Goal: Task Accomplishment & Management: Manage account settings

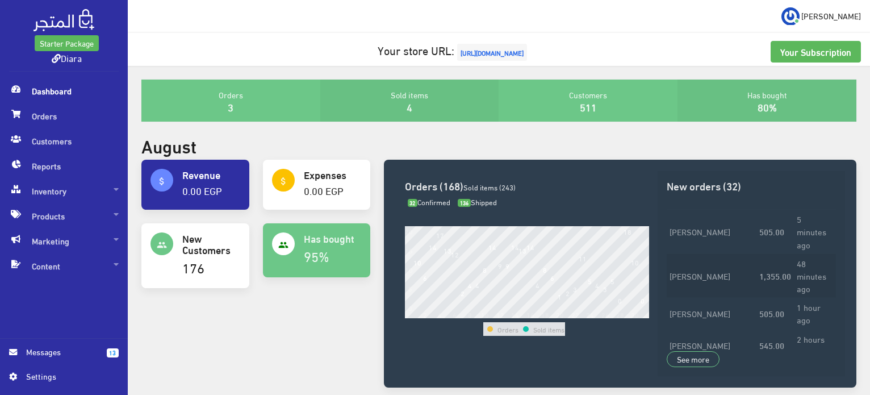
click at [794, 253] on td "48 minutes ago" at bounding box center [814, 275] width 41 height 44
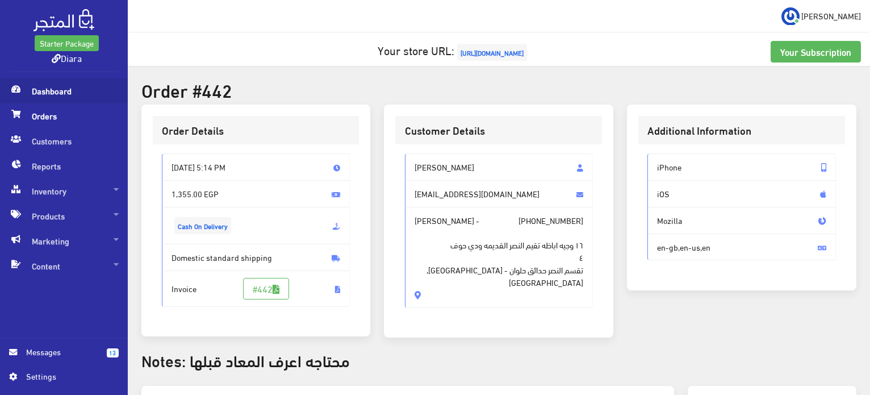
click at [43, 86] on span "Dashboard" at bounding box center [64, 90] width 110 height 25
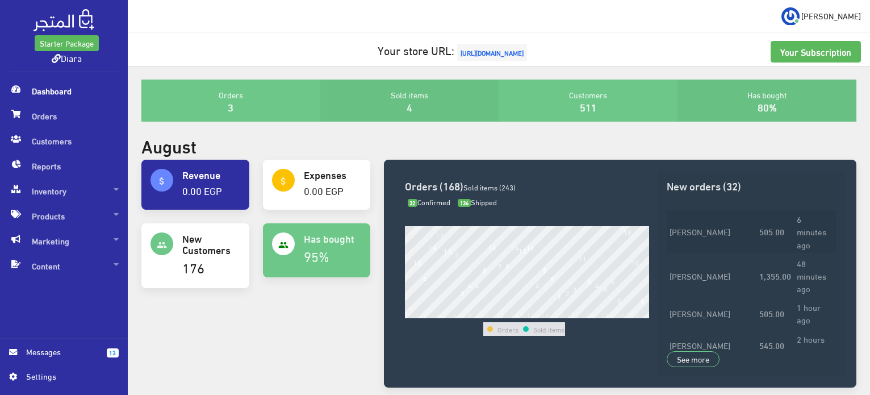
click at [777, 231] on td "505.00" at bounding box center [775, 232] width 37 height 44
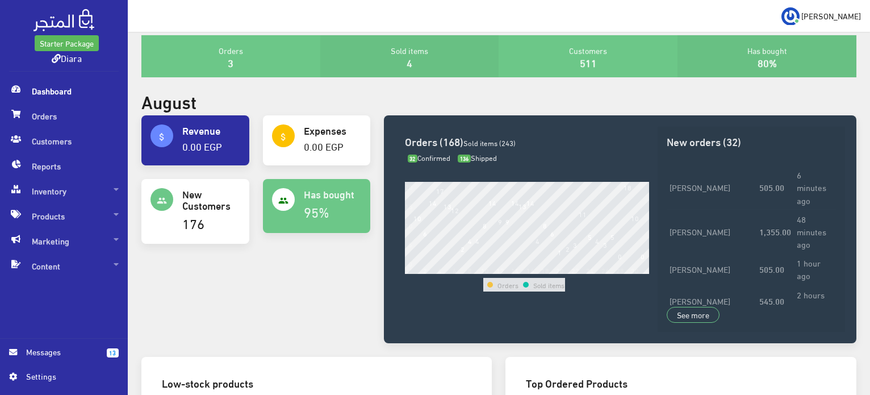
scroll to position [462, 0]
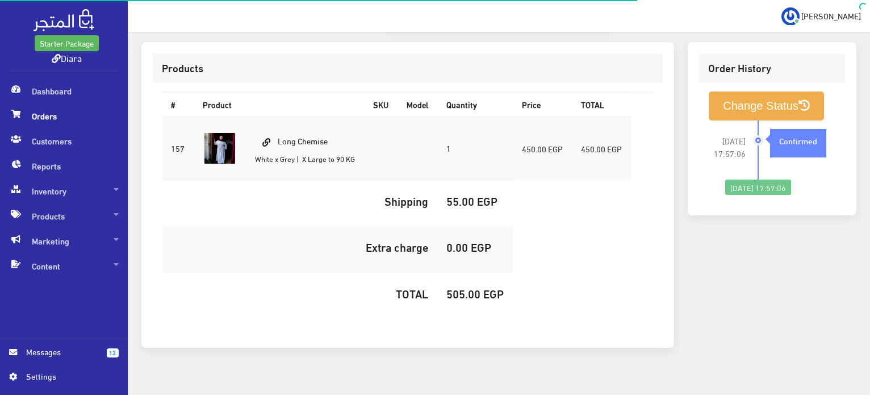
scroll to position [348, 0]
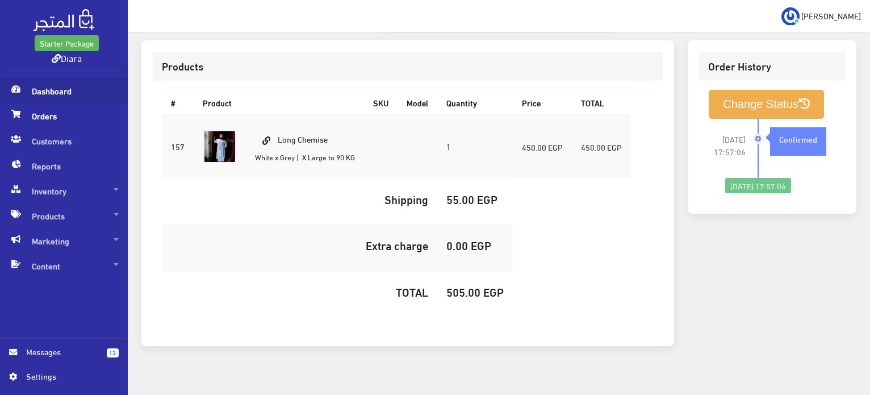
click at [62, 95] on span "Dashboard" at bounding box center [64, 90] width 110 height 25
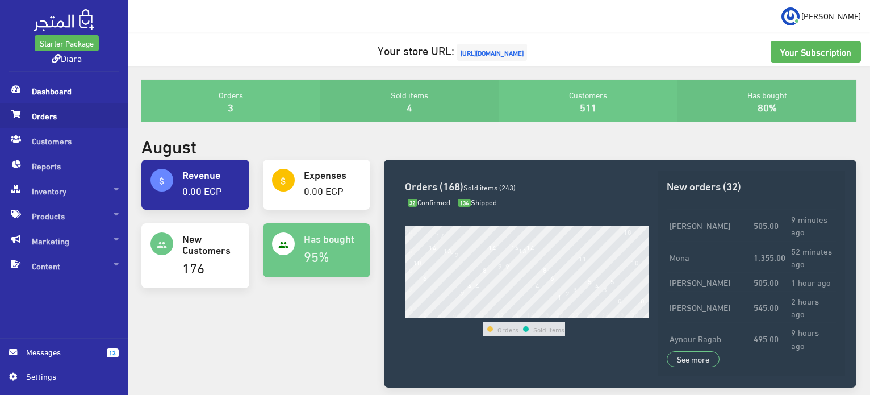
click at [62, 114] on span "Orders" at bounding box center [64, 115] width 110 height 25
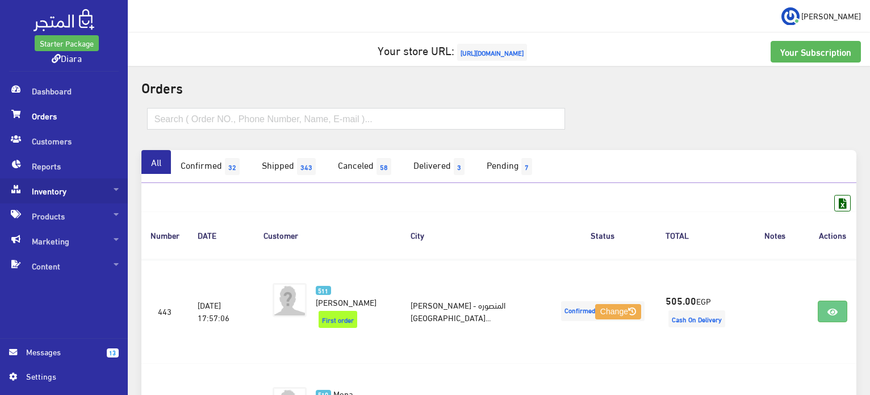
click at [52, 193] on span "Inventory" at bounding box center [64, 190] width 110 height 25
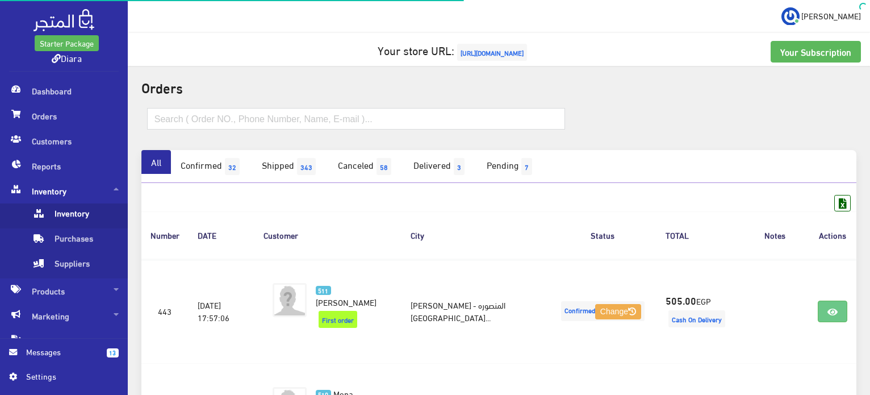
click at [82, 222] on span "Inventory" at bounding box center [75, 215] width 86 height 25
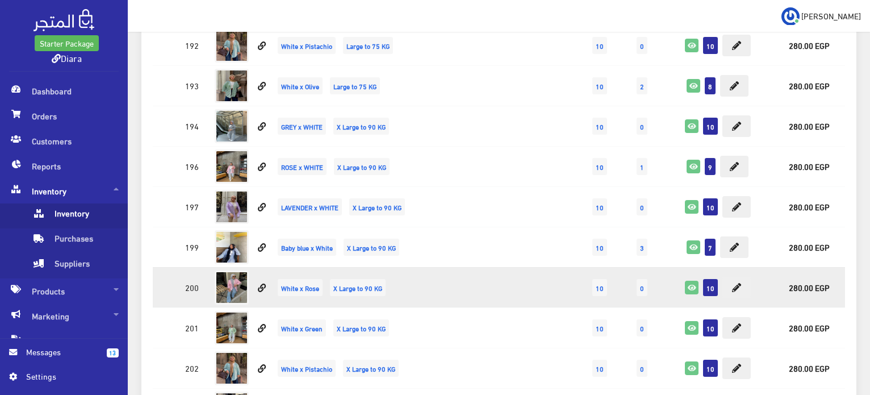
scroll to position [5738, 0]
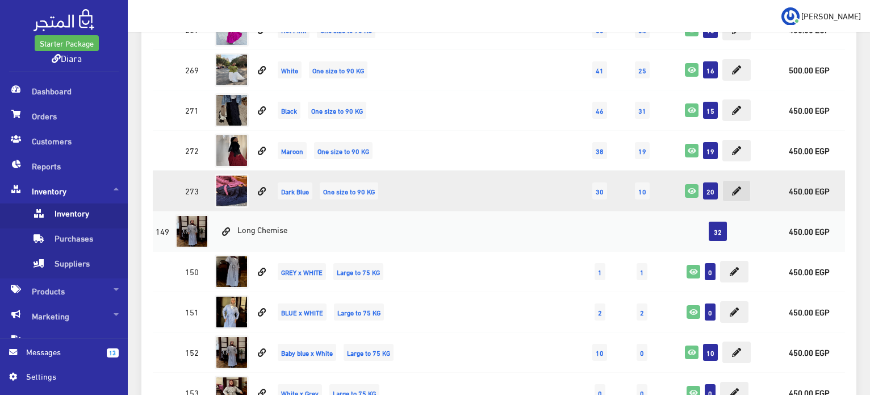
click at [743, 180] on button at bounding box center [737, 191] width 28 height 22
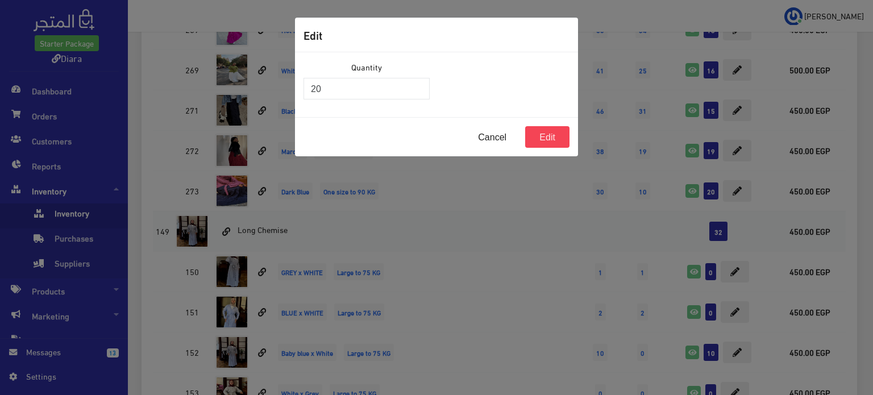
click at [293, 65] on div "Edit Quantity 20 Cancel Edit" at bounding box center [436, 197] width 873 height 395
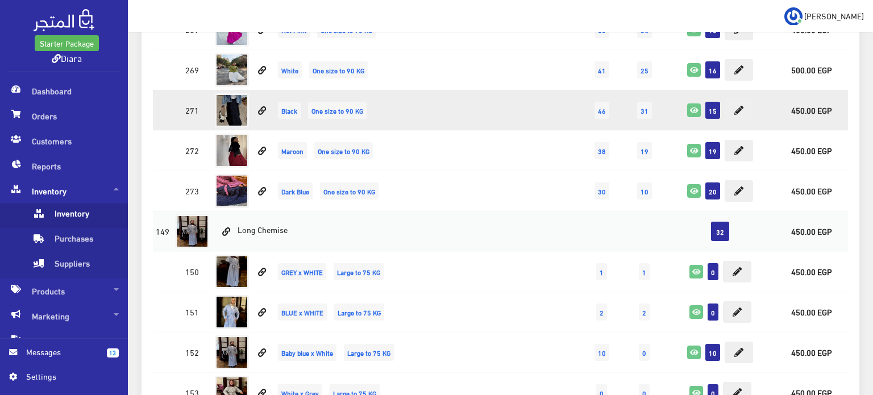
drag, startPoint x: 331, startPoint y: 80, endPoint x: 324, endPoint y: 80, distance: 6.3
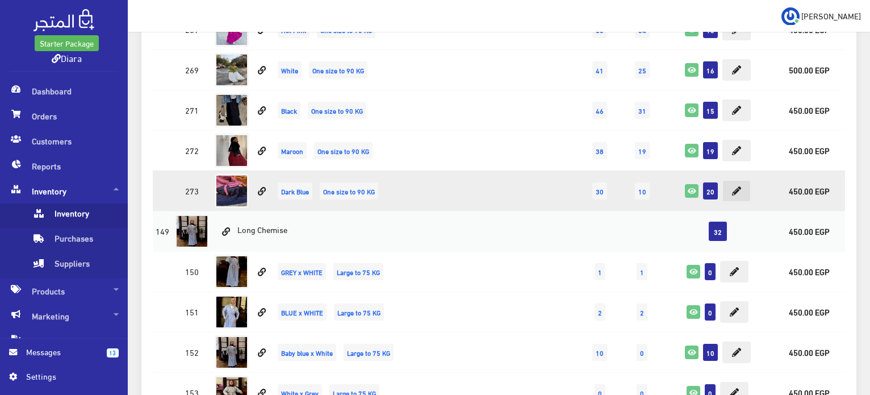
click at [747, 180] on button at bounding box center [737, 191] width 28 height 22
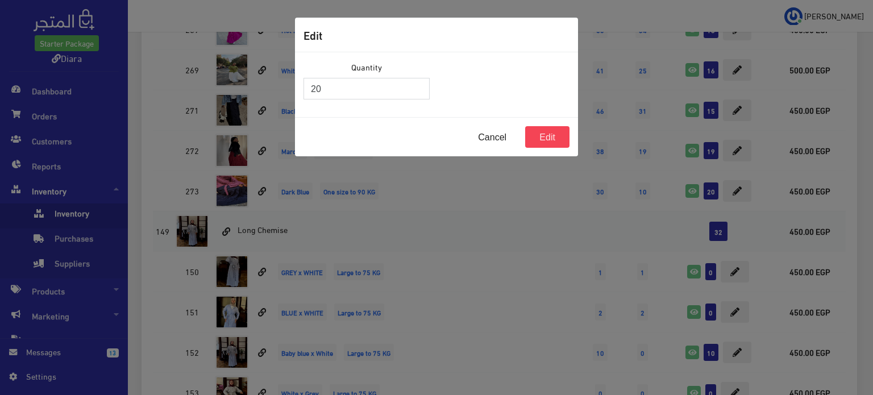
drag, startPoint x: 425, startPoint y: 90, endPoint x: 223, endPoint y: 91, distance: 201.7
click at [223, 91] on div "Edit Quantity 20 Cancel Edit" at bounding box center [436, 197] width 873 height 395
type input "0"
click at [561, 136] on button "Edit" at bounding box center [547, 137] width 44 height 22
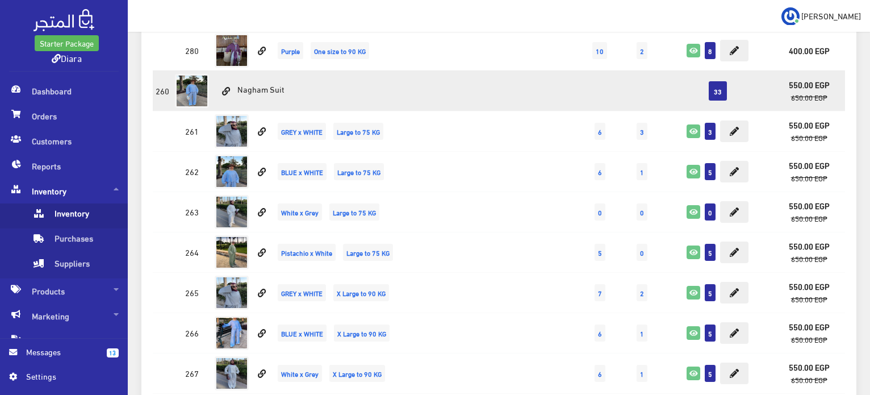
scroll to position [1425, 0]
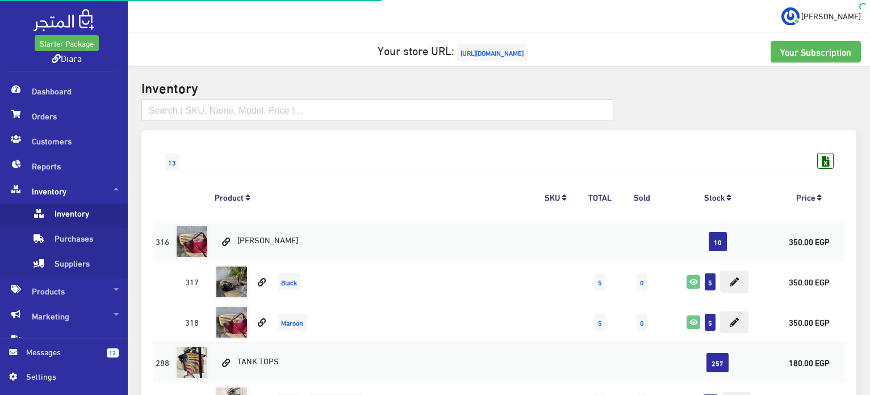
click at [495, 55] on span "[URL][DOMAIN_NAME]" at bounding box center [492, 52] width 70 height 17
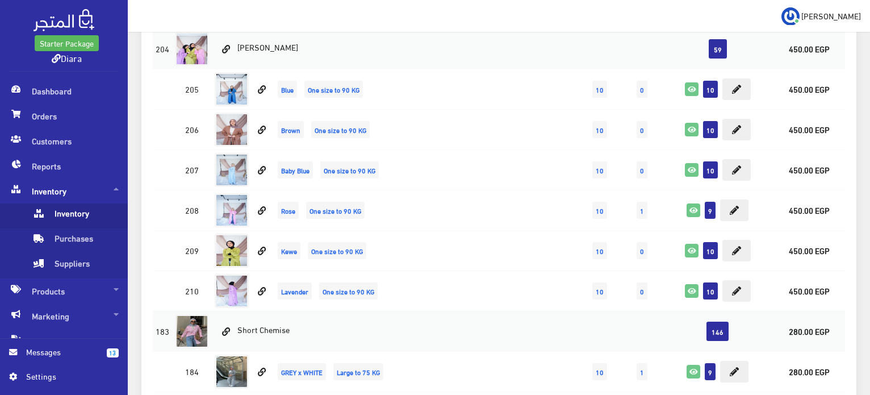
scroll to position [3125, 0]
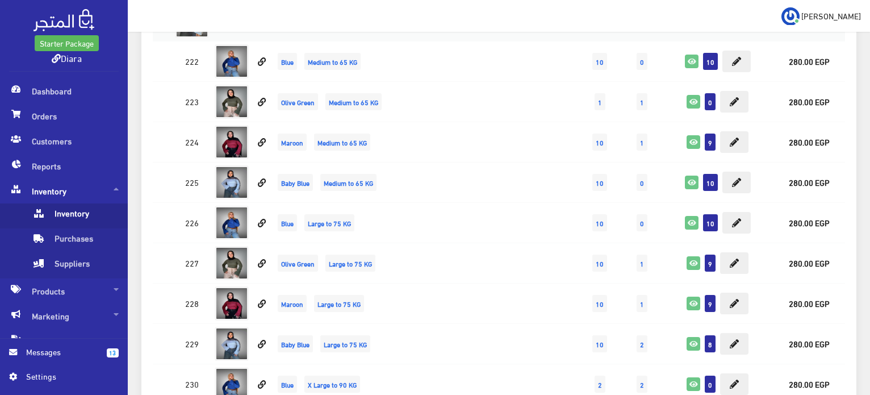
click at [115, 65] on div "Starter Package Diara" at bounding box center [64, 39] width 110 height 65
click at [66, 124] on span "Orders" at bounding box center [64, 115] width 110 height 25
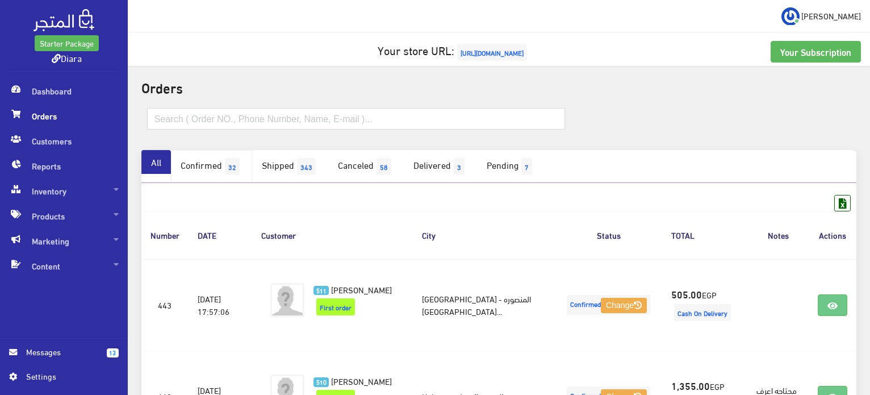
click at [231, 170] on span "32" at bounding box center [232, 166] width 15 height 17
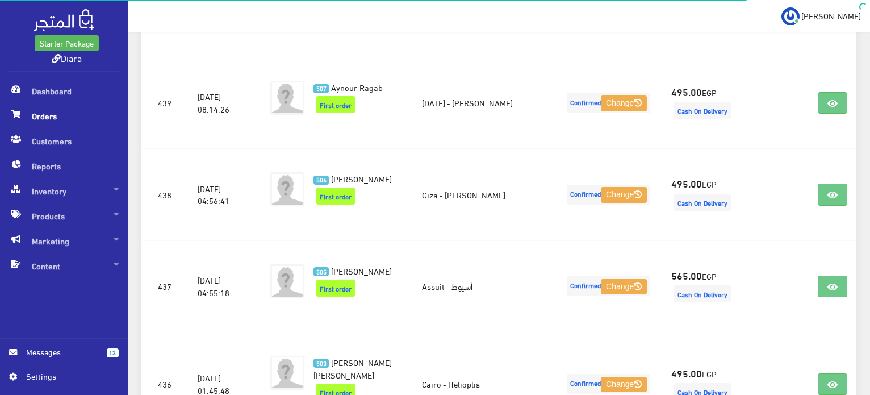
scroll to position [1895, 0]
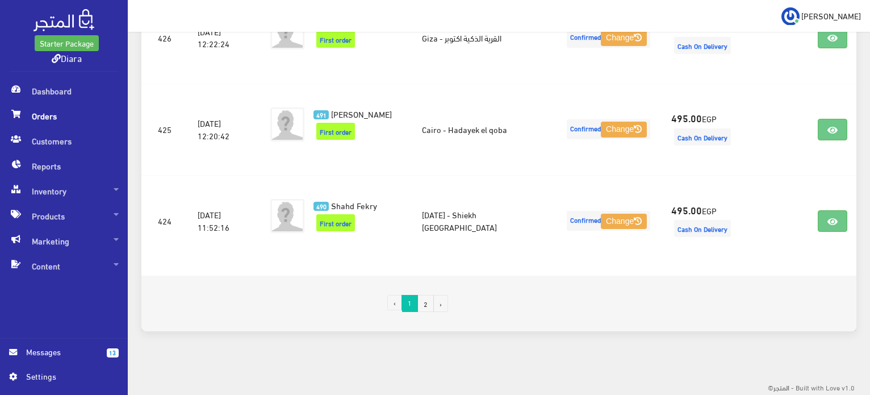
click at [428, 305] on link "2" at bounding box center [426, 303] width 16 height 17
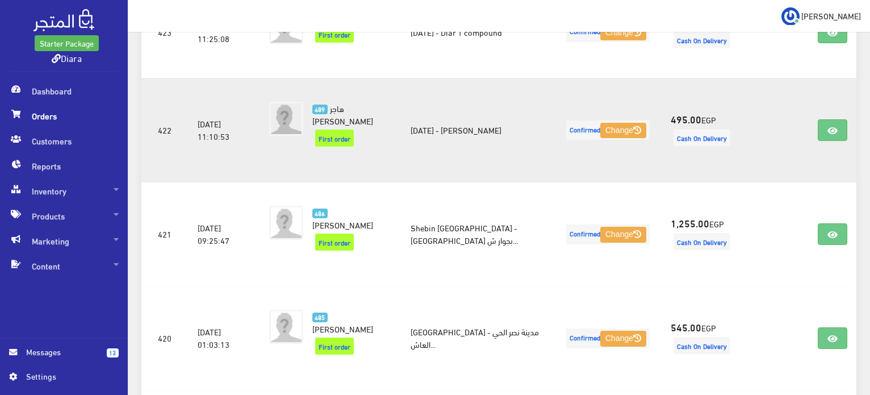
scroll to position [443, 0]
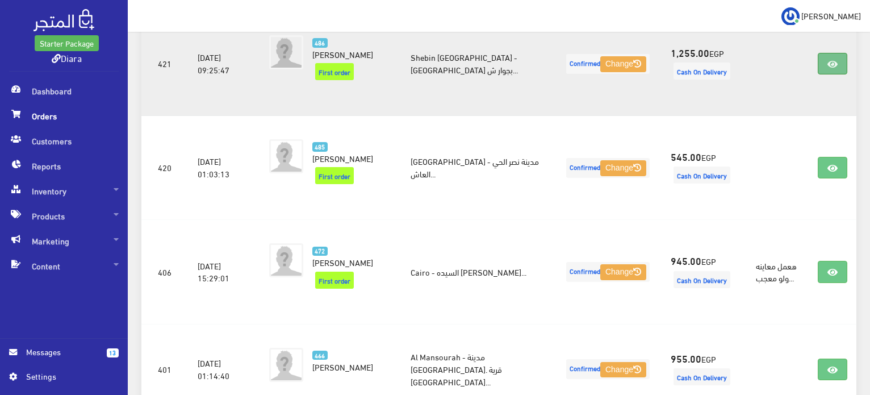
drag, startPoint x: 816, startPoint y: 53, endPoint x: 827, endPoint y: 52, distance: 11.5
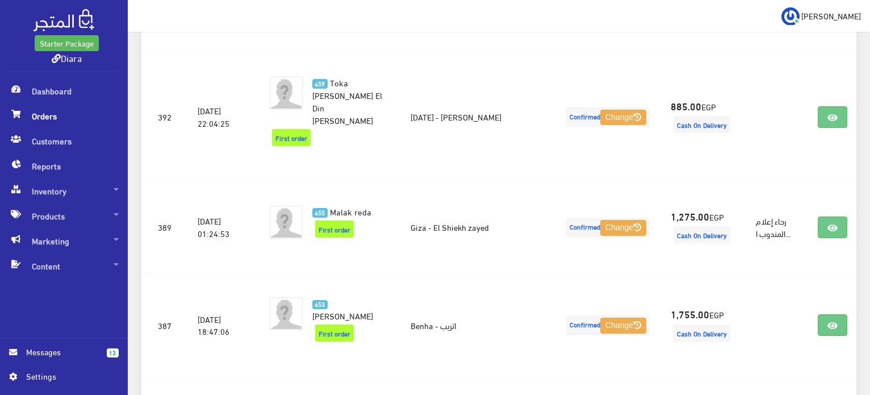
scroll to position [1125, 0]
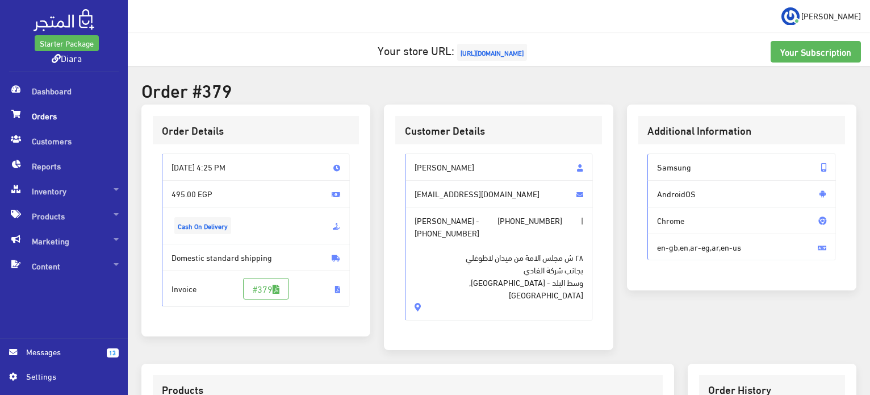
drag, startPoint x: 439, startPoint y: 277, endPoint x: 408, endPoint y: 160, distance: 120.3
click at [408, 160] on div "[PERSON_NAME] [EMAIL_ADDRESS][DOMAIN_NAME] [PERSON_NAME] - [PHONE_NUMBER] | [PH…" at bounding box center [499, 236] width 189 height 167
copy div "Mai Ahmed [EMAIL_ADDRESS][DOMAIN_NAME] [PERSON_NAME] - [PHONE_NUMBER] | [PHONE_…"
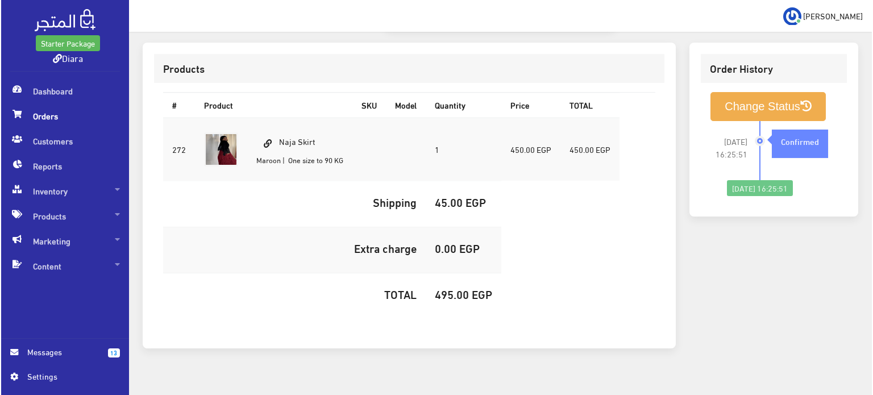
scroll to position [322, 0]
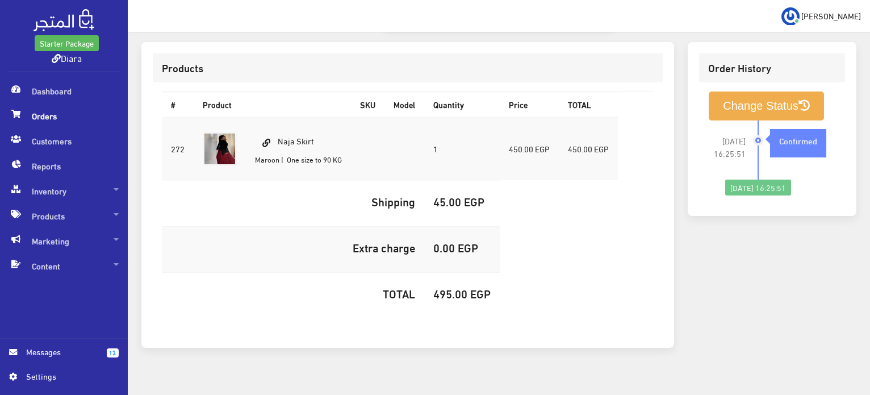
drag, startPoint x: 324, startPoint y: 118, endPoint x: 277, endPoint y: 116, distance: 47.2
click at [277, 117] on td "Naja Skirt Maroon | One size to 90 KG" at bounding box center [298, 149] width 105 height 64
copy td "Naja Skirt"
click at [452, 287] on h5 "495.00 EGP" at bounding box center [461, 293] width 57 height 12
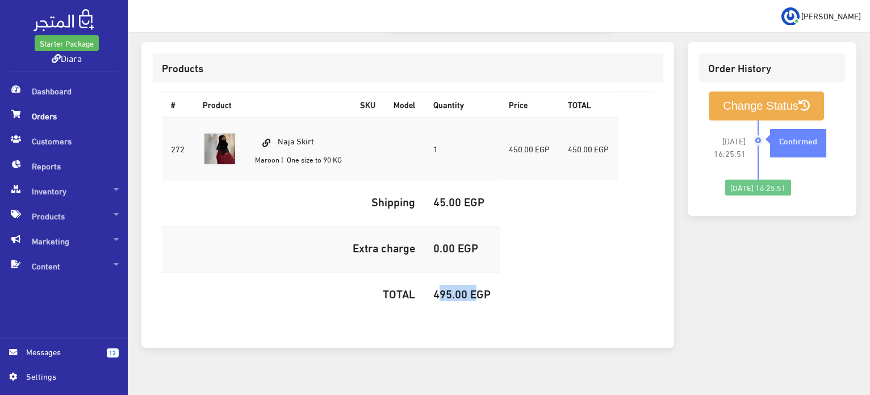
copy h5 "495.00"
click at [786, 97] on button "Change Status" at bounding box center [766, 105] width 115 height 29
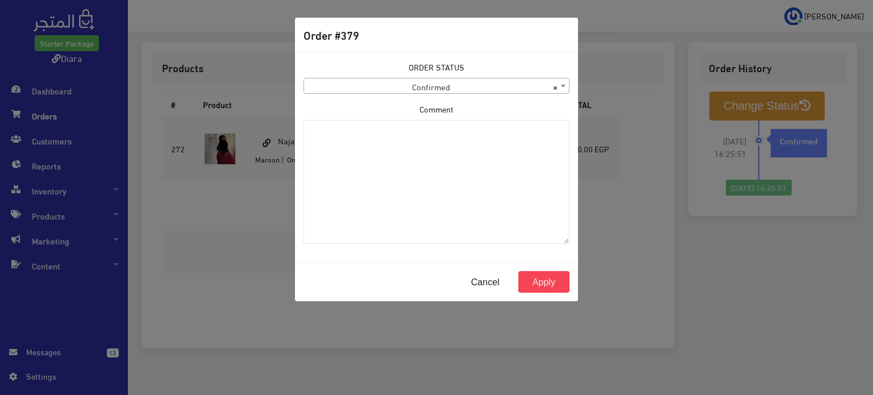
drag, startPoint x: 414, startPoint y: 74, endPoint x: 413, endPoint y: 81, distance: 6.3
click at [414, 75] on div "ORDER STATUS Confirmed Shipped Canceled Delivered Denied Refused By Customer Pe…" at bounding box center [436, 77] width 266 height 33
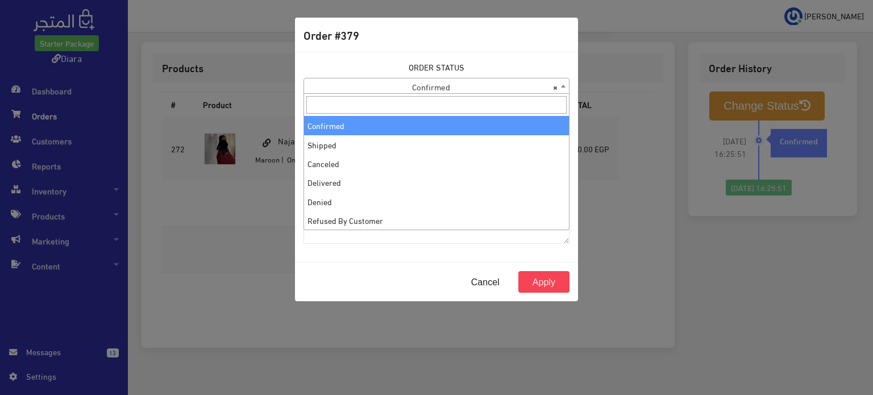
click at [412, 87] on span "× Confirmed" at bounding box center [436, 86] width 265 height 16
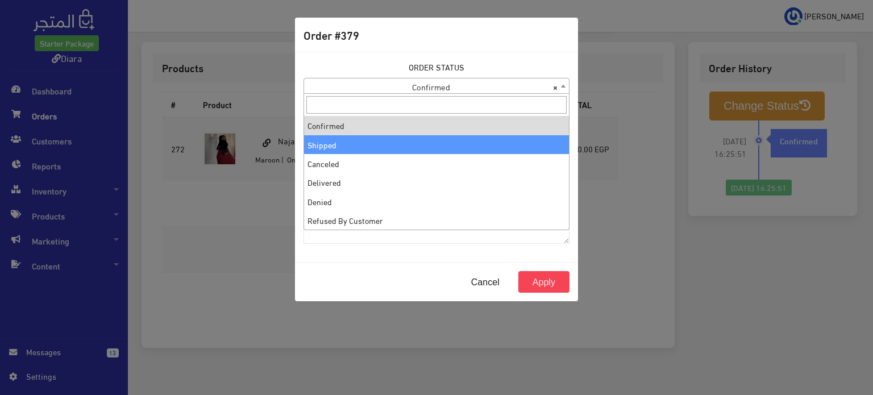
select select "2"
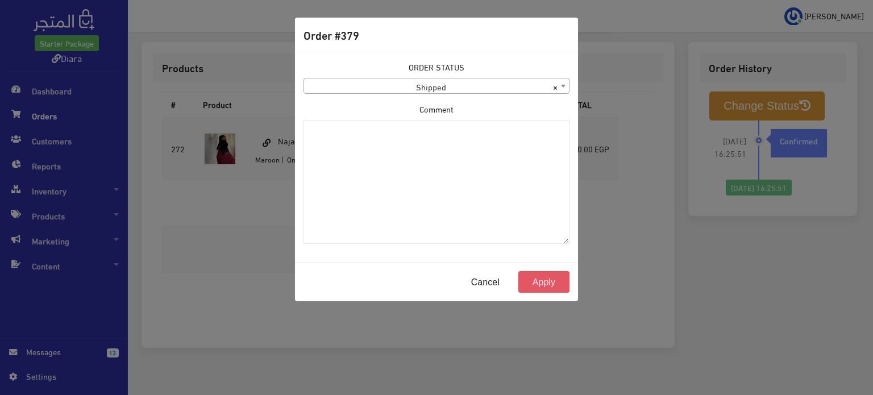
click at [531, 281] on button "Apply" at bounding box center [543, 282] width 51 height 22
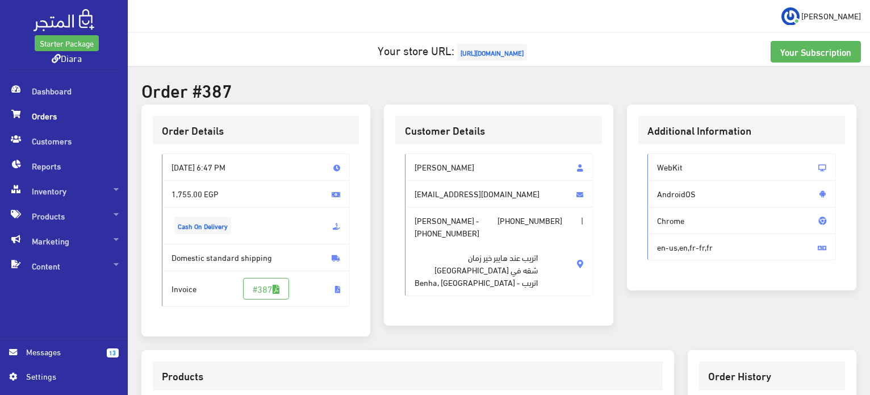
drag, startPoint x: 468, startPoint y: 274, endPoint x: 399, endPoint y: 152, distance: 139.4
click at [399, 152] on div "[PERSON_NAME] [EMAIL_ADDRESS][DOMAIN_NAME] [PERSON_NAME] - [PHONE_NUMBER] | [PH…" at bounding box center [498, 228] width 207 height 169
click at [481, 245] on span "[PERSON_NAME] - [PHONE_NUMBER] | [PHONE_NUMBER] اتريب عند هايبر خير زمان شقه في…" at bounding box center [499, 251] width 189 height 89
drag, startPoint x: 485, startPoint y: 161, endPoint x: 418, endPoint y: 288, distance: 144.1
click at [416, 288] on div "Amira Ahmed aammeerraaahmed@gmail.com Amira Ahmed - +201090491815 | +2010120503…" at bounding box center [498, 228] width 207 height 169
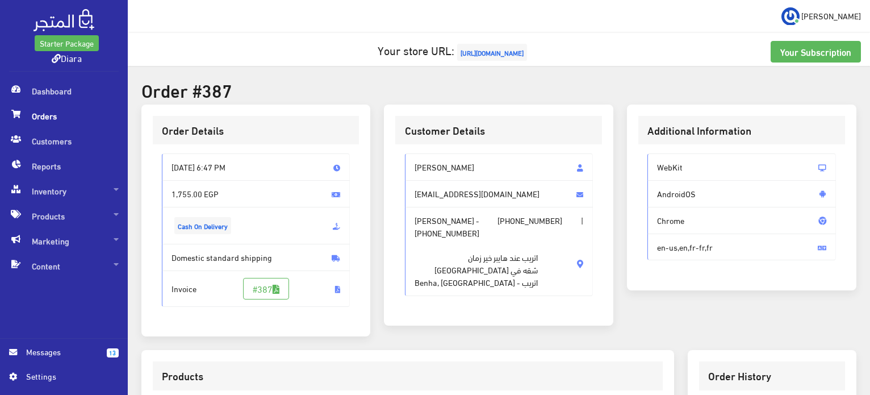
click at [486, 293] on div "Amira Ahmed aammeerraaahmed@gmail.com Amira Ahmed - +201090491815 | +2010120503…" at bounding box center [498, 228] width 207 height 169
drag, startPoint x: 477, startPoint y: 266, endPoint x: 402, endPoint y: 167, distance: 124.1
click at [402, 167] on div "Amira Ahmed aammeerraaahmed@gmail.com Amira Ahmed - +201090491815 | +2010120503…" at bounding box center [498, 228] width 207 height 169
click at [471, 258] on span "Amira Ahmed - +201090491815 | +201012050326 اتريب عند هايبر خير زمان شقه في برج…" at bounding box center [499, 251] width 189 height 89
drag, startPoint x: 574, startPoint y: 272, endPoint x: 568, endPoint y: 270, distance: 6.5
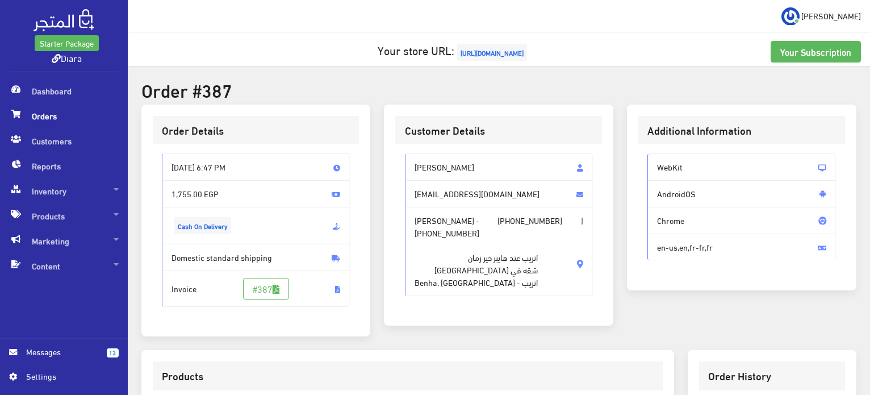
click at [573, 272] on span "Amira Ahmed - +201090491815 | +201012050326 اتريب عند هايبر خير زمان شقه في برج…" at bounding box center [499, 251] width 189 height 89
drag, startPoint x: 568, startPoint y: 270, endPoint x: 407, endPoint y: 186, distance: 181.7
click at [407, 186] on div "Amira Ahmed aammeerraaahmed@gmail.com Amira Ahmed - +201090491815 | +2010120503…" at bounding box center [499, 224] width 189 height 142
click at [516, 286] on div "Amira Ahmed aammeerraaahmed@gmail.com Amira Ahmed - +201090491815 | +2010120503…" at bounding box center [498, 228] width 207 height 169
drag, startPoint x: 494, startPoint y: 270, endPoint x: 409, endPoint y: 157, distance: 140.8
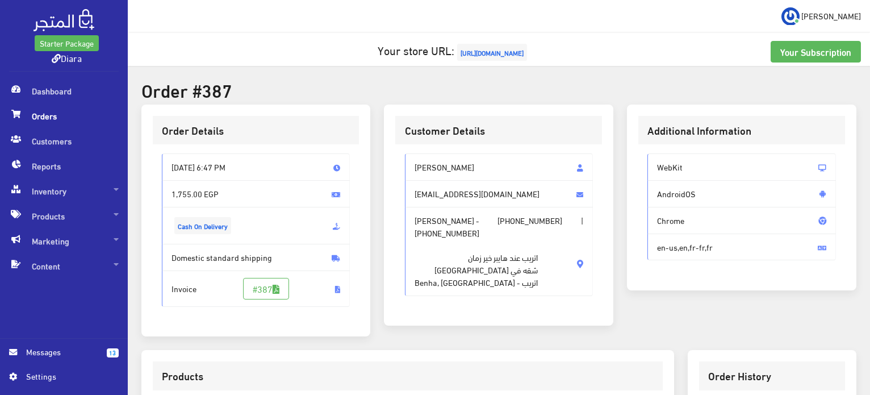
click at [409, 157] on div "Amira Ahmed aammeerraaahmed@gmail.com Amira Ahmed - +201090491815 | +2010120503…" at bounding box center [499, 224] width 189 height 142
copy div "Amira Ahmed aammeerraaahmed@gmail.com Amira Ahmed - +201090491815 | +2010120503…"
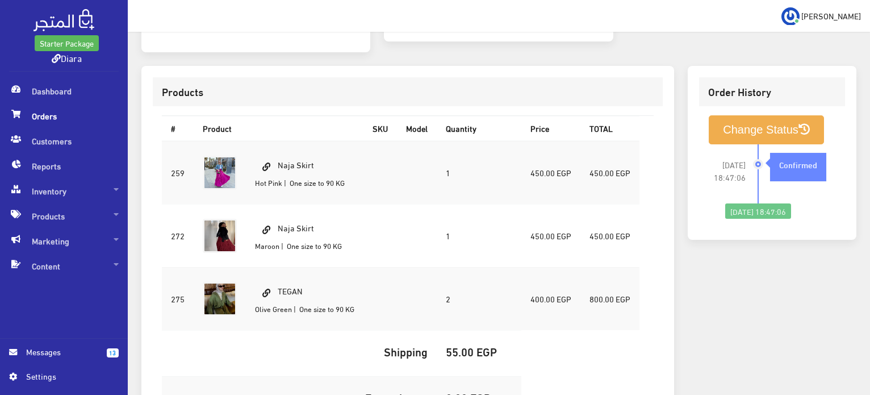
scroll to position [57, 0]
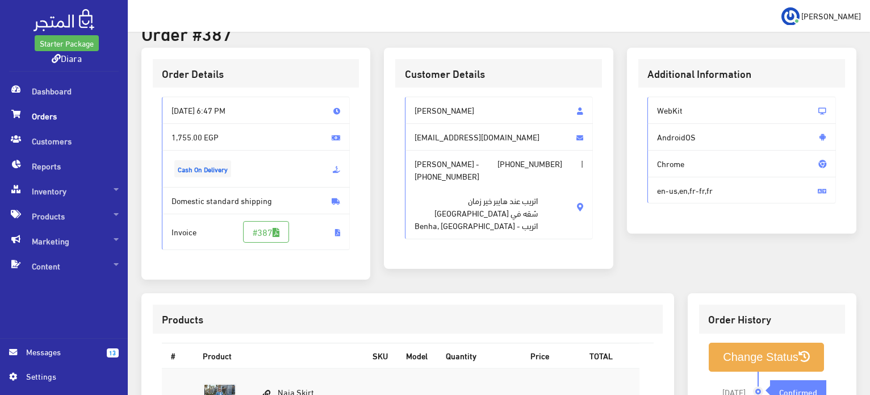
copy div "Amira Ahmed aammeerraaahmed@gmail.com Amira Ahmed - +201090491815 | +2010120503…"
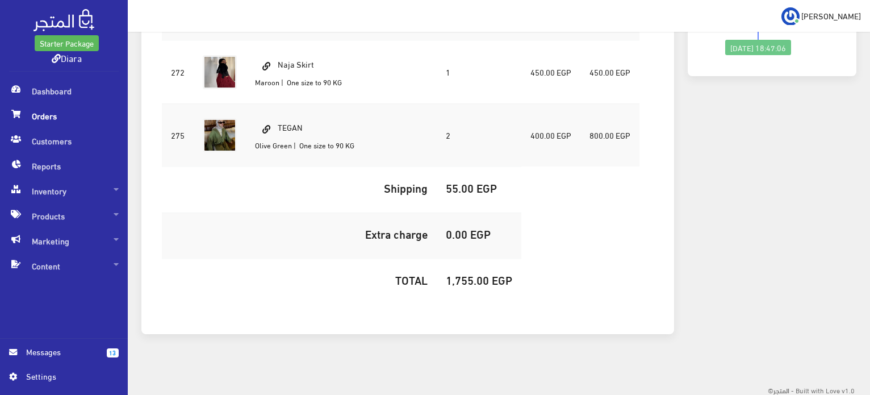
click at [459, 283] on h5 "1,755.00 EGP" at bounding box center [479, 279] width 66 height 12
copy h5 "1,755.00"
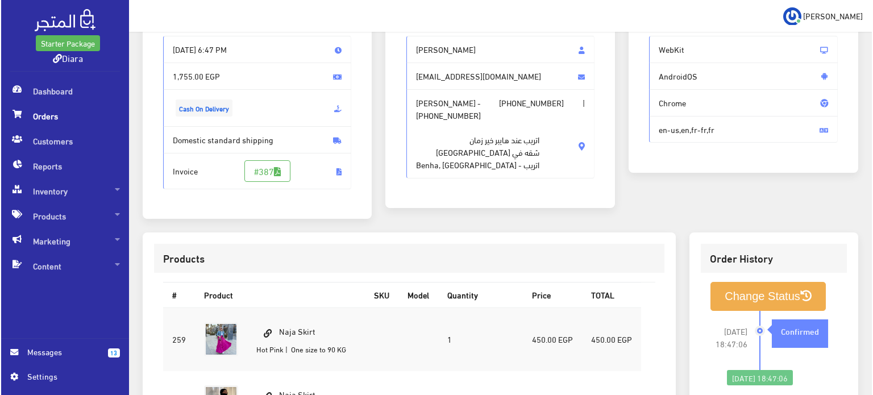
scroll to position [107, 0]
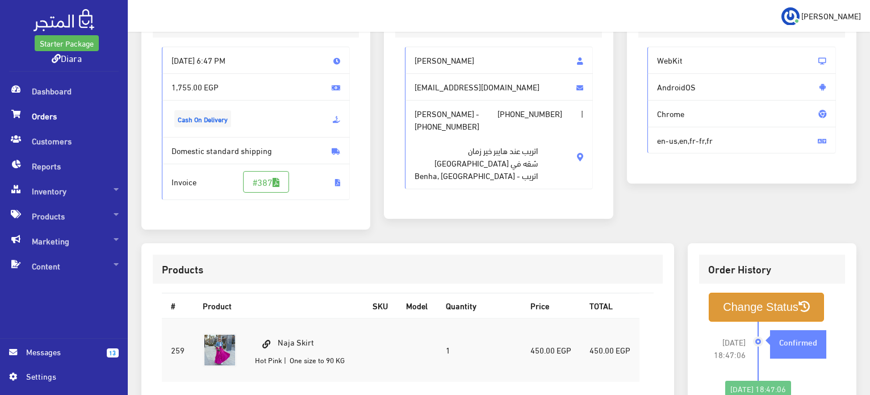
click at [765, 302] on button "Change Status" at bounding box center [766, 307] width 115 height 29
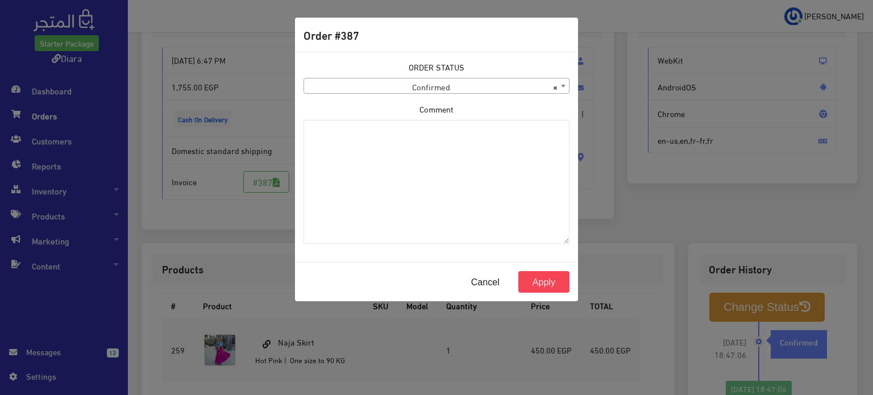
click at [467, 80] on span "× Confirmed" at bounding box center [436, 86] width 265 height 16
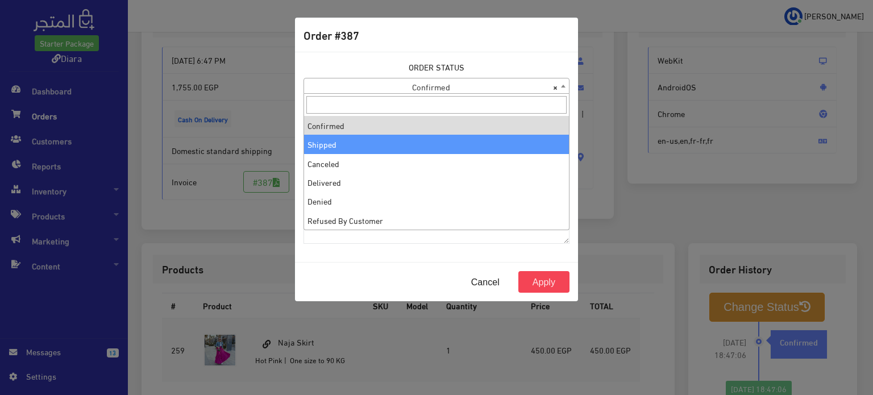
select select "2"
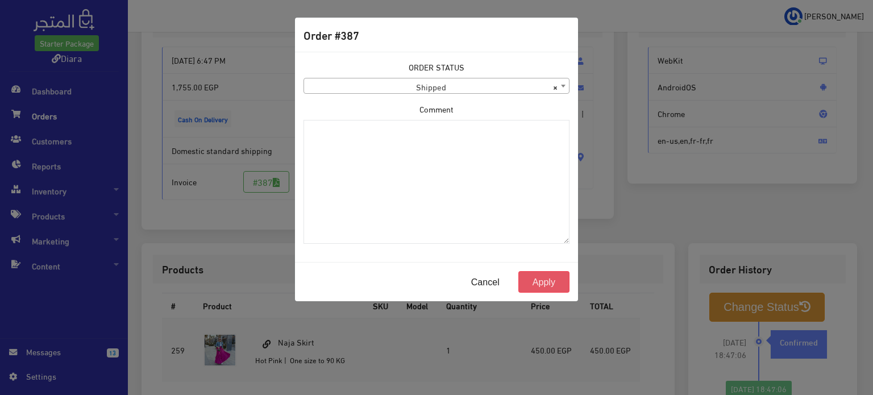
click at [556, 283] on button "Apply" at bounding box center [543, 282] width 51 height 22
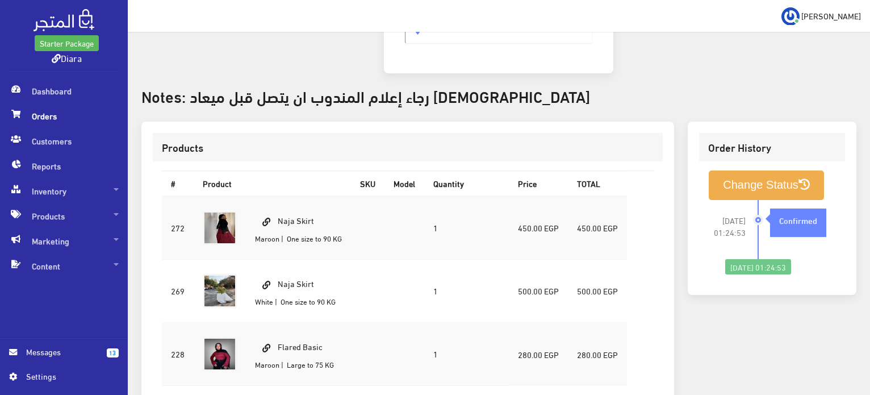
scroll to position [484, 0]
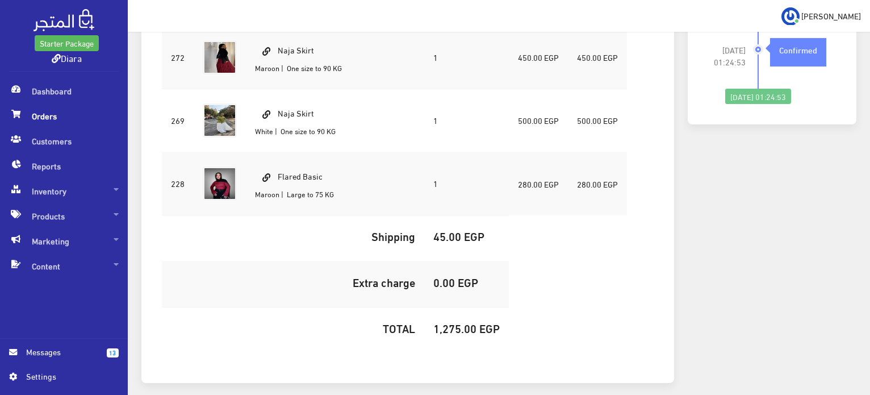
drag, startPoint x: 165, startPoint y: 183, endPoint x: 795, endPoint y: 344, distance: 650.6
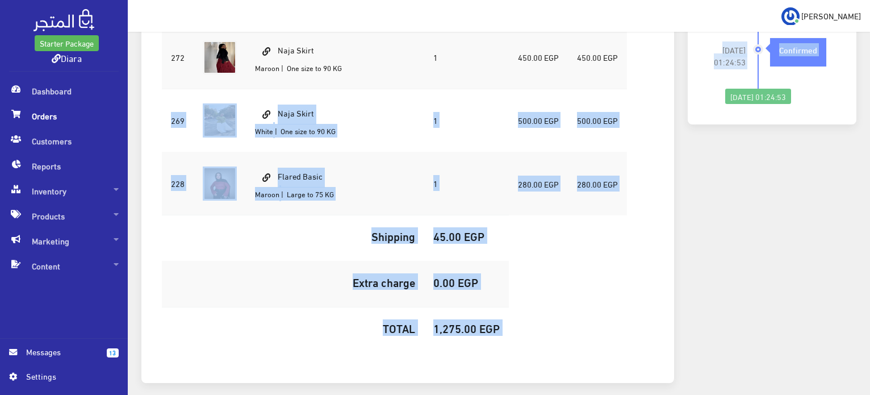
click at [741, 249] on div "Order History Change Status 2025-08-17 01:24:53 Confirmed" at bounding box center [772, 173] width 182 height 445
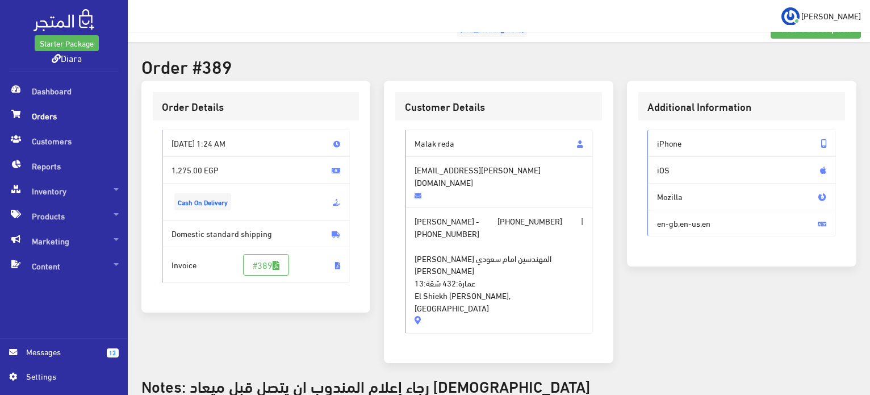
scroll to position [0, 0]
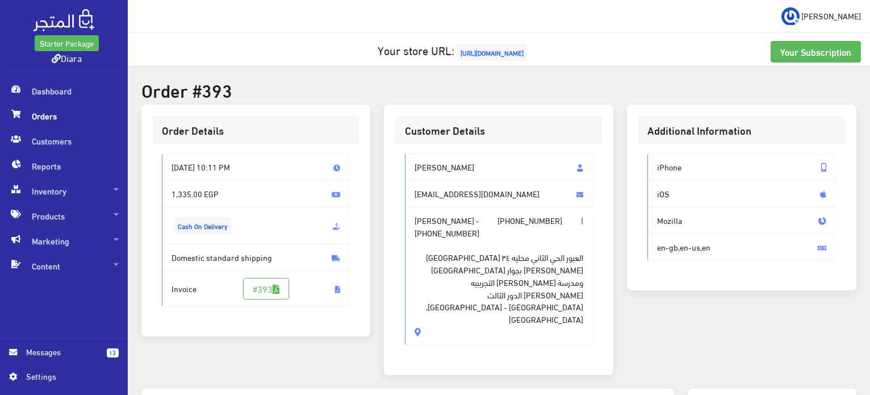
drag, startPoint x: 490, startPoint y: 294, endPoint x: 404, endPoint y: 168, distance: 152.5
click at [405, 167] on div "Rawan Abdulghani rorysaleh14@gmail.com Rawan Abdulghani - +201014612497 | +2010…" at bounding box center [499, 248] width 189 height 191
copy div "Rawan Abdulghani rorysaleh14@gmail.com Rawan Abdulghani - +201014612497 | +2010…"
click at [393, 185] on div "Customer Details Rawan Abdulghani rorysaleh14@gmail.com Rawan Abdulghani - +201…" at bounding box center [499, 240] width 230 height 270
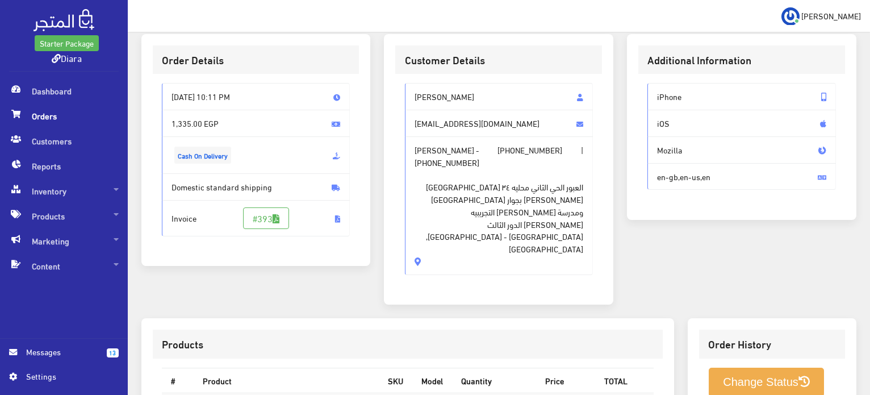
scroll to position [548, 0]
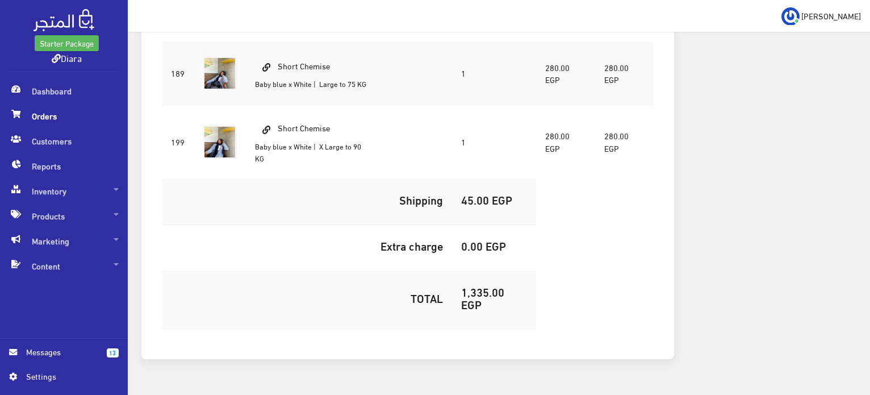
click at [495, 285] on h5 "1,335.00 EGP" at bounding box center [494, 297] width 66 height 25
copy h5 "1,335.00"
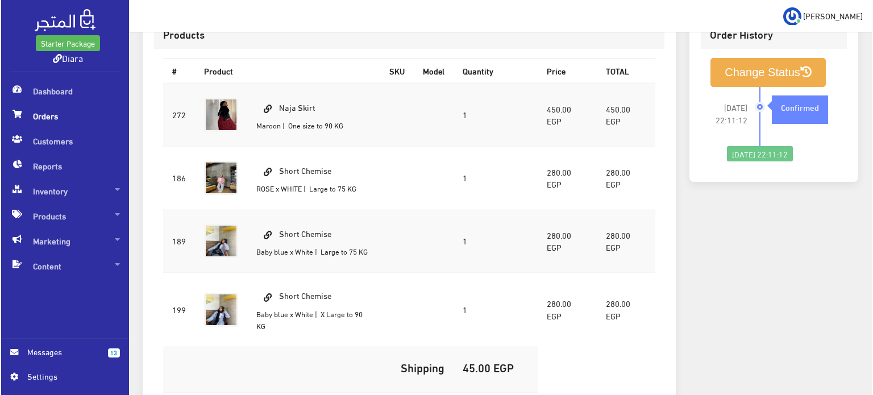
scroll to position [377, 0]
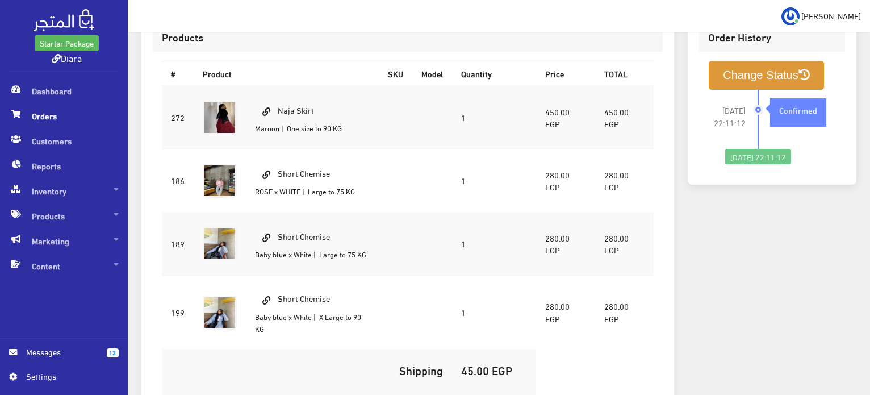
click at [766, 61] on button "Change Status" at bounding box center [766, 75] width 115 height 29
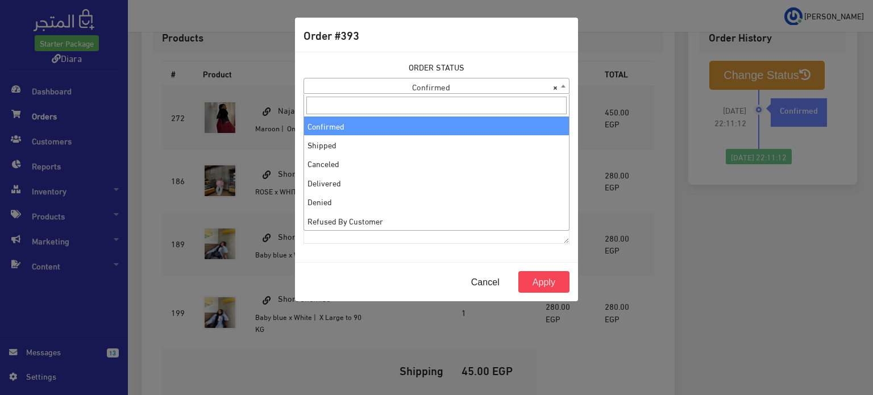
click at [395, 84] on span "× Confirmed" at bounding box center [436, 86] width 265 height 16
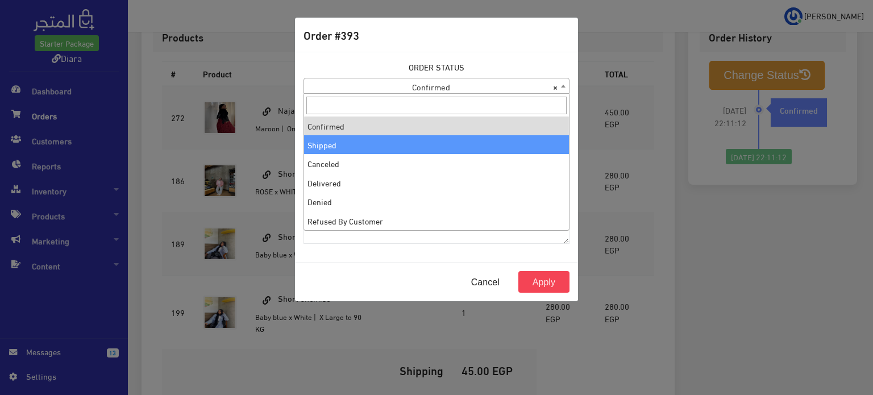
select select "2"
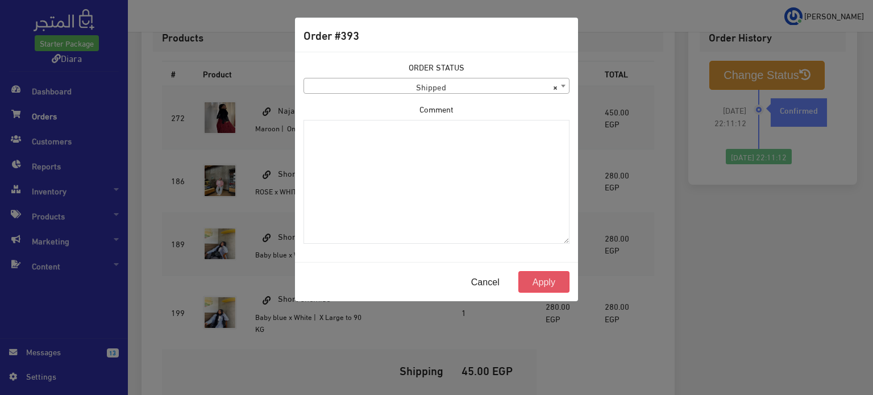
click at [562, 282] on button "Apply" at bounding box center [543, 282] width 51 height 22
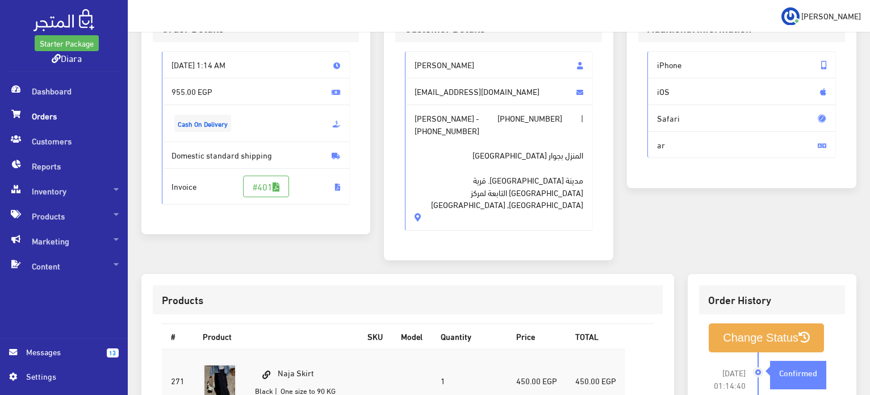
scroll to position [273, 0]
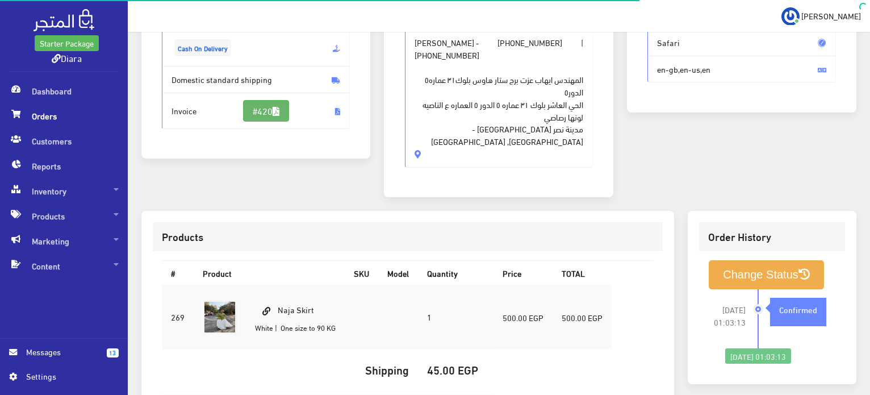
scroll to position [7, 0]
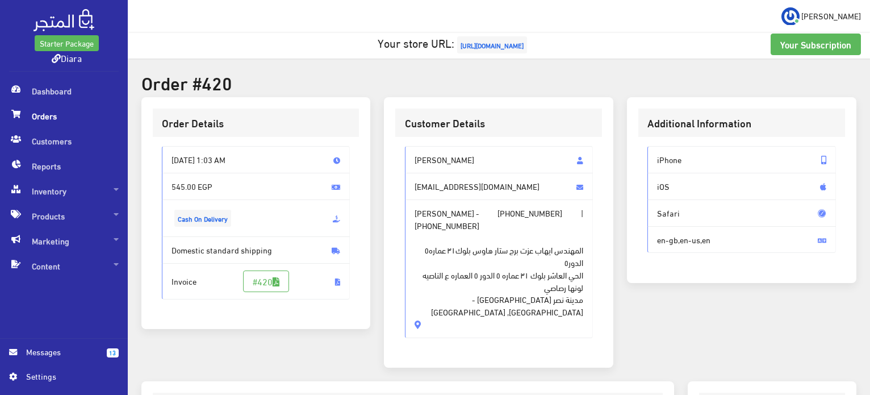
drag, startPoint x: 459, startPoint y: 304, endPoint x: 403, endPoint y: 154, distance: 160.0
click at [403, 154] on div "Emy Mohamed emee.1999@hotmail.com Emy Mohamed - +201002311618 | +201002311618 ا…" at bounding box center [498, 246] width 207 height 219
copy div "Emy Mohamed emee.1999@hotmail.com Emy Mohamed - +201002311618 | +201002311618 ا…"
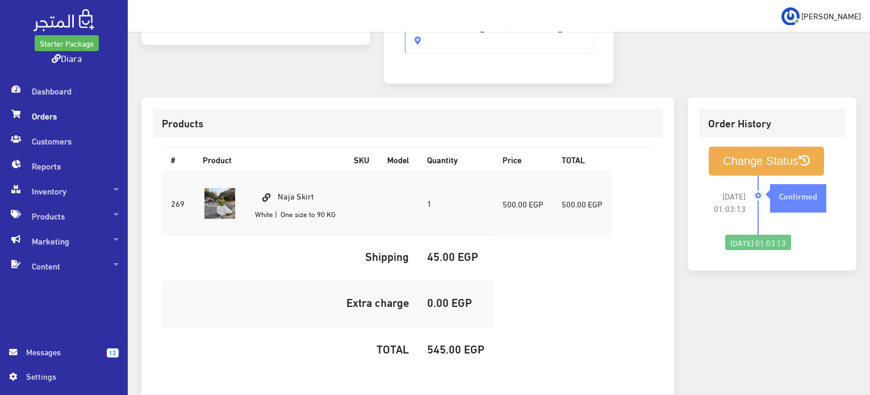
drag, startPoint x: 321, startPoint y: 183, endPoint x: 280, endPoint y: 182, distance: 40.9
click at [280, 182] on td "Naja Skirt White | One size to 90 KG" at bounding box center [295, 204] width 99 height 64
copy td "Naja Skirt"
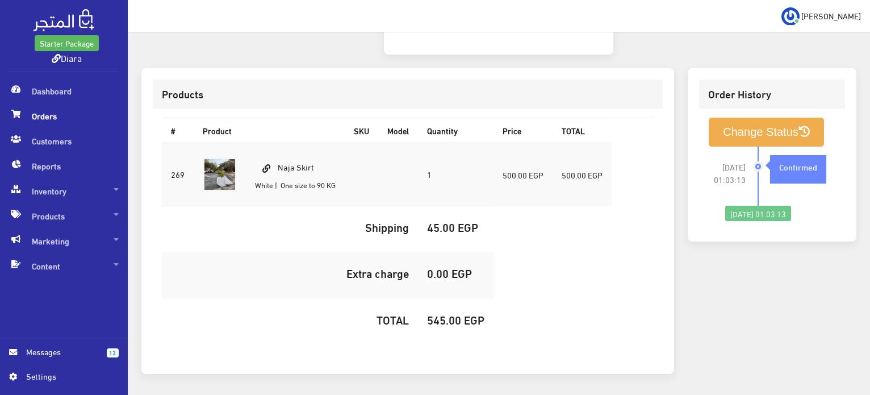
scroll to position [348, 0]
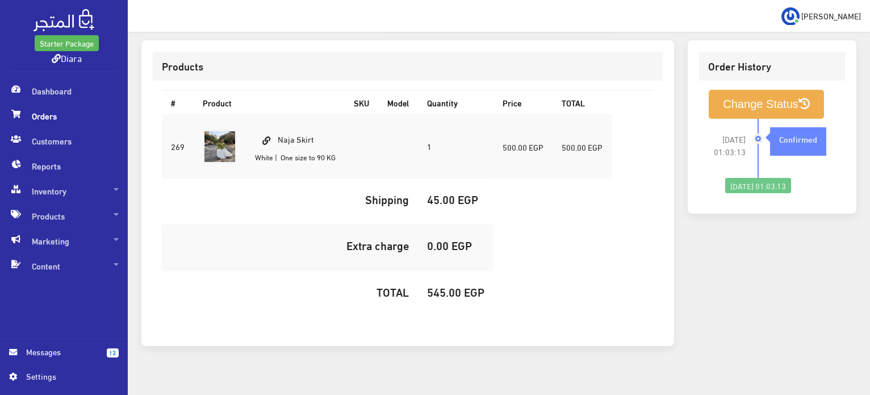
click at [446, 285] on h5 "545.00 EGP" at bounding box center [455, 291] width 57 height 12
copy h5 "545.00"
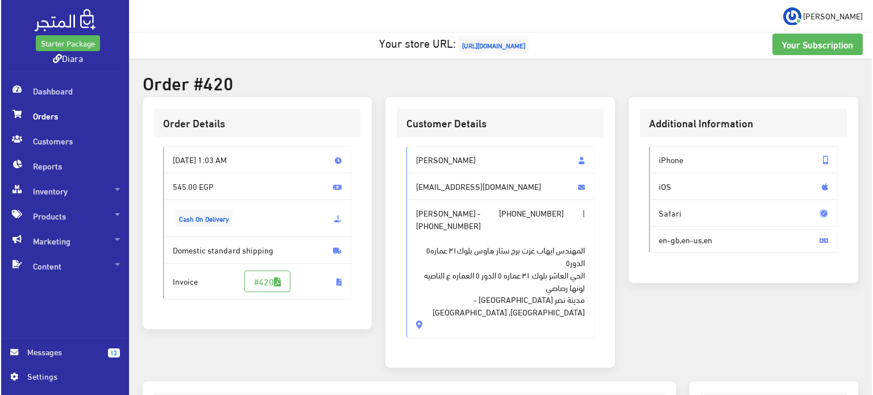
scroll to position [291, 0]
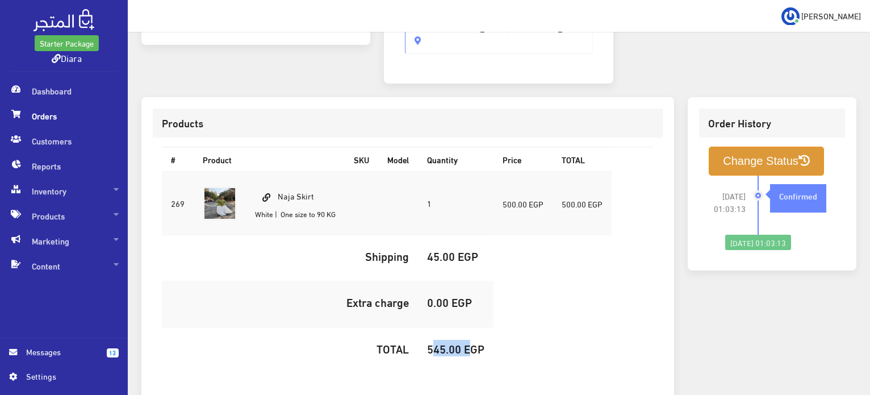
click at [773, 152] on button "Change Status" at bounding box center [766, 161] width 115 height 29
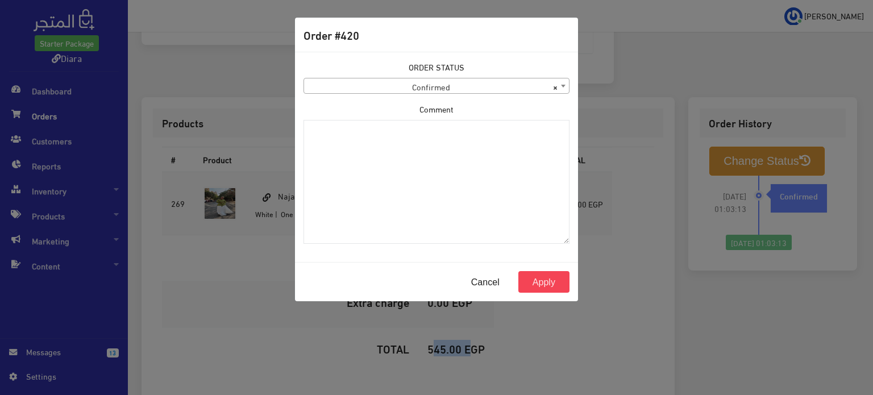
click at [468, 93] on body "Starter Package Diara Dashboard Orders 13" at bounding box center [436, 87] width 873 height 757
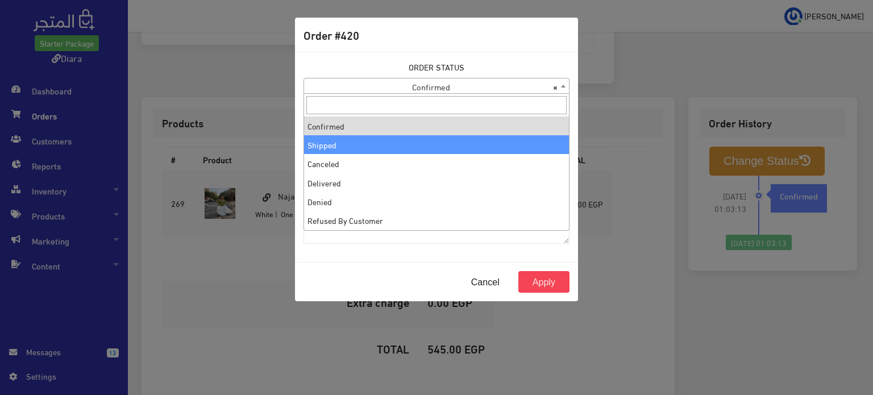
select select "2"
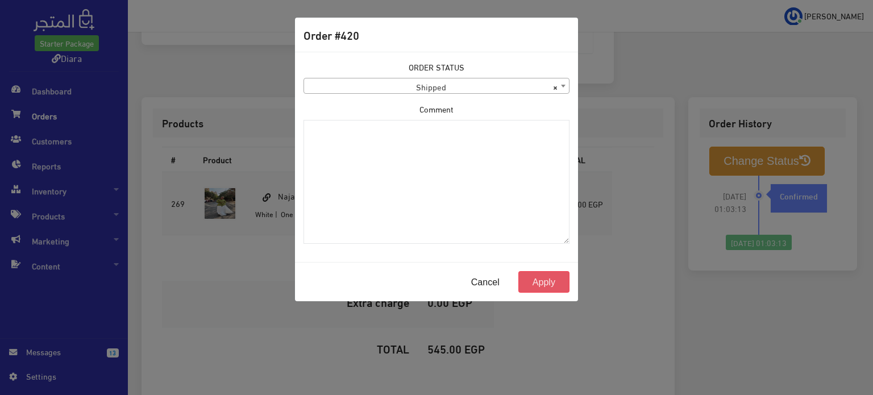
click at [537, 281] on button "Apply" at bounding box center [543, 282] width 51 height 22
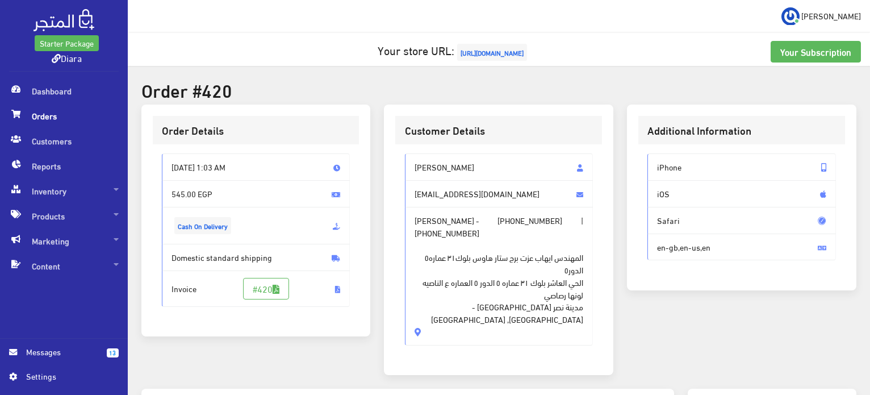
scroll to position [341, 0]
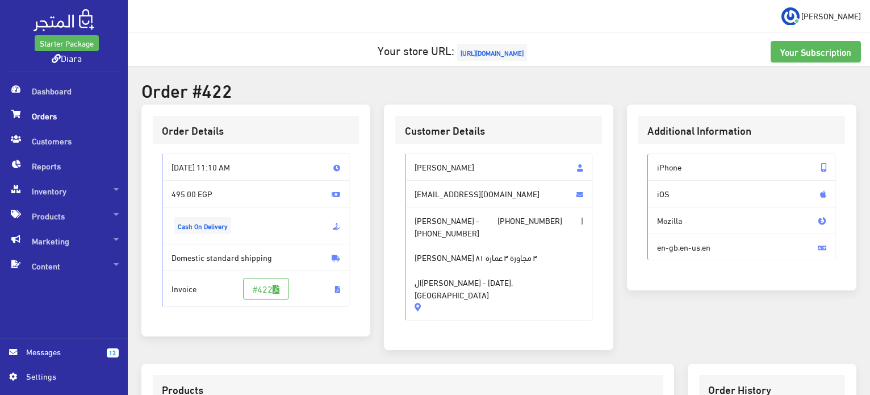
drag, startPoint x: 477, startPoint y: 288, endPoint x: 404, endPoint y: 170, distance: 139.0
click at [404, 170] on div "هاجر محمد حسن hajar.muhamed15@gmail.com هاجر محمد حسن - +201156406734 | +201282…" at bounding box center [498, 241] width 207 height 194
copy div "هاجر محمد حسن hajar.muhamed15@gmail.com هاجر محمد حسن - +201156406734 | +201282…"
click at [447, 280] on span "هاجر محمد حسن - +201156406734 | +201282868320 الشيخ زايد الحى ٣ مجاورة ٣ عمارة …" at bounding box center [499, 264] width 189 height 114
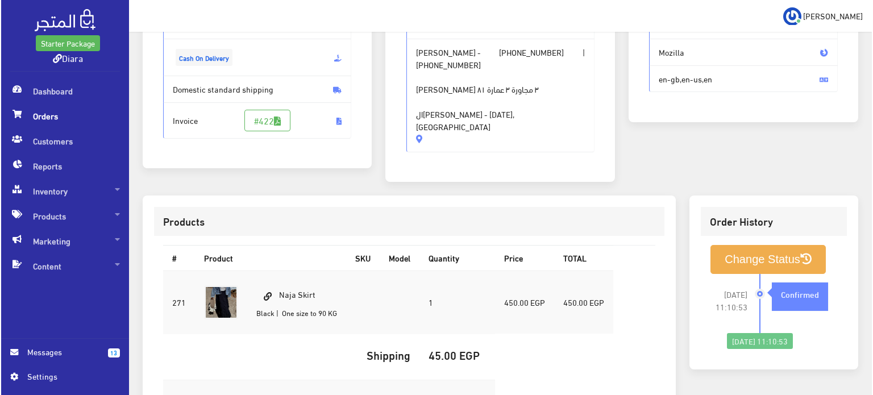
scroll to position [322, 0]
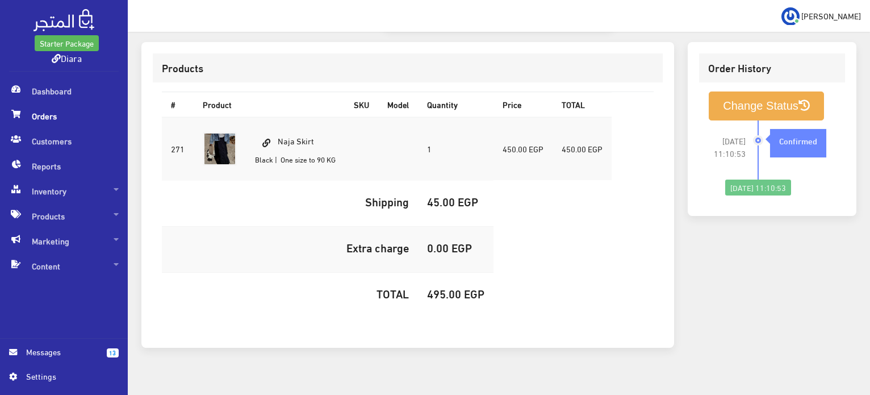
click at [443, 287] on h5 "495.00 EGP" at bounding box center [455, 293] width 57 height 12
copy h5 "495.00"
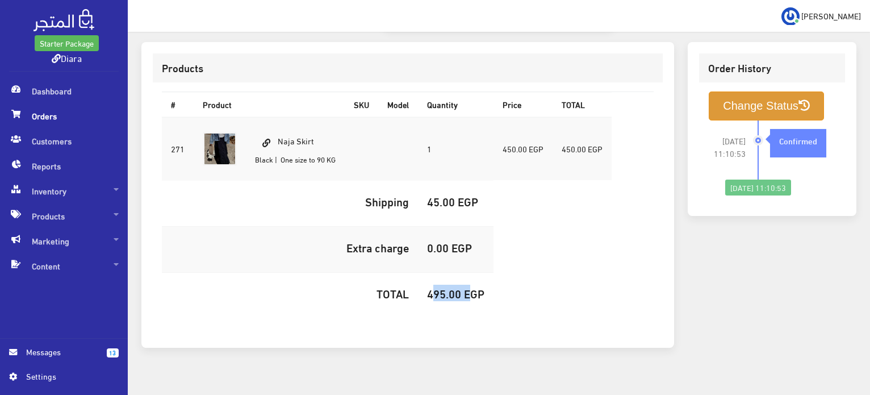
click at [722, 97] on button "Change Status" at bounding box center [766, 105] width 115 height 29
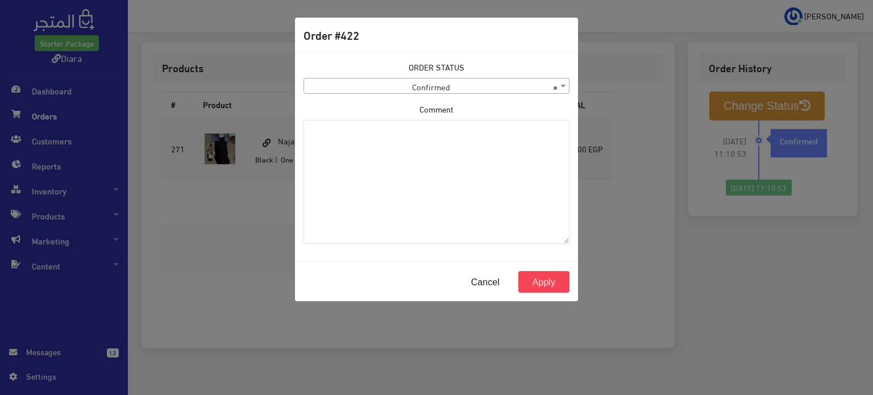
click at [324, 84] on span "× Confirmed" at bounding box center [436, 86] width 265 height 16
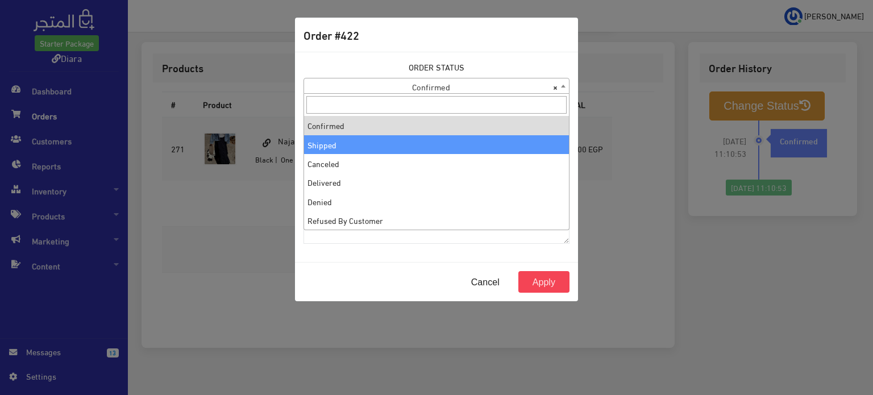
select select "2"
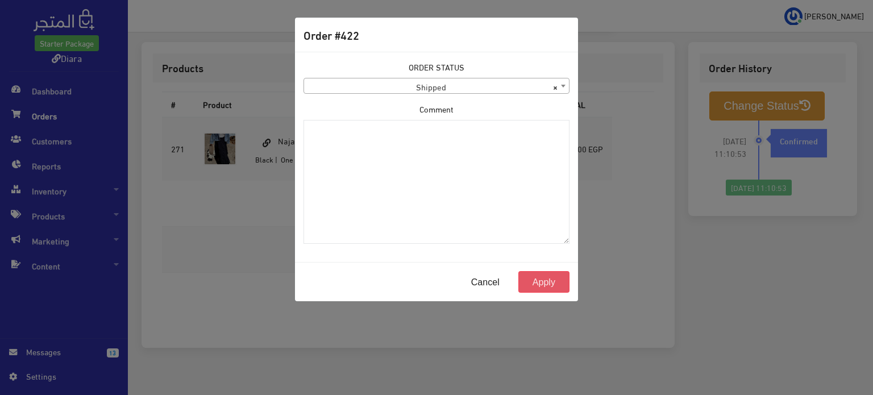
click at [550, 276] on button "Apply" at bounding box center [543, 282] width 51 height 22
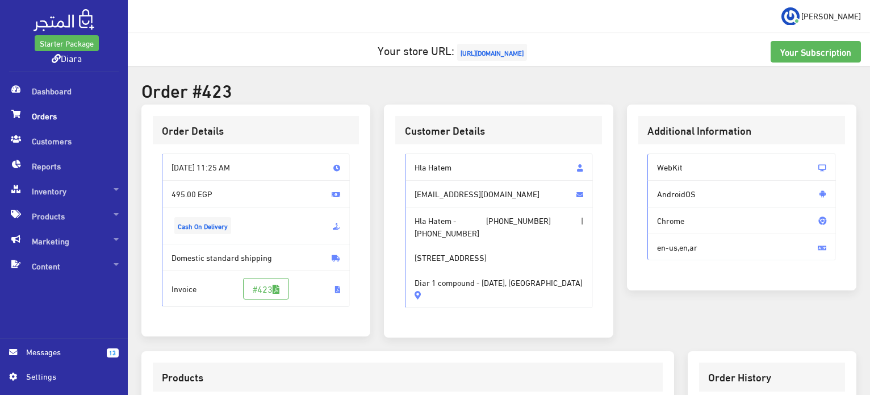
drag, startPoint x: 572, startPoint y: 270, endPoint x: 404, endPoint y: 166, distance: 197.2
click at [407, 169] on div "Hla Hatem [EMAIL_ADDRESS][DOMAIN_NAME] Hla Hatem - [PHONE_NUMBER] | [PHONE_NUMB…" at bounding box center [499, 230] width 189 height 155
copy div "Hla Hatem hala.hatem2003@gmail.com Hla Hatem - +201093353878 | +201093353878 Bu…"
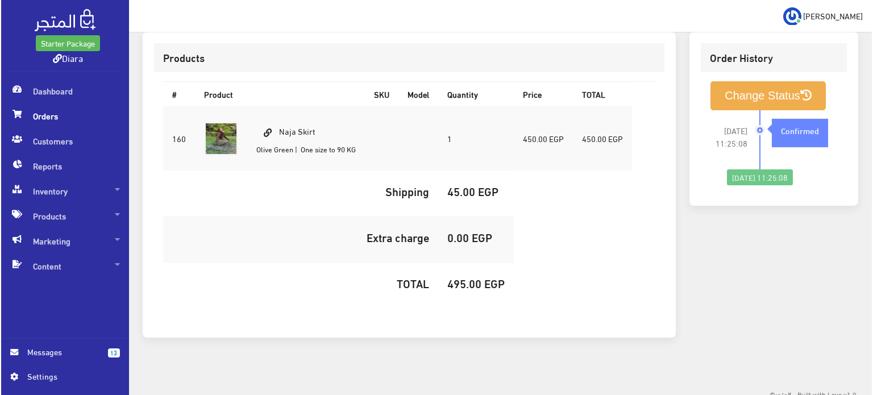
scroll to position [322, 0]
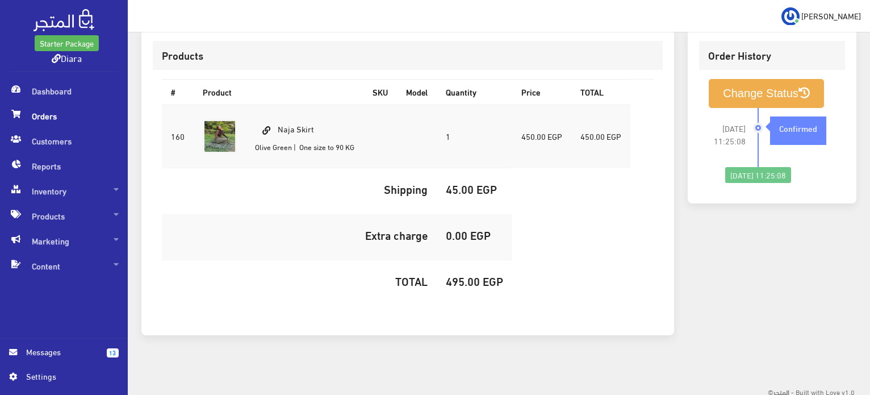
click at [472, 278] on h5 "495.00 EGP" at bounding box center [474, 280] width 57 height 12
copy h5 "495.00"
click at [741, 86] on button "Change Status" at bounding box center [766, 93] width 115 height 29
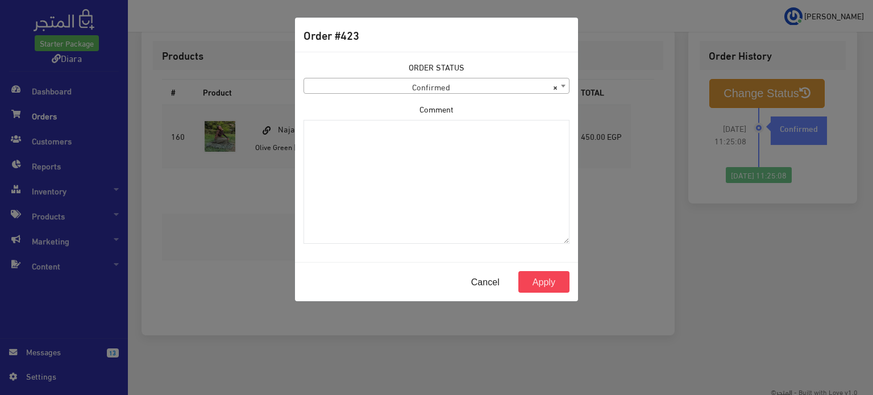
click at [355, 80] on span "× Confirmed" at bounding box center [436, 86] width 265 height 16
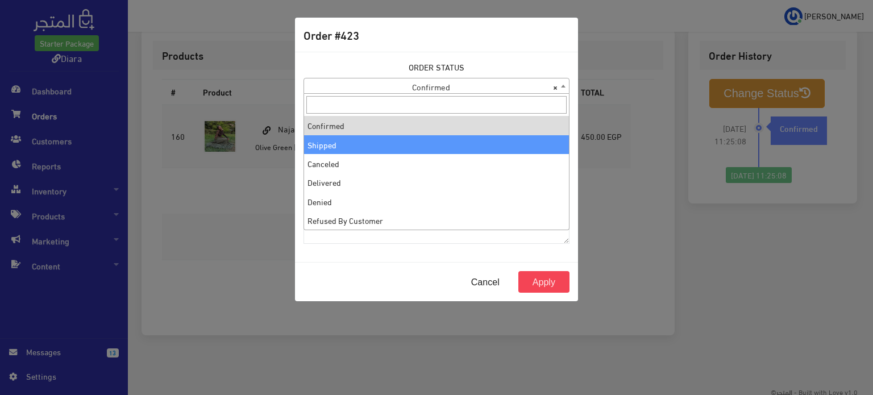
drag, startPoint x: 332, startPoint y: 145, endPoint x: 444, endPoint y: 190, distance: 120.8
select select "2"
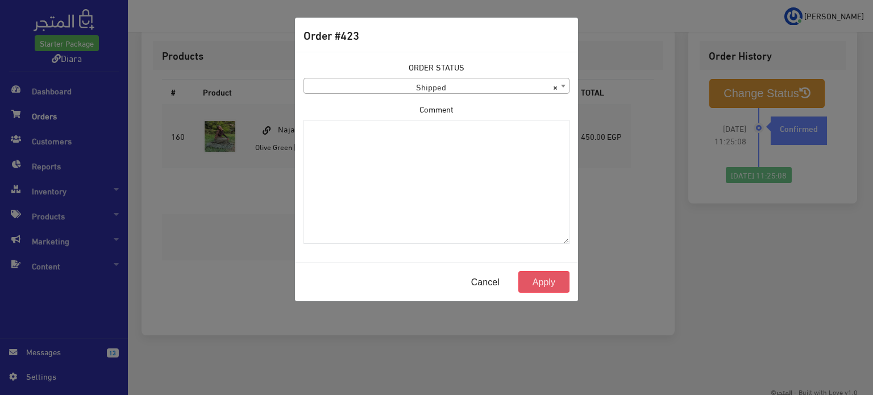
click at [548, 274] on button "Apply" at bounding box center [543, 282] width 51 height 22
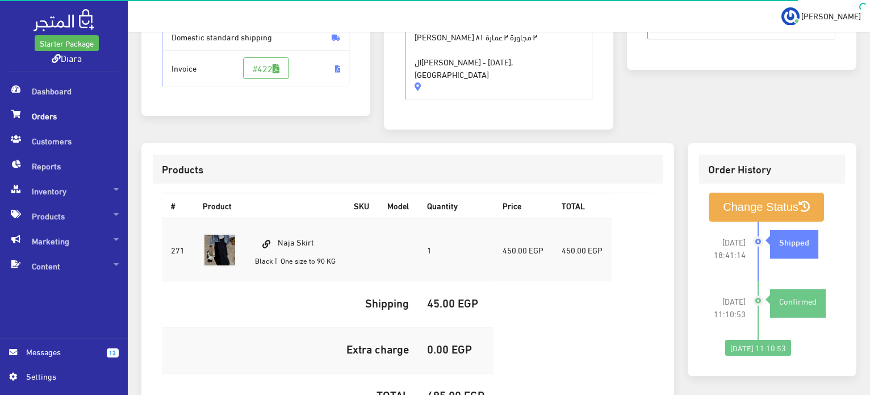
scroll to position [227, 0]
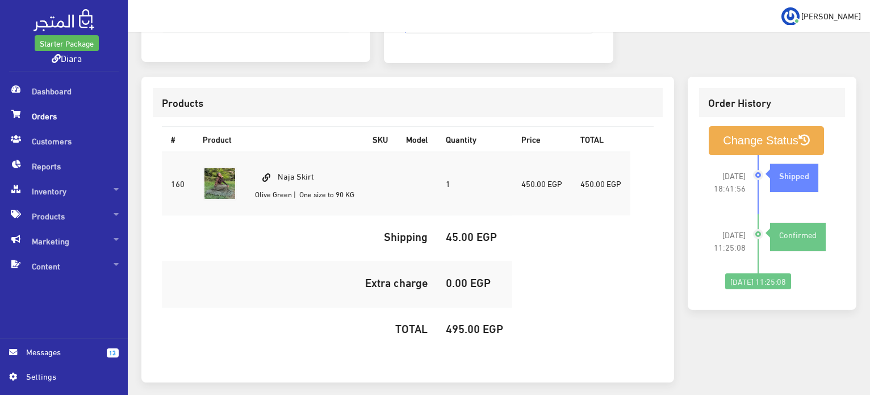
scroll to position [37, 0]
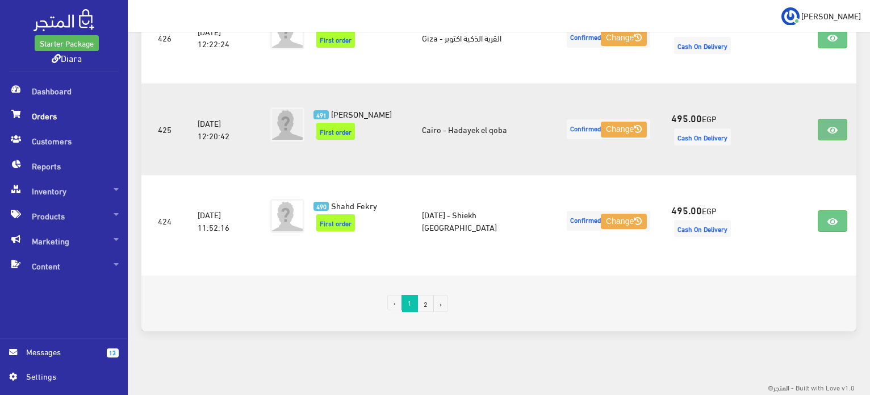
scroll to position [1100, 0]
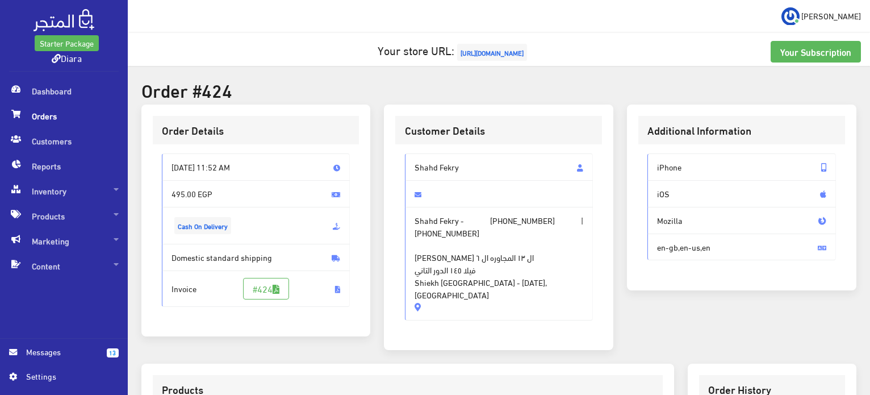
drag, startPoint x: 564, startPoint y: 267, endPoint x: 408, endPoint y: 161, distance: 188.1
click at [406, 163] on div "Shahd Fekry Shahd Fekry - [PHONE_NUMBER] | [PHONE_NUMBER] [PERSON_NAME] ال ١٣ ا…" at bounding box center [499, 236] width 189 height 167
click at [478, 172] on span "Shahd Fekry" at bounding box center [499, 166] width 189 height 27
drag, startPoint x: 414, startPoint y: 271, endPoint x: 397, endPoint y: 163, distance: 109.3
click at [397, 163] on div "Shahd Fekry Shahd Fekry - [PHONE_NUMBER] | [PHONE_NUMBER] [PERSON_NAME] ال ١٣ ا…" at bounding box center [498, 241] width 207 height 194
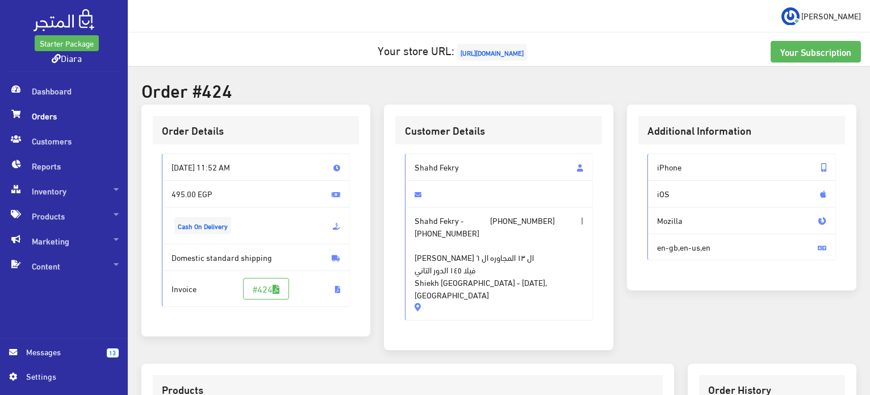
copy div "Shahd Fekry Shahd Fekry - [PHONE_NUMBER] | [PHONE_NUMBER] [PERSON_NAME] ال ١٣ ا…"
click at [523, 306] on div "Customer Details Shahd Fekry Shahd Fekry - [PHONE_NUMBER] | [PHONE_NUMBER] [PER…" at bounding box center [499, 228] width 230 height 246
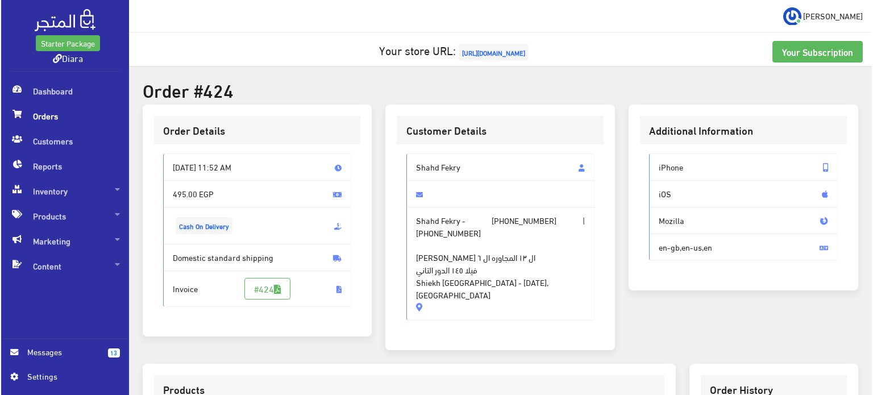
scroll to position [322, 0]
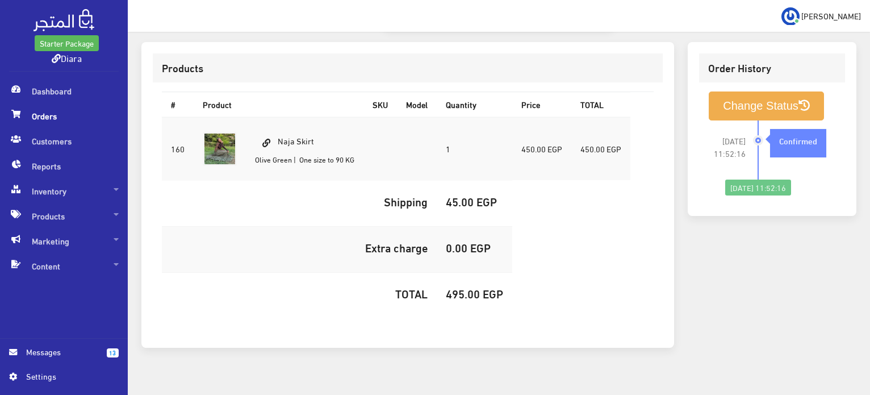
drag, startPoint x: 318, startPoint y: 126, endPoint x: 278, endPoint y: 123, distance: 40.4
click at [278, 123] on td "Naja Skirt Olive Green | One size to 90 KG" at bounding box center [305, 149] width 118 height 64
copy td "Naja Skirt"
click at [454, 287] on h5 "495.00 EGP" at bounding box center [474, 293] width 57 height 12
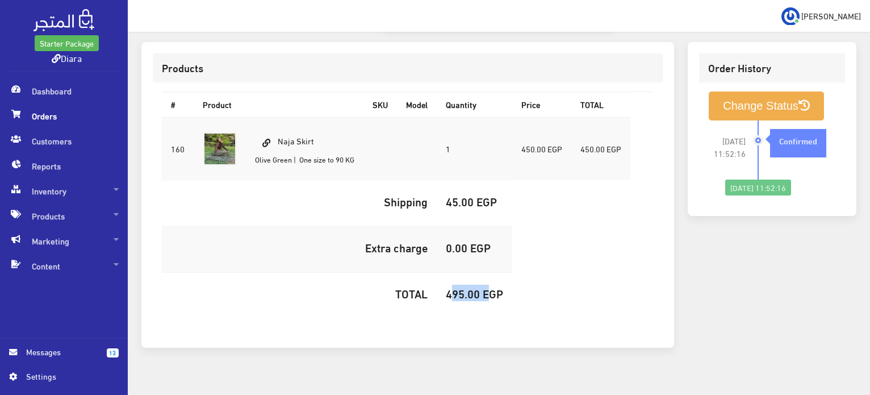
copy h5 "495.00"
click at [774, 94] on button "Change Status" at bounding box center [766, 105] width 115 height 29
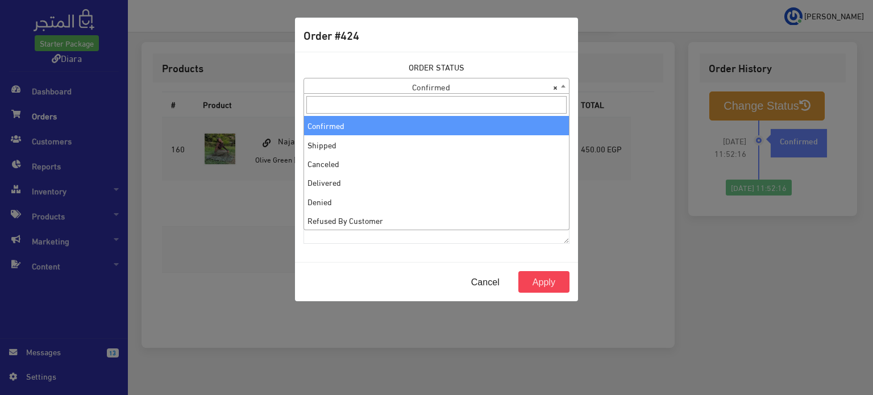
click at [460, 93] on body "Starter Package Diara Dashboard Orders 13" at bounding box center [436, 44] width 873 height 733
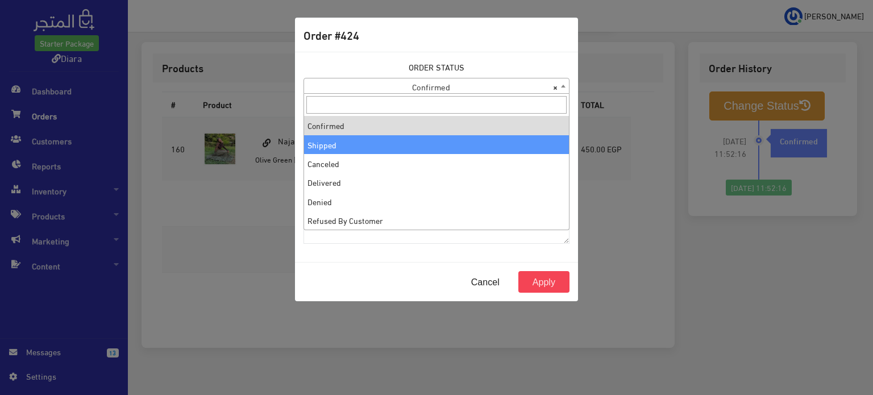
select select "2"
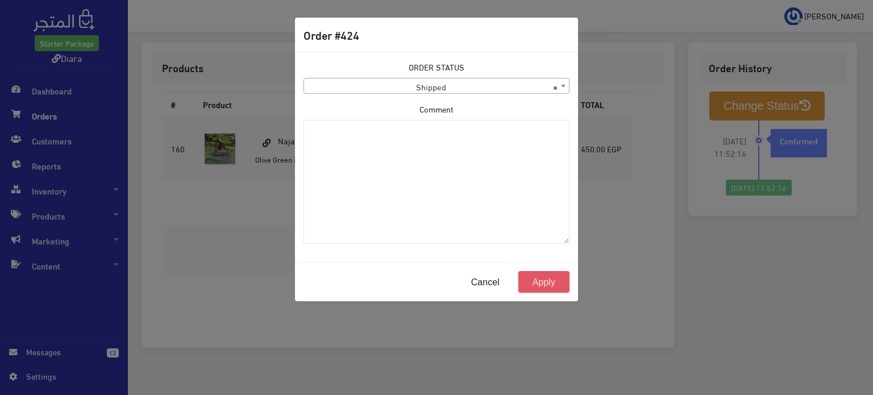
click at [555, 280] on button "Apply" at bounding box center [543, 282] width 51 height 22
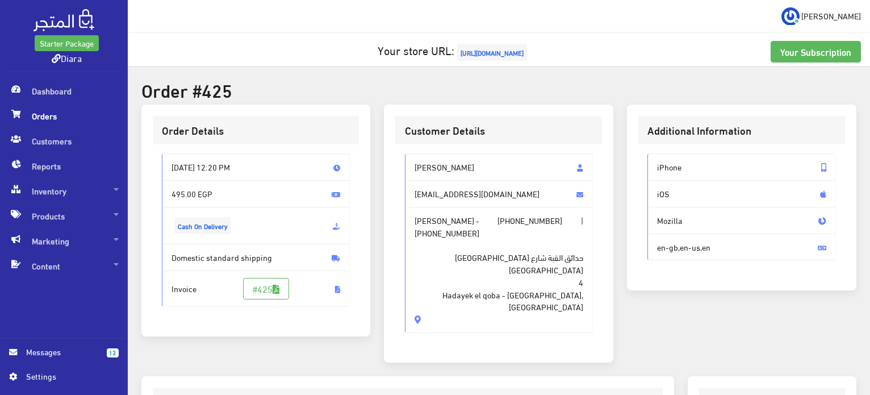
drag, startPoint x: 454, startPoint y: 305, endPoint x: 391, endPoint y: 152, distance: 165.5
click at [391, 152] on div "Customer Details Nouran Muhamed nouranmuhamed124@gmail.com Nouran Muhamed - +20…" at bounding box center [499, 234] width 230 height 258
copy div "Nouran Muhamed nouranmuhamed124@gmail.com Nouran Muhamed - +201557312255 | +201…"
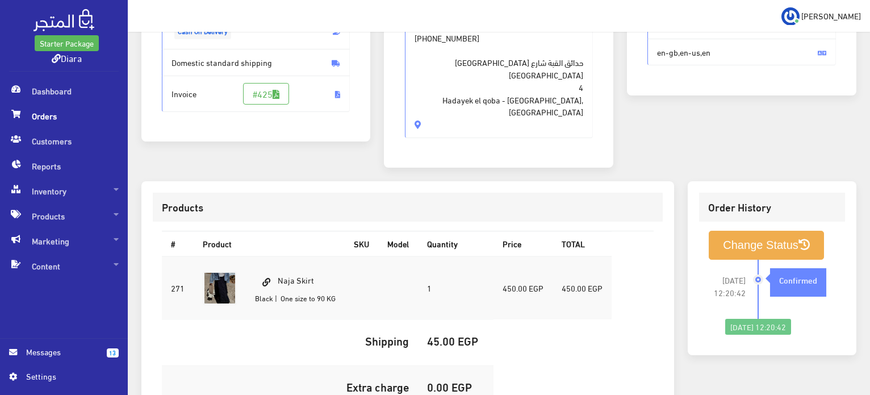
scroll to position [227, 0]
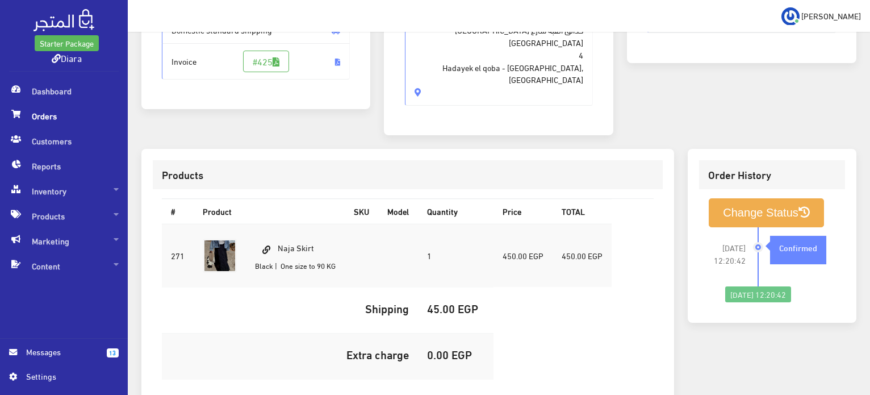
drag, startPoint x: 320, startPoint y: 234, endPoint x: 280, endPoint y: 236, distance: 40.4
click at [280, 236] on td "Naja Skirt Black | One size to 90 KG" at bounding box center [295, 256] width 99 height 64
copy td "Naja Skirt"
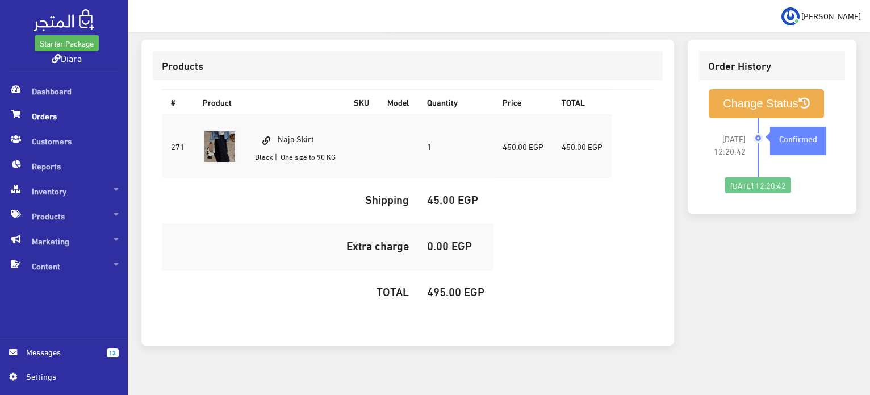
click at [452, 285] on h5 "495.00 EGP" at bounding box center [455, 291] width 57 height 12
copy h5 "495.00"
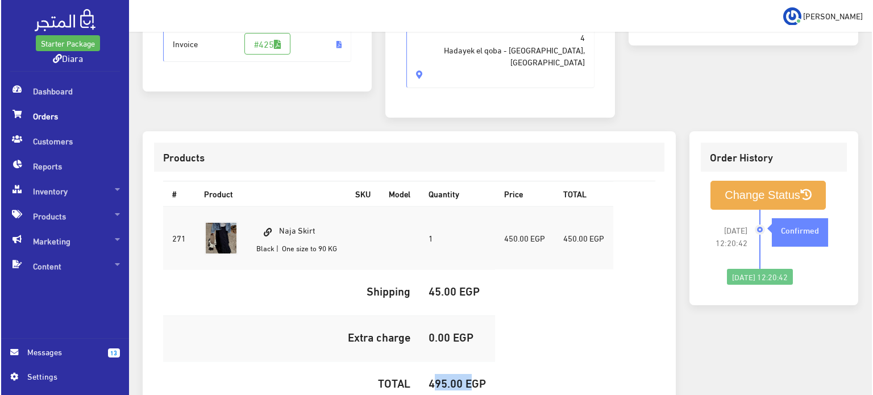
scroll to position [166, 0]
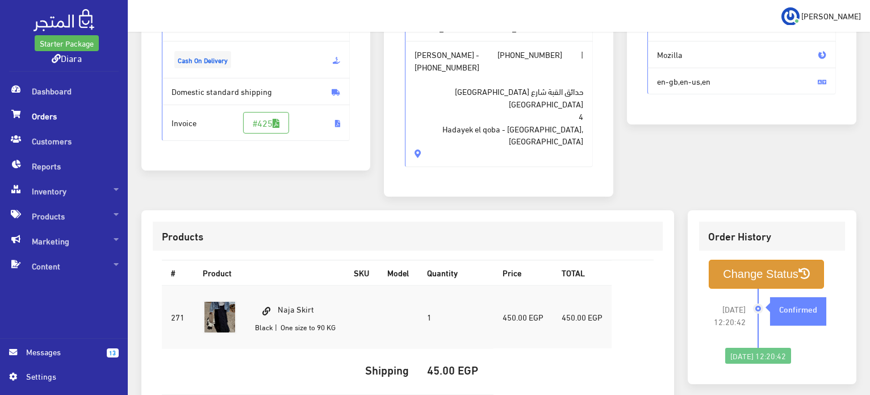
click at [753, 260] on button "Change Status" at bounding box center [766, 274] width 115 height 29
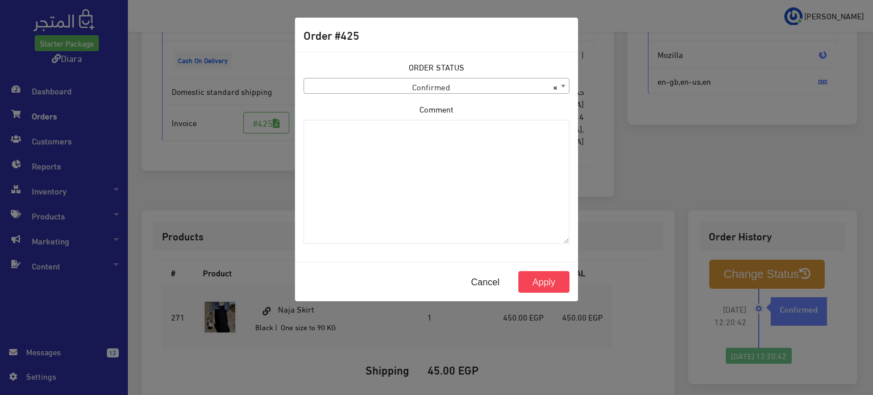
click at [382, 79] on span "× Confirmed" at bounding box center [436, 86] width 265 height 16
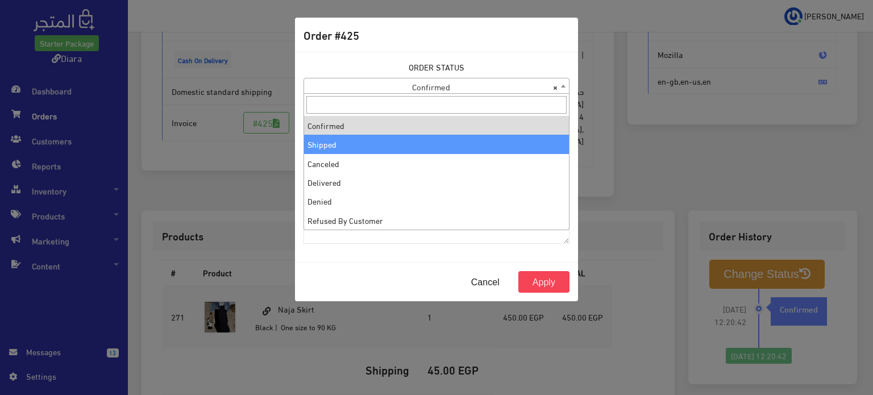
select select "2"
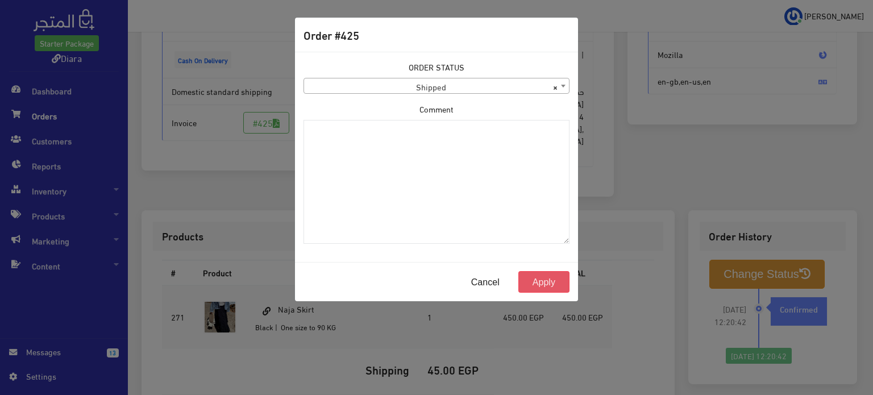
click at [541, 280] on button "Apply" at bounding box center [543, 282] width 51 height 22
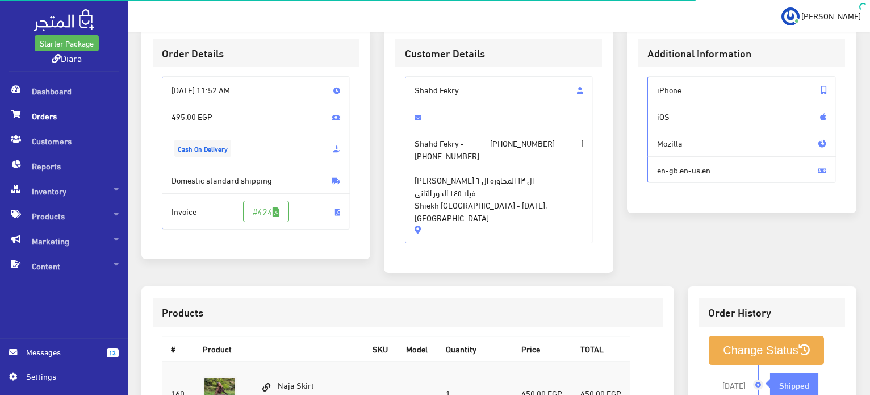
scroll to position [170, 0]
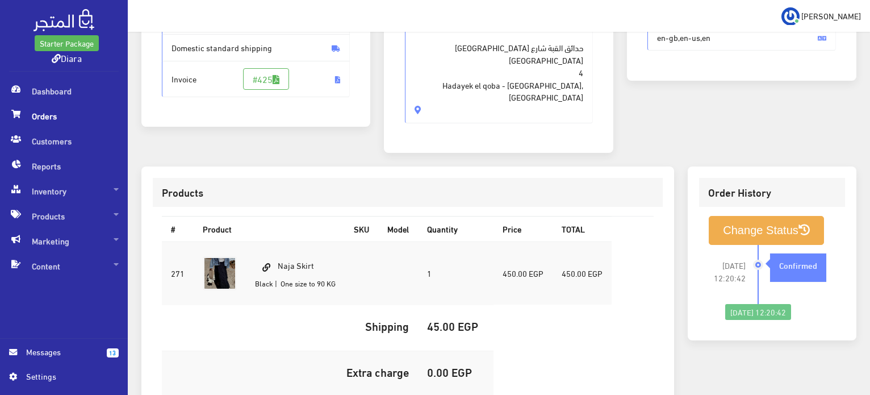
scroll to position [227, 0]
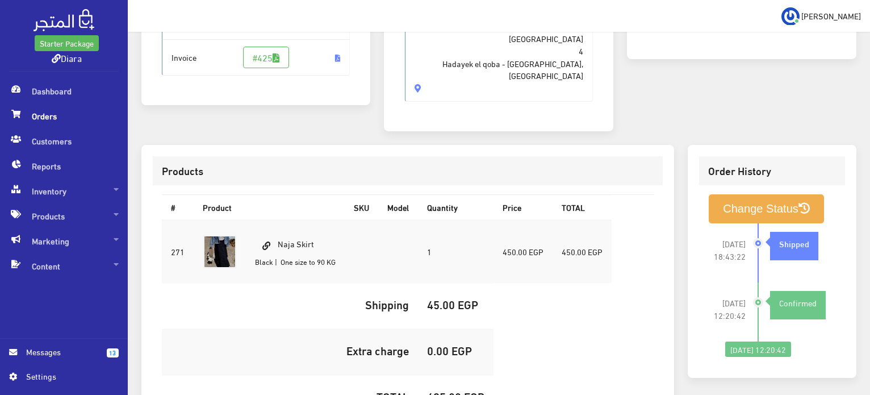
scroll to position [336, 0]
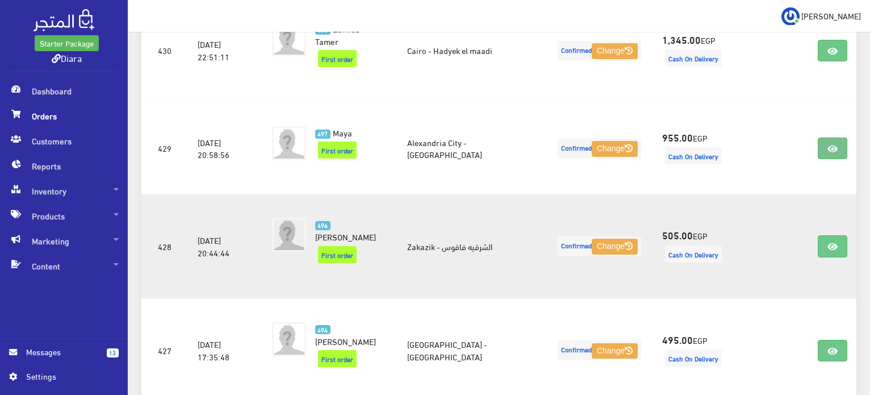
scroll to position [1591, 0]
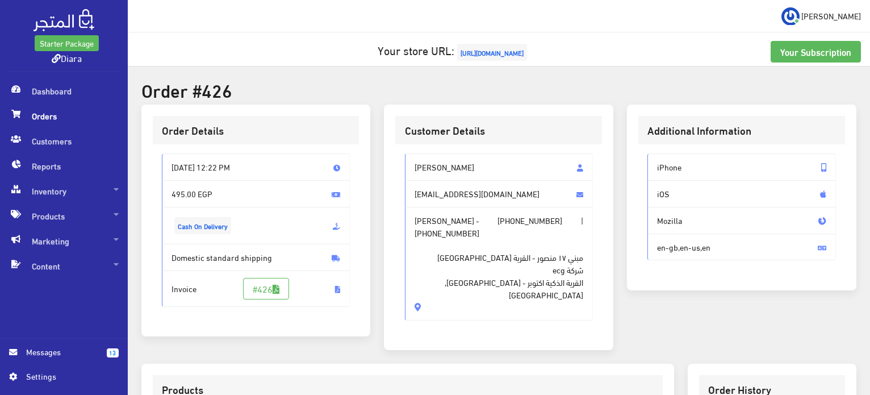
drag, startPoint x: 470, startPoint y: 268, endPoint x: 414, endPoint y: 167, distance: 115.5
click at [414, 167] on div "[PERSON_NAME] [EMAIL_ADDRESS][DOMAIN_NAME] [PERSON_NAME] - [PHONE_NUMBER] | [PH…" at bounding box center [499, 236] width 189 height 167
copy div "Rawan AHMED rouuu11@gmail.com Rawan AHMED - +201156687344 | +201156687344 مبني …"
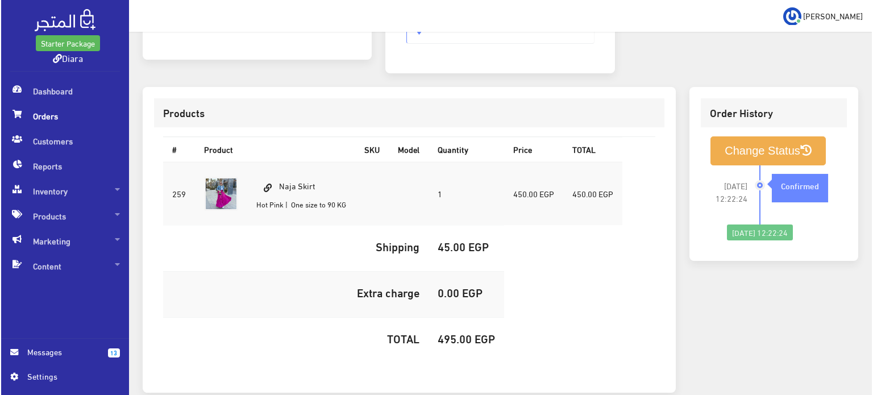
scroll to position [322, 0]
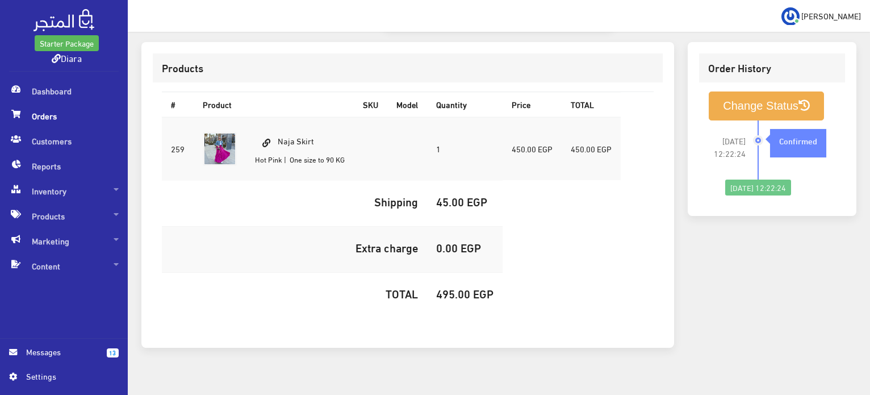
click at [450, 287] on h5 "495.00 EGP" at bounding box center [464, 293] width 57 height 12
click at [451, 287] on h5 "495.00 EGP" at bounding box center [464, 293] width 57 height 12
copy h5 "495.00"
click at [765, 91] on button "Change Status" at bounding box center [766, 105] width 115 height 29
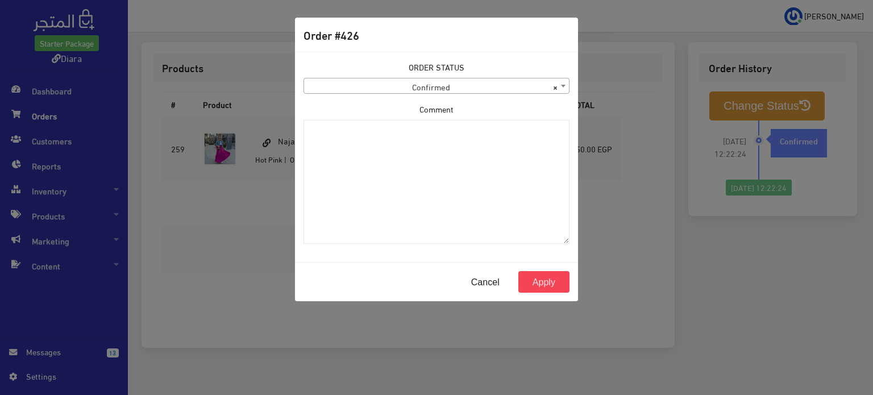
click at [414, 101] on div "ORDER STATUS Confirmed Shipped Canceled Delivered Denied Refused By Customer Pe…" at bounding box center [437, 157] width 280 height 192
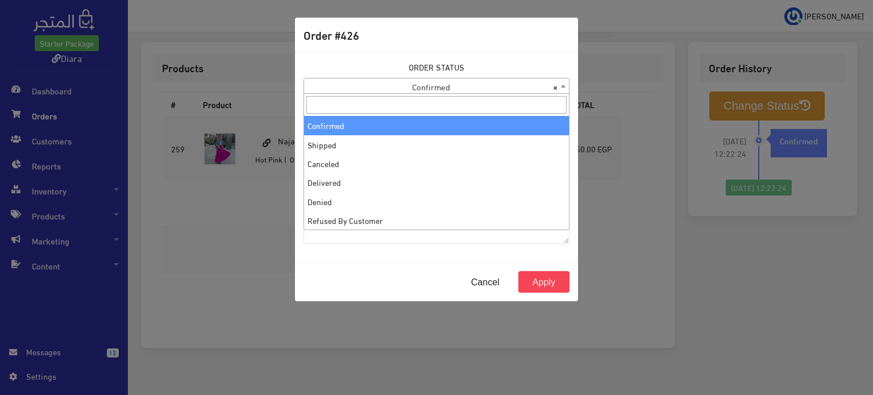
click at [418, 93] on body "Starter Package Diara Dashboard Orders 13" at bounding box center [436, 44] width 873 height 733
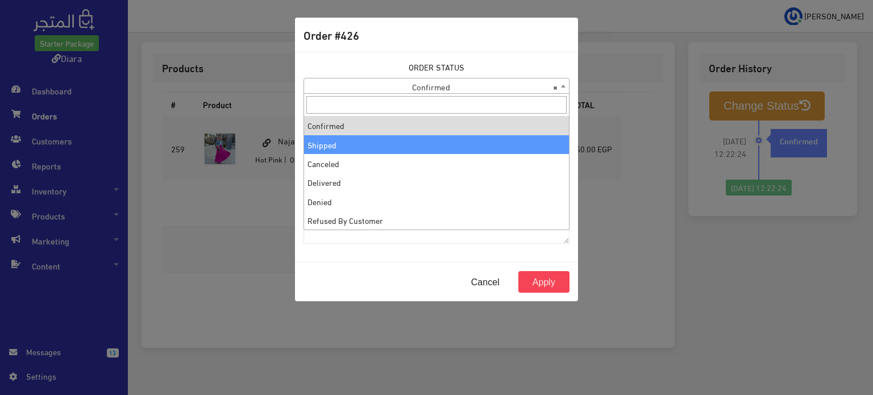
select select "2"
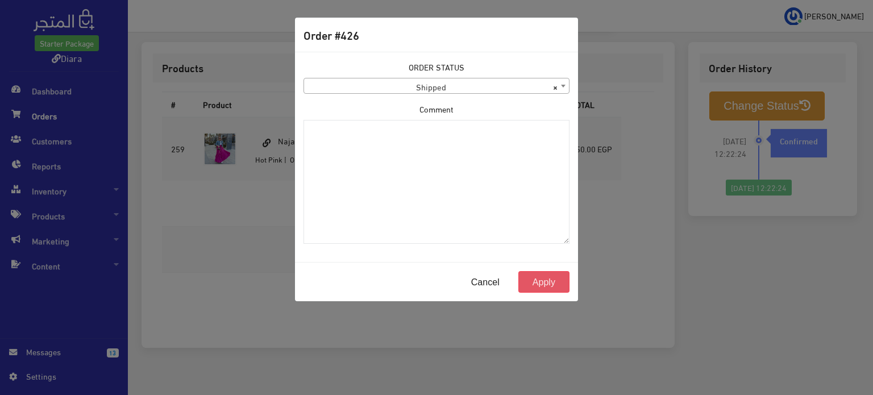
click at [543, 283] on button "Apply" at bounding box center [543, 282] width 51 height 22
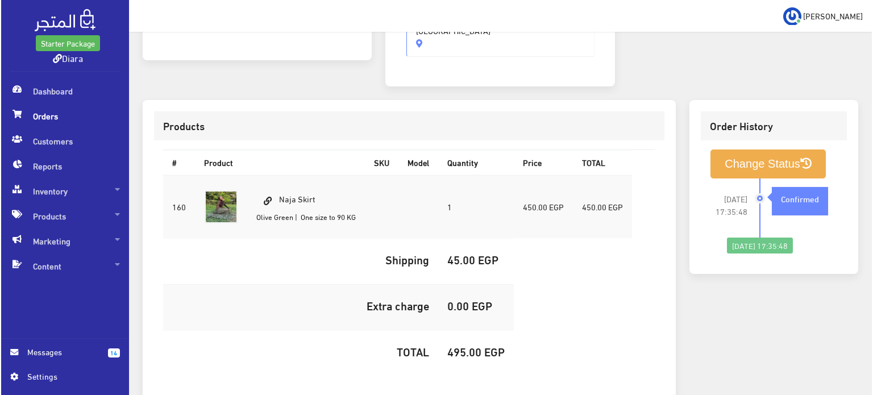
scroll to position [336, 0]
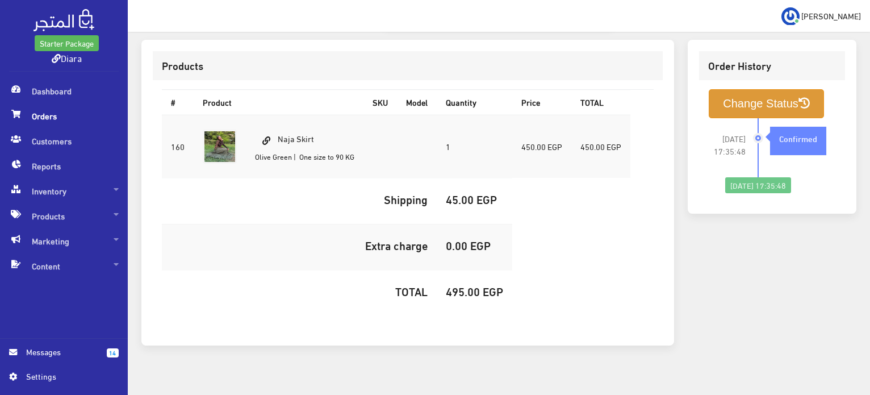
click at [805, 98] on icon at bounding box center [804, 103] width 11 height 11
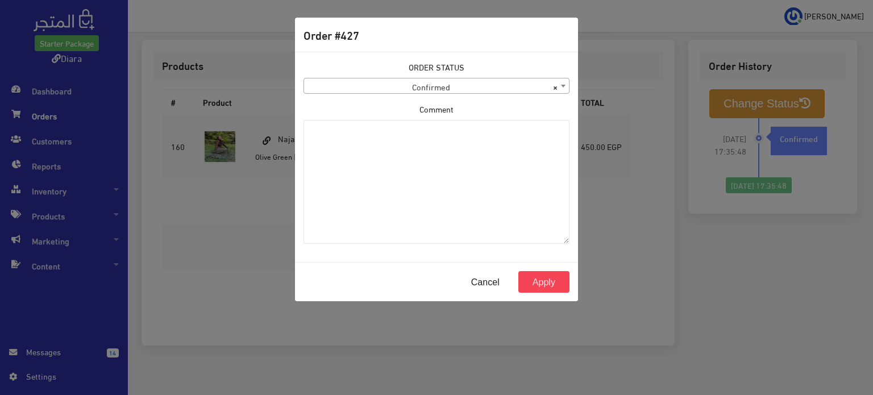
click at [376, 95] on div "ORDER STATUS Confirmed Shipped Canceled Delivered Denied Refused By Customer Pe…" at bounding box center [437, 157] width 280 height 192
click at [393, 84] on span "× Confirmed" at bounding box center [436, 86] width 265 height 16
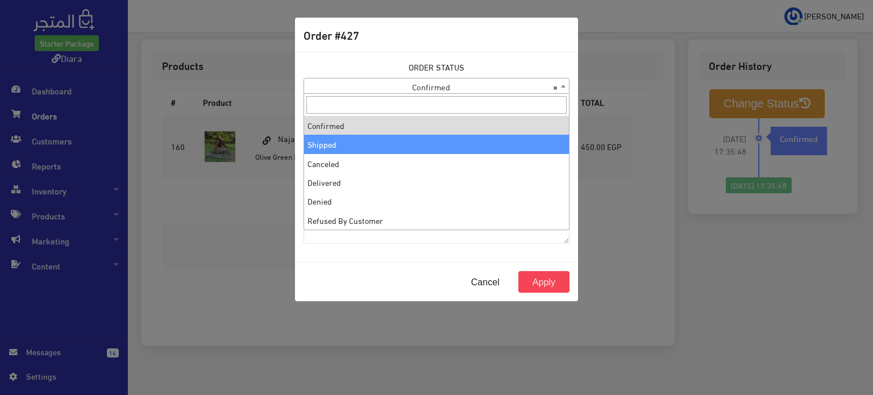
select select "2"
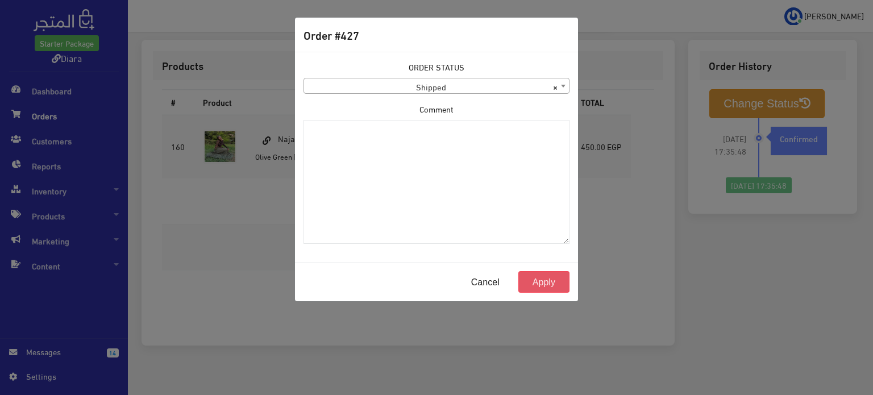
click at [542, 283] on button "Apply" at bounding box center [543, 282] width 51 height 22
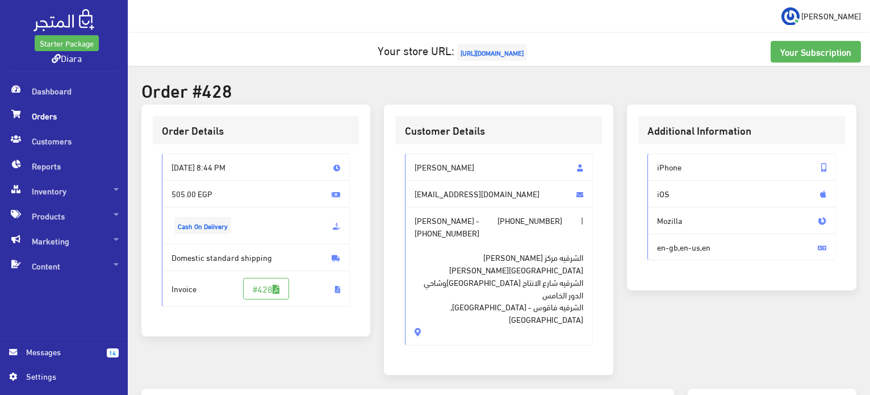
drag, startPoint x: 451, startPoint y: 283, endPoint x: 412, endPoint y: 159, distance: 130.4
click at [412, 159] on div "[PERSON_NAME] [EMAIL_ADDRESS][DOMAIN_NAME] [PERSON_NAME] - [PHONE_NUMBER] | [PH…" at bounding box center [499, 248] width 189 height 191
copy div "[PERSON_NAME] Elareshy [EMAIL_ADDRESS][DOMAIN_NAME] [PERSON_NAME] - [PHONE_NUMB…"
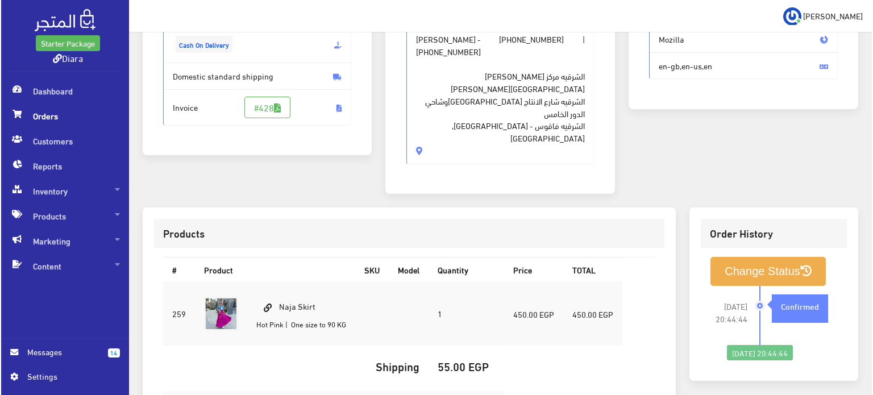
scroll to position [322, 0]
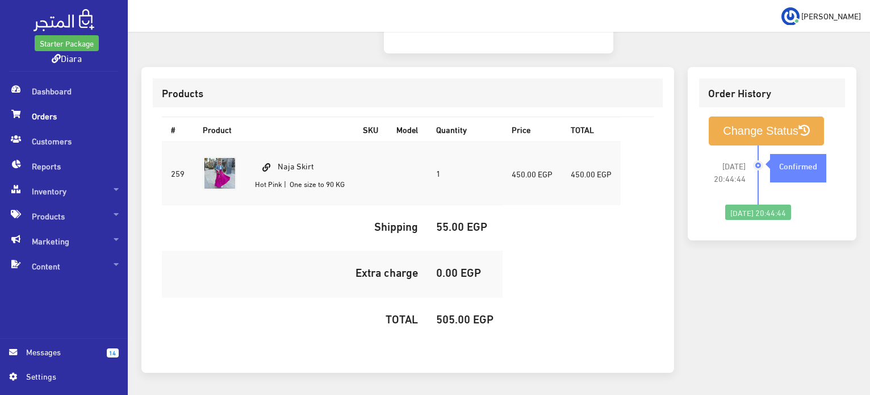
click at [452, 312] on h5 "505.00 EGP" at bounding box center [464, 318] width 57 height 12
click at [453, 312] on h5 "505.00 EGP" at bounding box center [464, 318] width 57 height 12
copy h5 "505.00"
click at [770, 116] on button "Change Status" at bounding box center [766, 130] width 115 height 29
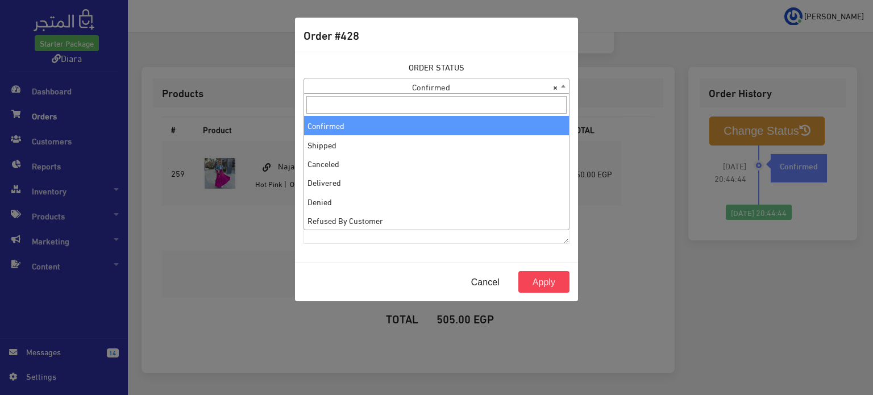
click at [429, 90] on span "× Confirmed" at bounding box center [436, 86] width 265 height 16
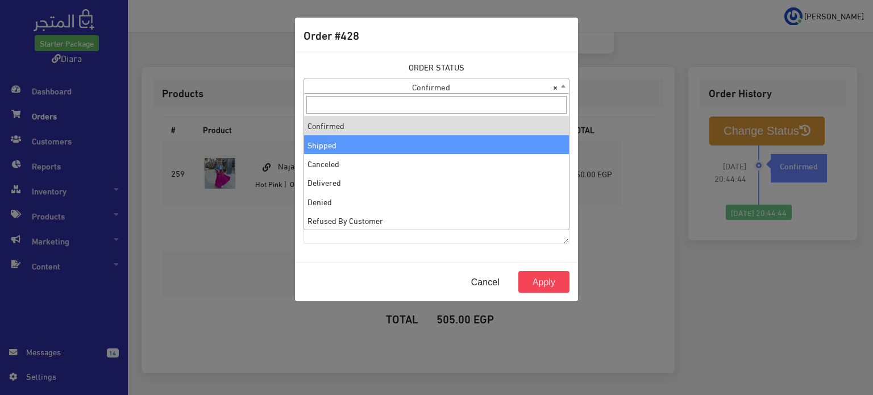
select select "2"
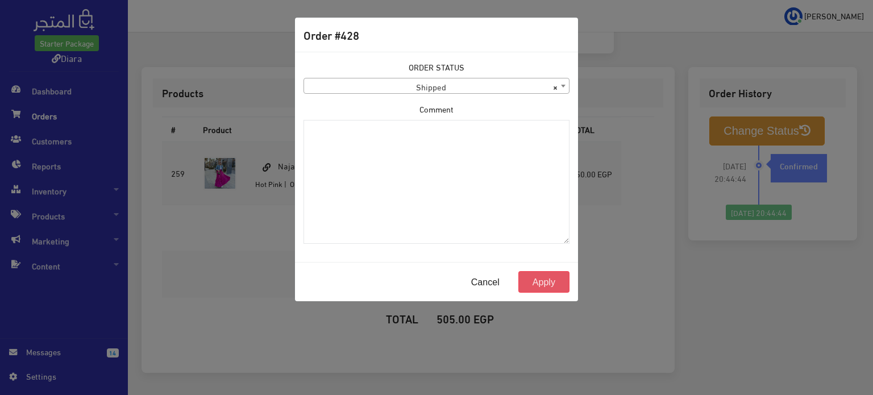
click at [545, 287] on button "Apply" at bounding box center [543, 282] width 51 height 22
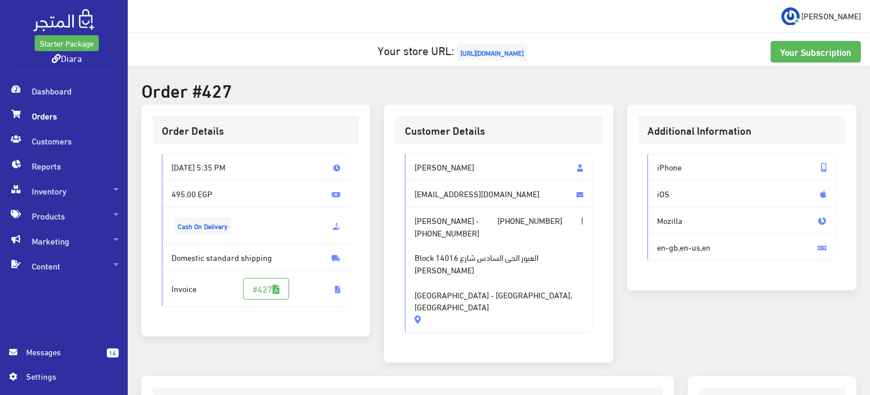
drag, startPoint x: 515, startPoint y: 292, endPoint x: 410, endPoint y: 161, distance: 168.5
click at [410, 161] on div "Mayar ahmed mayarkodsh822002@gmail.com Mayar ahmed - +201019870011 | +201019870…" at bounding box center [499, 242] width 189 height 179
copy div "Mayar ahmed mayarkodsh822002@gmail.com Mayar ahmed - +201019870011 | +201019870…"
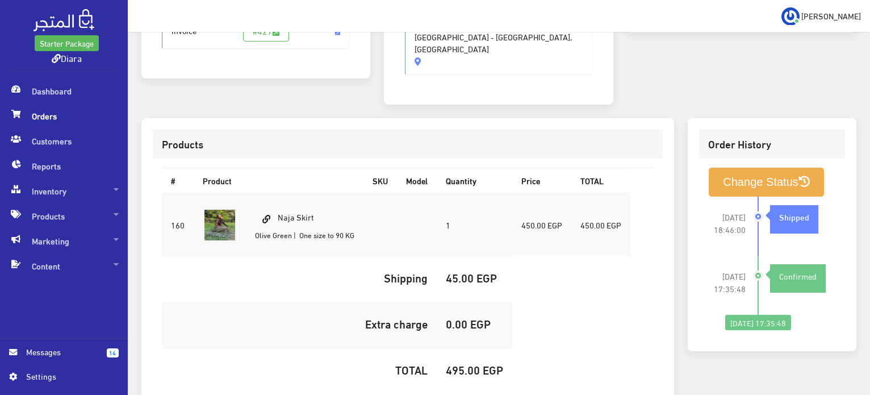
scroll to position [284, 0]
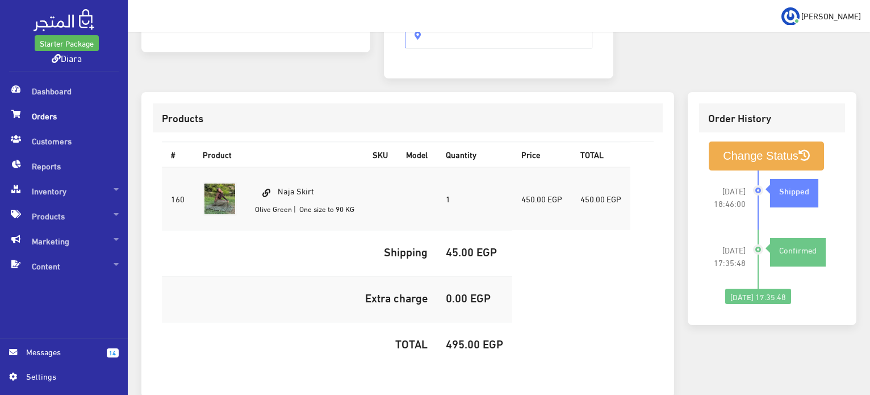
click at [453, 337] on h5 "495.00 EGP" at bounding box center [474, 343] width 57 height 12
copy h5 "495.00"
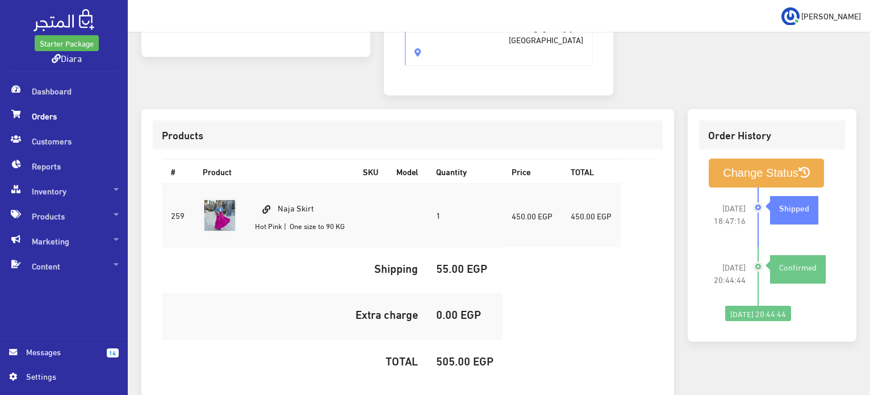
scroll to position [284, 0]
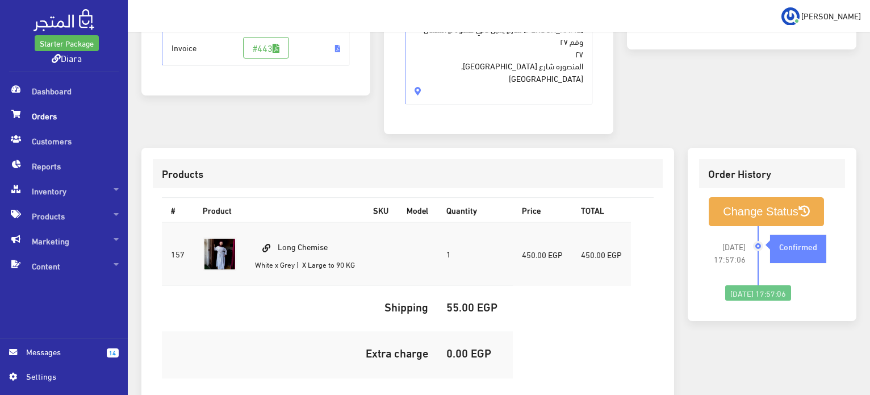
scroll to position [57, 0]
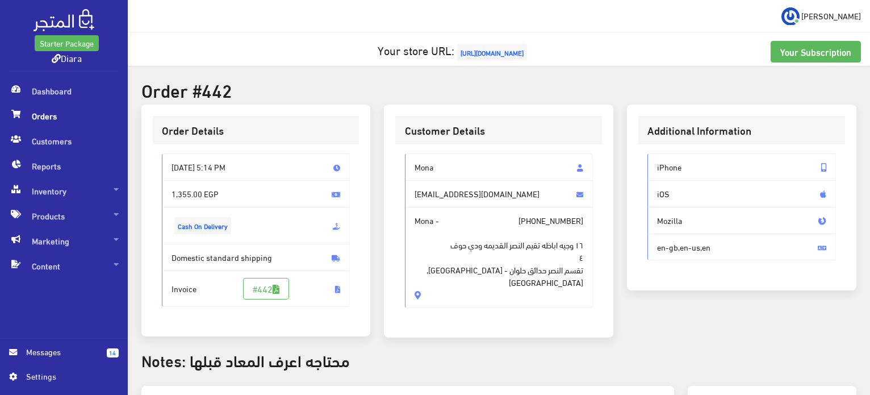
drag, startPoint x: 413, startPoint y: 273, endPoint x: 407, endPoint y: 158, distance: 114.9
click at [407, 158] on div "Mona Monakkk89@gmail.com Mona - +201142963207 ١٦ وجيه اباظه تقيم النصر القديمه …" at bounding box center [499, 230] width 189 height 155
copy div "Mona Monakkk89@gmail.com Mona - +201142963207 ١٦ وجيه اباظه تقيم النصر القديمه …"
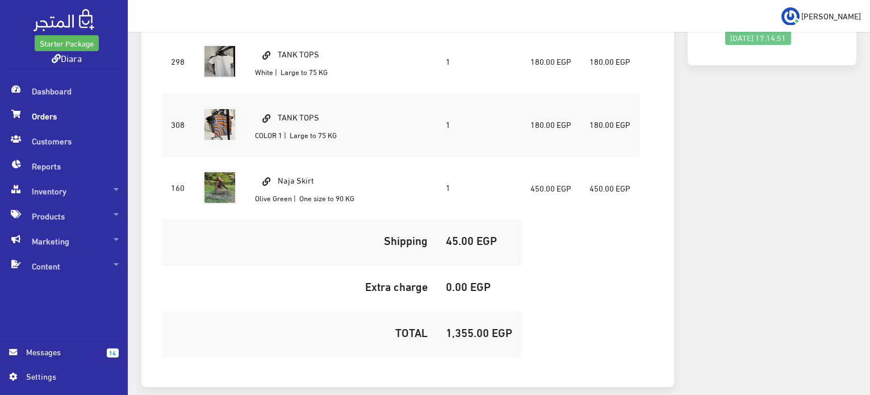
scroll to position [545, 0]
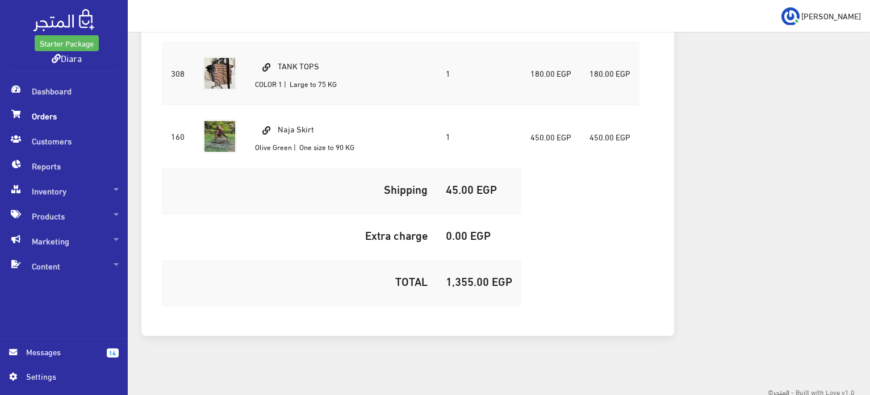
click at [468, 278] on h5 "1,355.00 EGP" at bounding box center [479, 280] width 66 height 12
copy h5 "1,355.00"
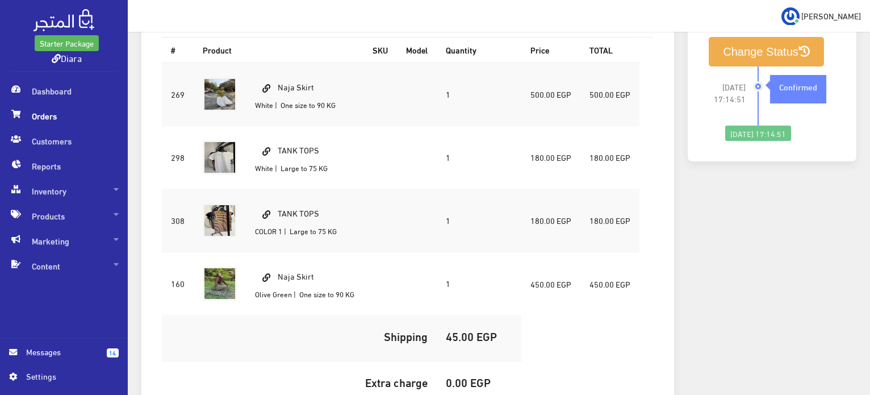
scroll to position [454, 0]
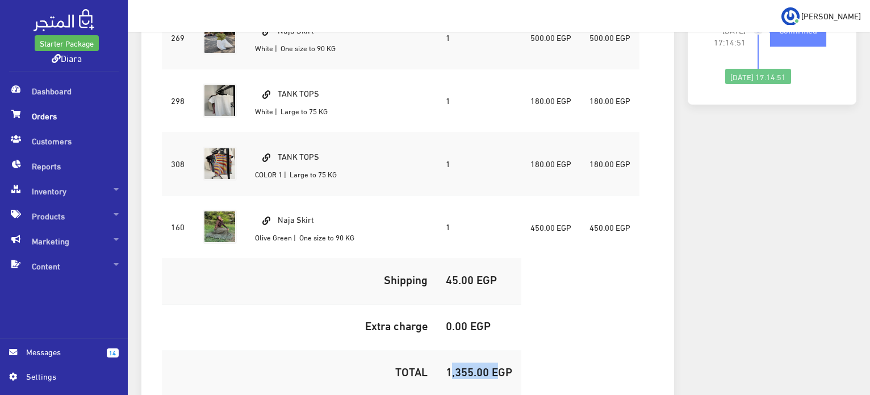
copy h5 "1,355.00"
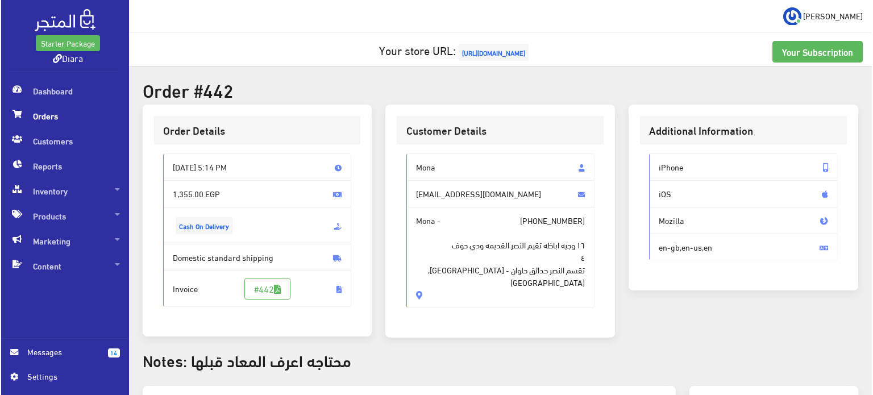
scroll to position [170, 0]
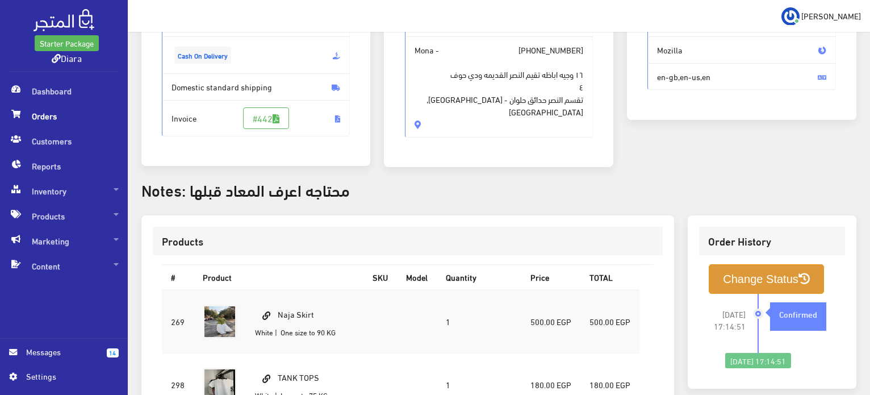
click at [779, 278] on button "Change Status" at bounding box center [766, 278] width 115 height 29
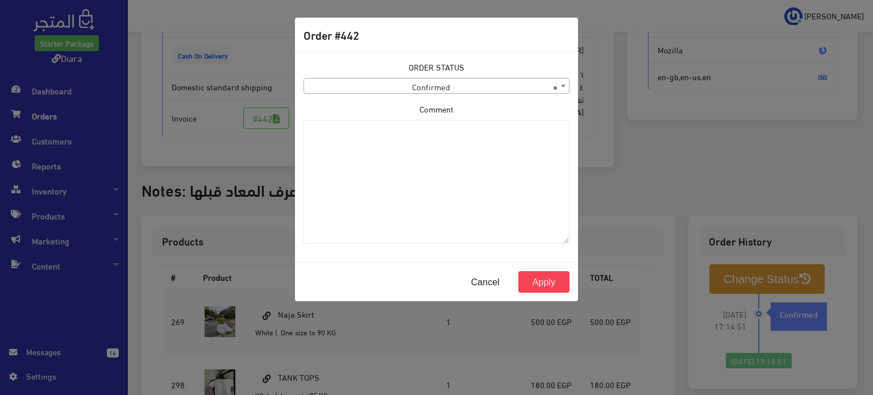
click at [350, 86] on span "× Confirmed" at bounding box center [436, 86] width 265 height 16
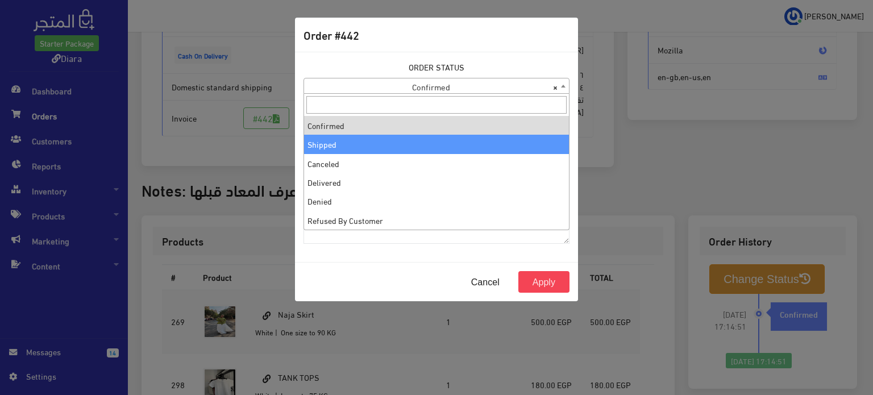
select select "2"
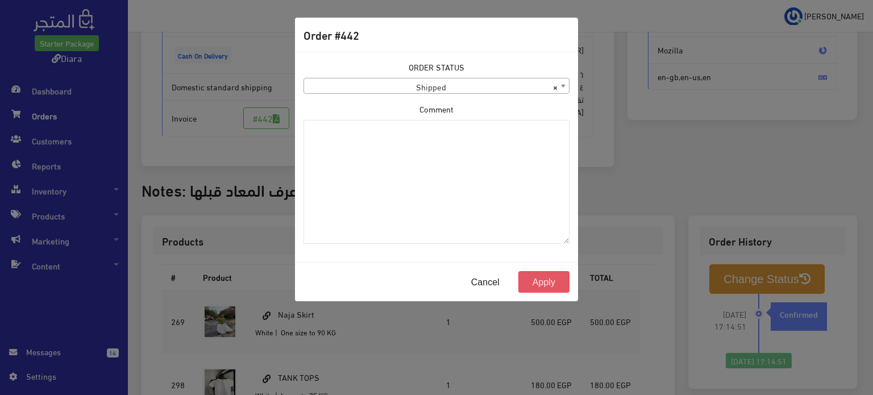
click at [536, 281] on button "Apply" at bounding box center [543, 282] width 51 height 22
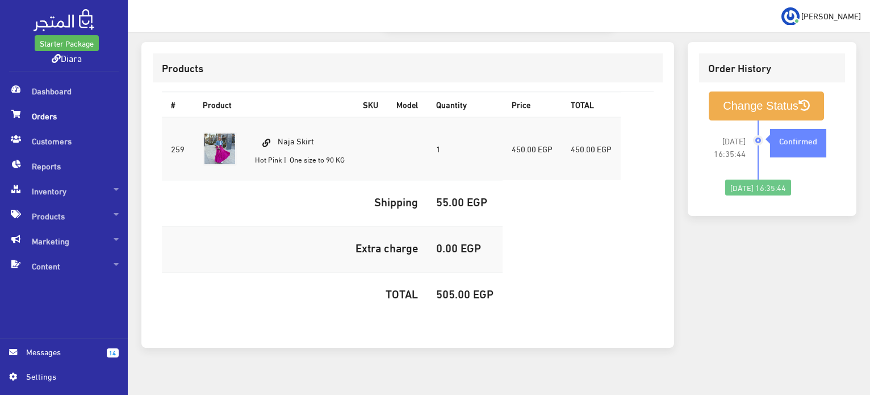
scroll to position [94, 0]
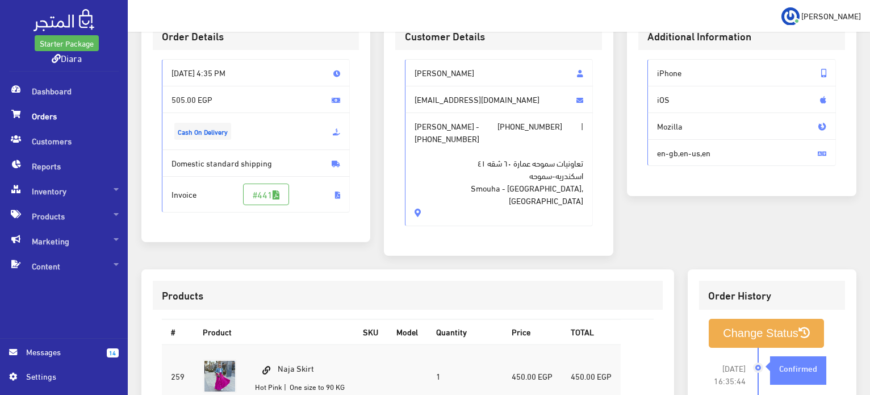
drag, startPoint x: 545, startPoint y: 191, endPoint x: 406, endPoint y: 72, distance: 183.7
click at [406, 72] on div "Nourhan Gamal noorgamal14@yahoo.com Nourhan Gamal - +201285090926 | +2012850909…" at bounding box center [499, 142] width 189 height 167
click at [434, 136] on span "+201285090926" at bounding box center [447, 138] width 65 height 12
drag, startPoint x: 413, startPoint y: 189, endPoint x: 404, endPoint y: 62, distance: 127.5
click at [405, 62] on div "Nourhan Gamal noorgamal14@yahoo.com Nourhan Gamal - +201285090926 | +2012850909…" at bounding box center [499, 142] width 189 height 167
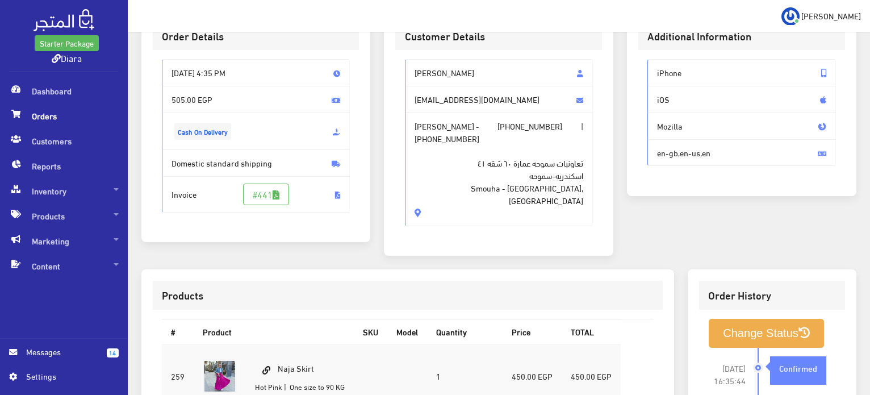
copy div "Nourhan Gamal noorgamal14@yahoo.com Nourhan Gamal - +201285090926 | +2012850909…"
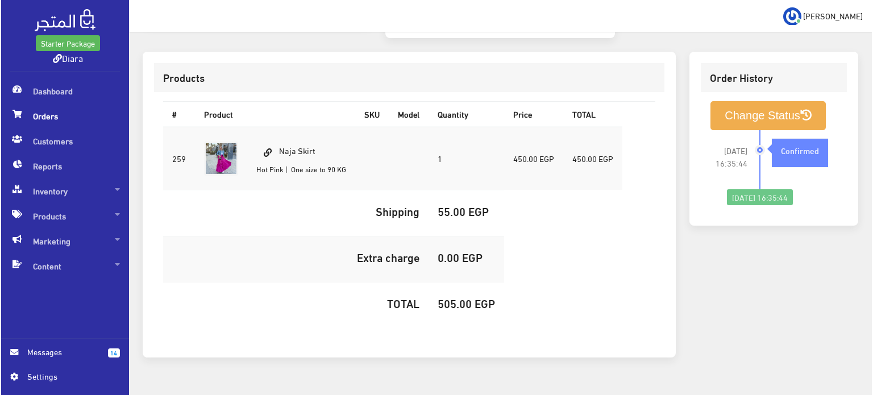
scroll to position [322, 0]
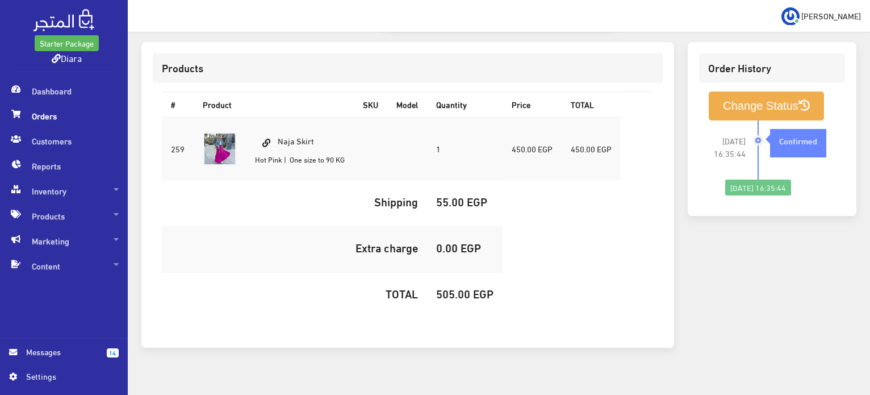
click at [450, 287] on h5 "505.00 EGP" at bounding box center [464, 293] width 57 height 12
copy h5 "505.00"
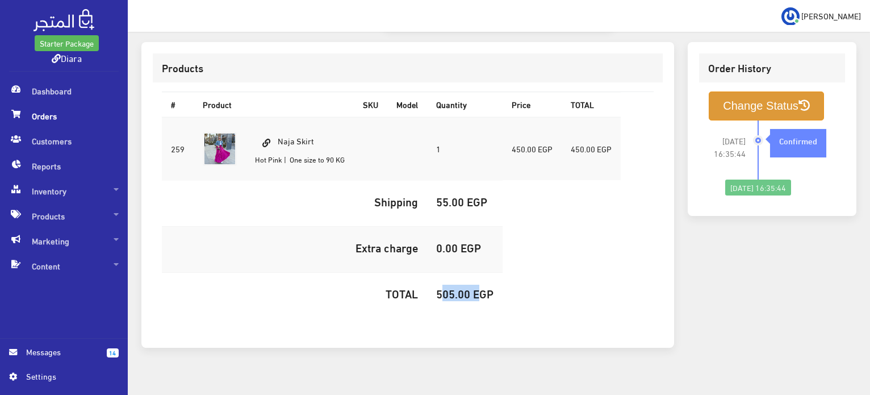
click at [766, 91] on button "Change Status" at bounding box center [766, 105] width 115 height 29
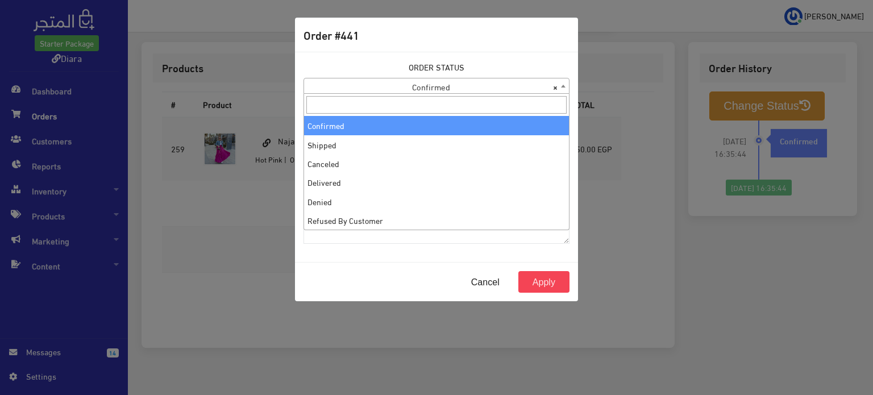
click at [344, 79] on span "× Confirmed" at bounding box center [436, 86] width 265 height 16
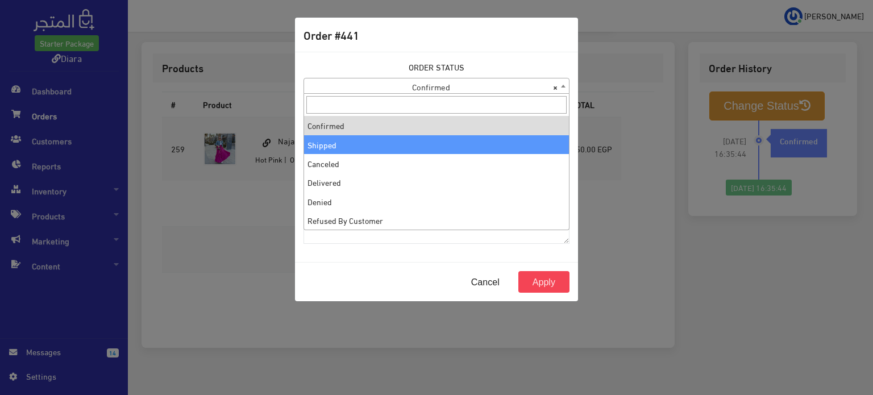
select select "2"
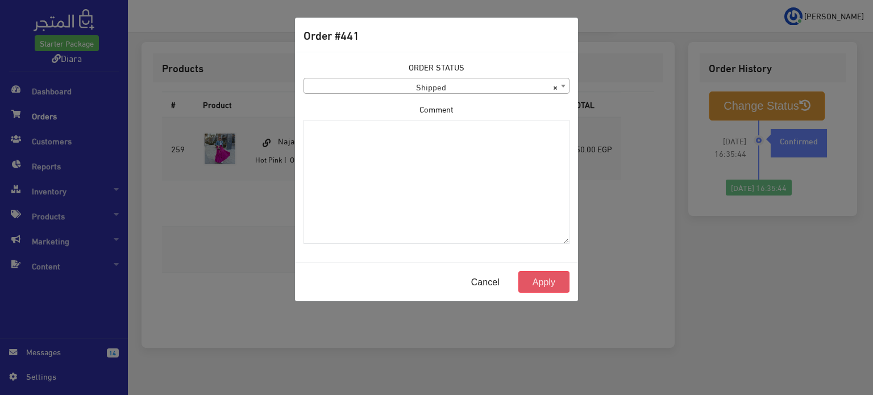
click at [561, 284] on button "Apply" at bounding box center [543, 282] width 51 height 22
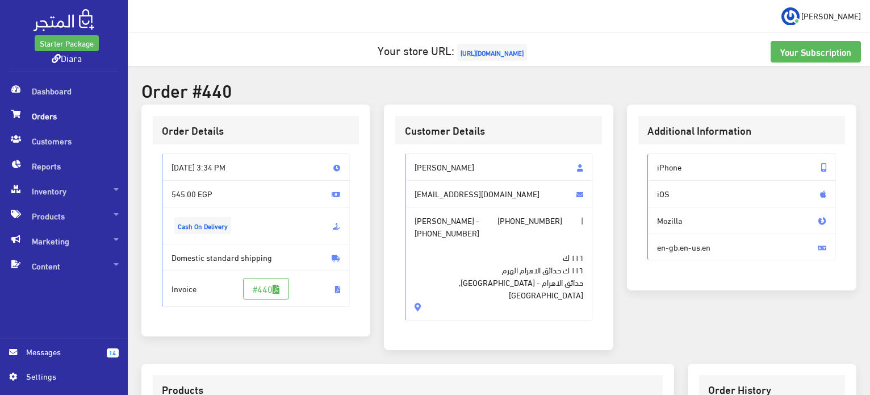
drag, startPoint x: 420, startPoint y: 270, endPoint x: 409, endPoint y: 147, distance: 123.7
click at [409, 147] on div "[PERSON_NAME] [EMAIL_ADDRESS][DOMAIN_NAME] [PERSON_NAME] - [PHONE_NUMBER] | [PH…" at bounding box center [498, 241] width 207 height 194
copy div "[PERSON_NAME] [PERSON_NAME][EMAIL_ADDRESS][DOMAIN_NAME] [PERSON_NAME] - [PHONE_…"
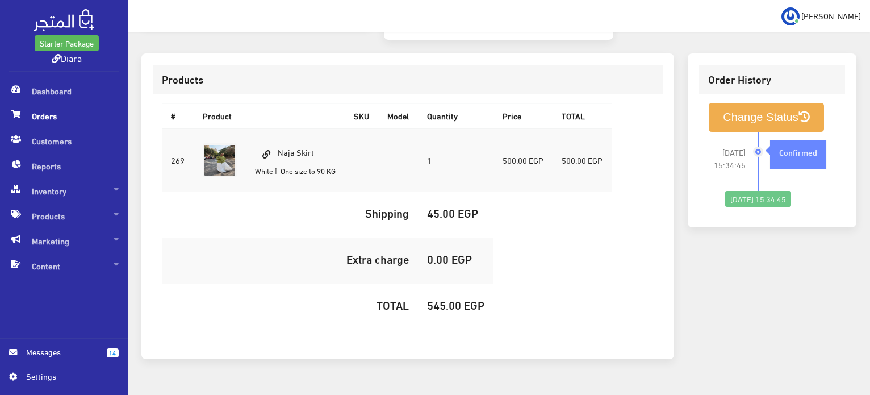
scroll to position [322, 0]
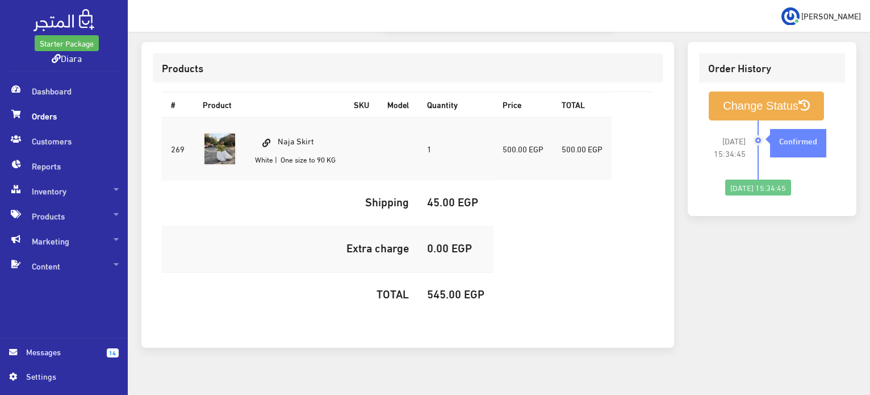
click at [433, 287] on h5 "545.00 EGP" at bounding box center [455, 293] width 57 height 12
copy h5 "545.00"
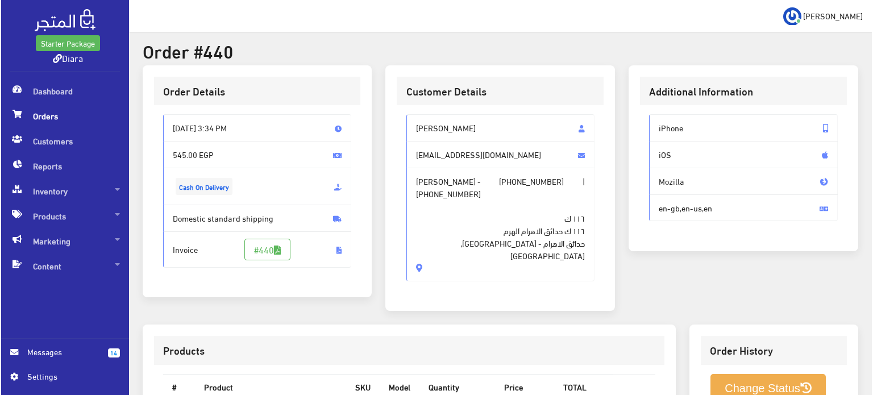
scroll to position [57, 0]
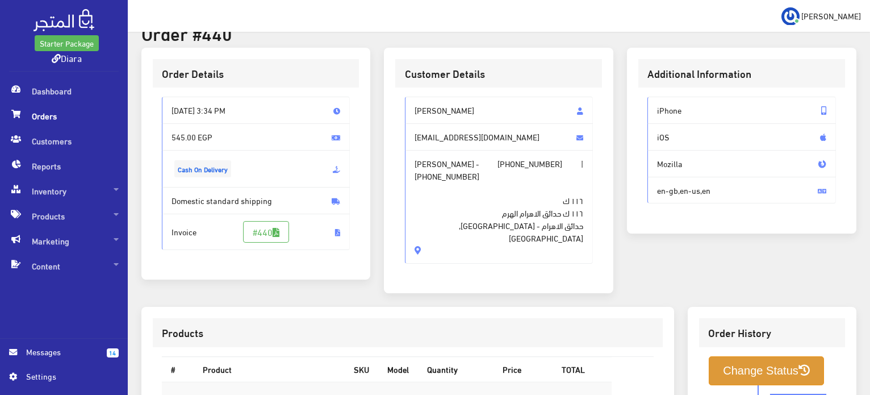
click at [736, 356] on button "Change Status" at bounding box center [766, 370] width 115 height 29
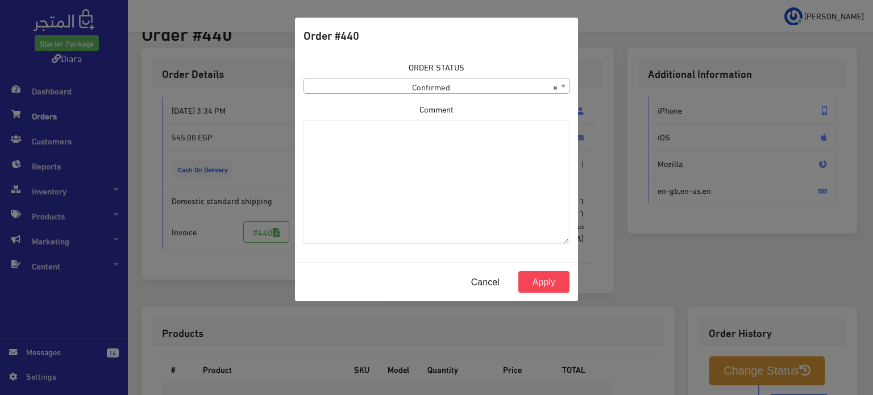
click at [430, 93] on body "Starter Package Diara Dashboard Orders 14" at bounding box center [436, 309] width 873 height 733
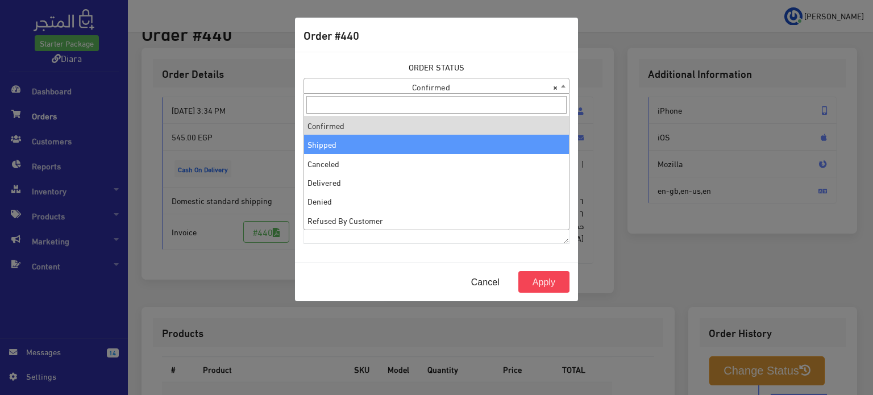
select select "2"
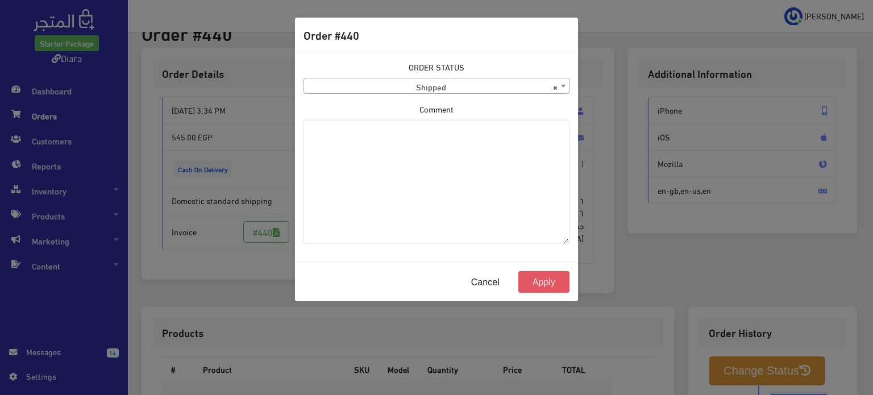
click at [535, 281] on button "Apply" at bounding box center [543, 282] width 51 height 22
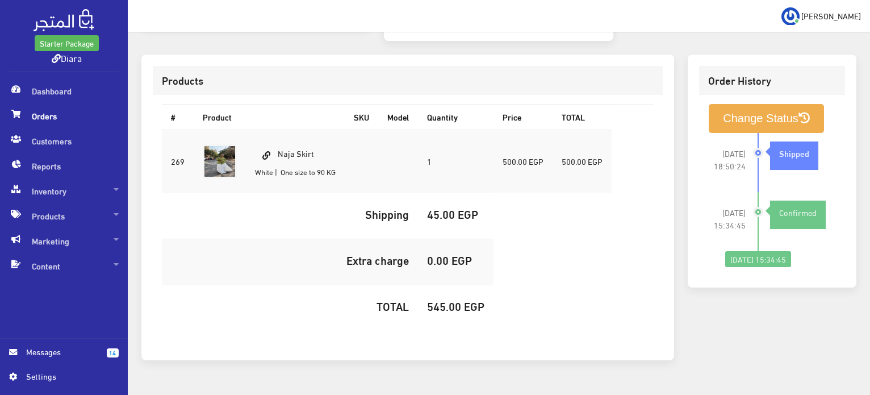
scroll to position [322, 0]
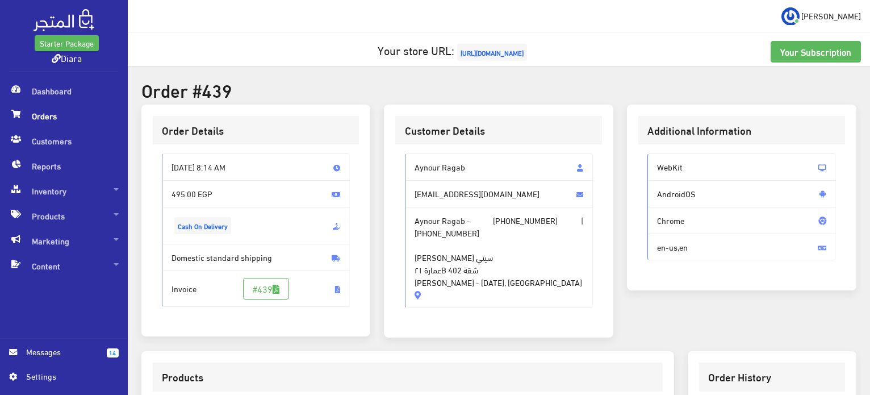
drag, startPoint x: 560, startPoint y: 286, endPoint x: 397, endPoint y: 164, distance: 203.3
click at [397, 164] on div "Aynour Ragab aynourragab@gmail.com Aynour Ragab - +201008177555 | +201008177555…" at bounding box center [498, 235] width 207 height 182
click at [470, 286] on span "الشيخ زايد اوبرا سيتي عمارة ٢١B شقة 402 Elshekh Zayed - 6 Of October, Egypt" at bounding box center [499, 263] width 168 height 49
drag, startPoint x: 414, startPoint y: 284, endPoint x: 402, endPoint y: 147, distance: 138.0
click at [402, 147] on div "Aynour Ragab aynourragab@gmail.com Aynour Ragab - +201008177555 | +201008177555…" at bounding box center [498, 235] width 207 height 182
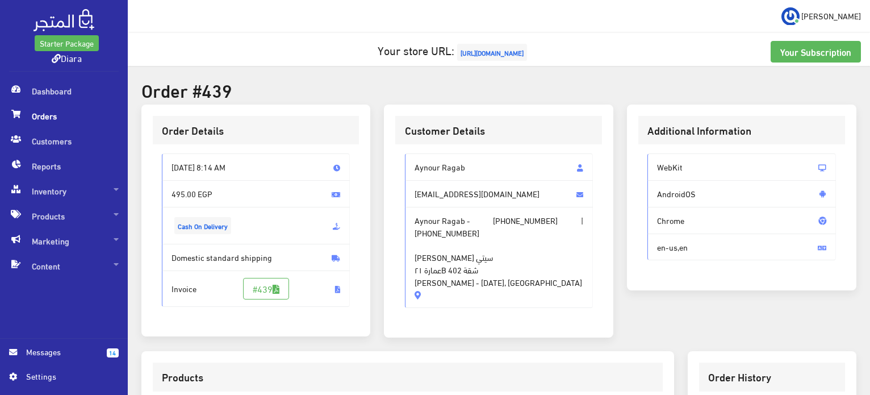
copy div "Aynour Ragab aynourragab@gmail.com Aynour Ragab - +201008177555 | +201008177555…"
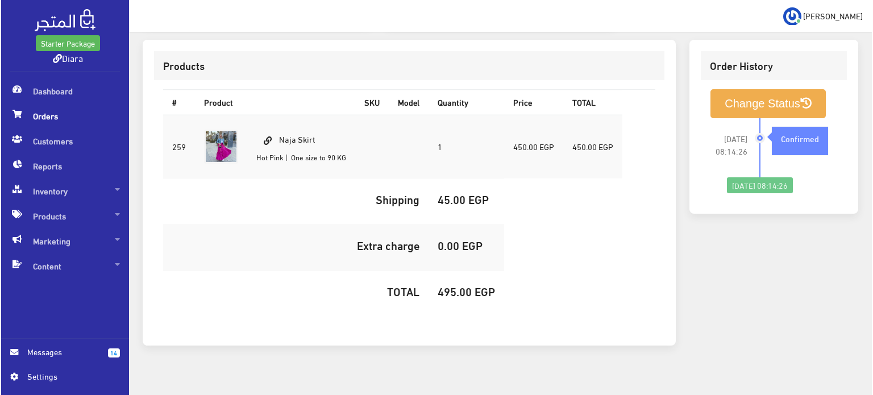
scroll to position [322, 0]
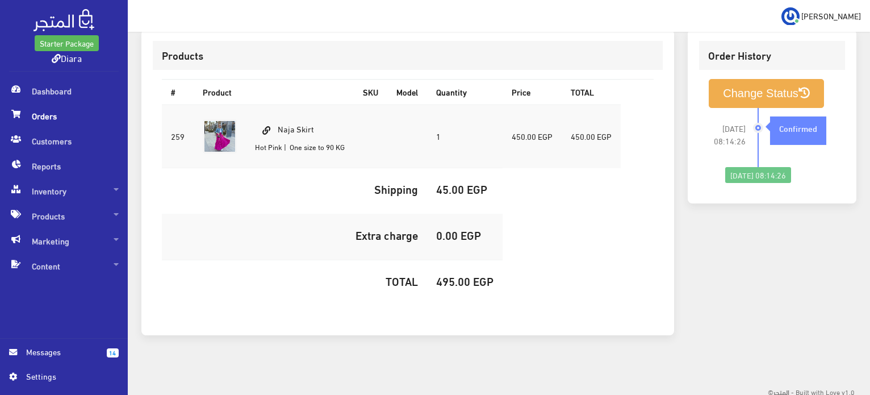
click at [457, 279] on h5 "495.00 EGP" at bounding box center [464, 280] width 57 height 12
click at [458, 278] on h5 "495.00 EGP" at bounding box center [464, 280] width 57 height 12
copy h5 "495.00"
click at [739, 87] on button "Change Status" at bounding box center [766, 93] width 115 height 29
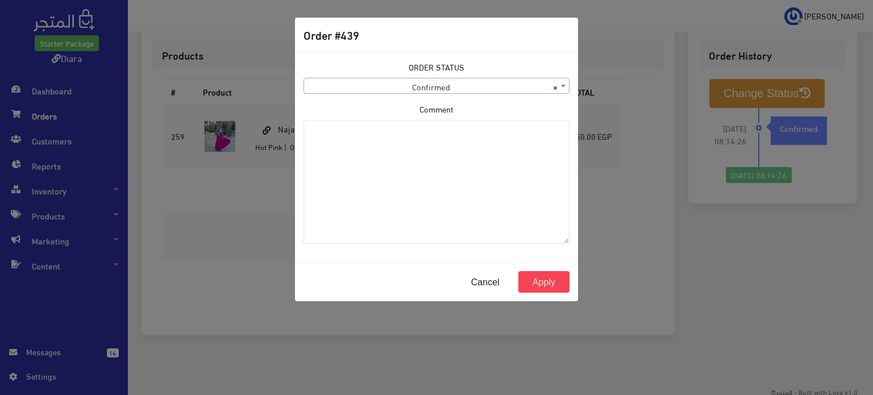
click at [423, 81] on span "× Confirmed" at bounding box center [436, 86] width 265 height 16
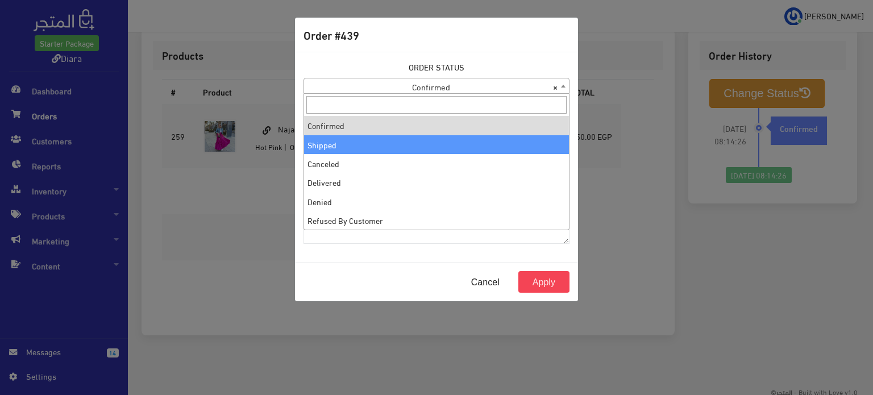
select select "2"
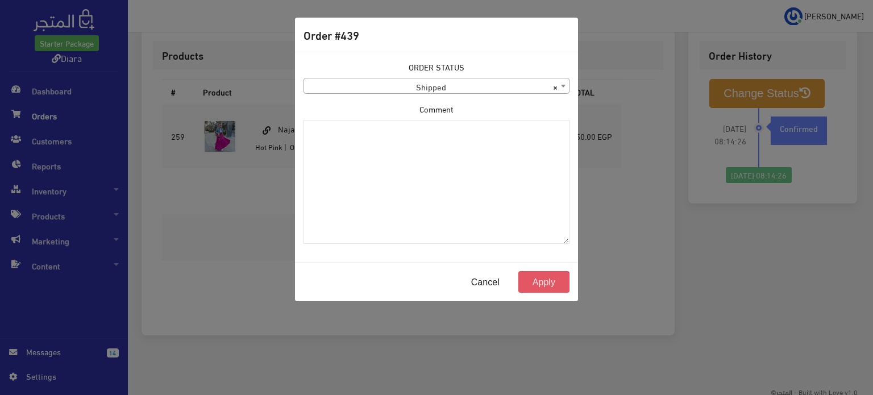
click at [543, 283] on button "Apply" at bounding box center [543, 282] width 51 height 22
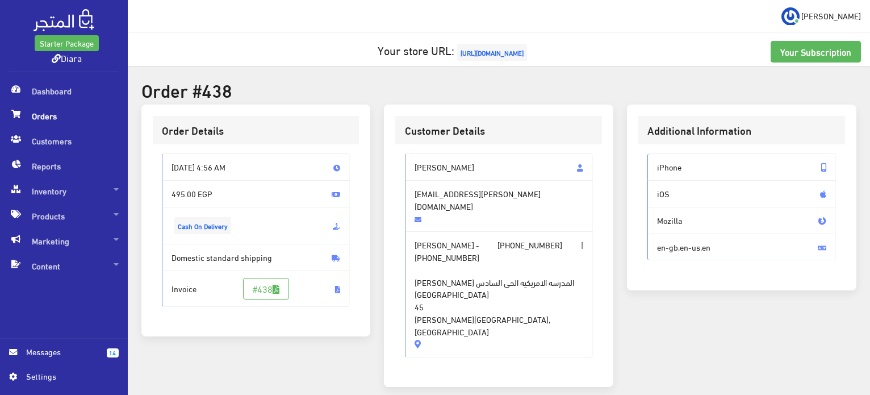
drag, startPoint x: 479, startPoint y: 283, endPoint x: 404, endPoint y: 161, distance: 143.3
click at [405, 161] on div "Jana Akl jana.ahmed.akle@gmail.com Jana Akl - +201016690012 | +201016690012 الش…" at bounding box center [499, 255] width 189 height 204
copy div "Jana Akl jana.ahmed.akle@gmail.com Jana Akl - +201016690012 | +201016690012 الش…"
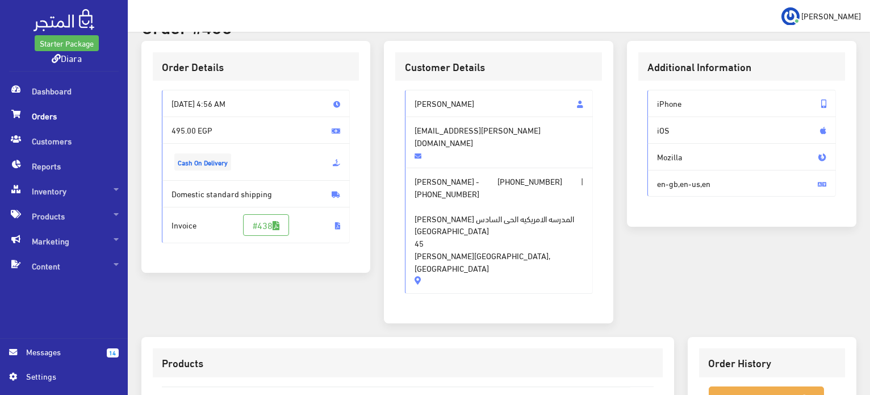
scroll to position [324, 0]
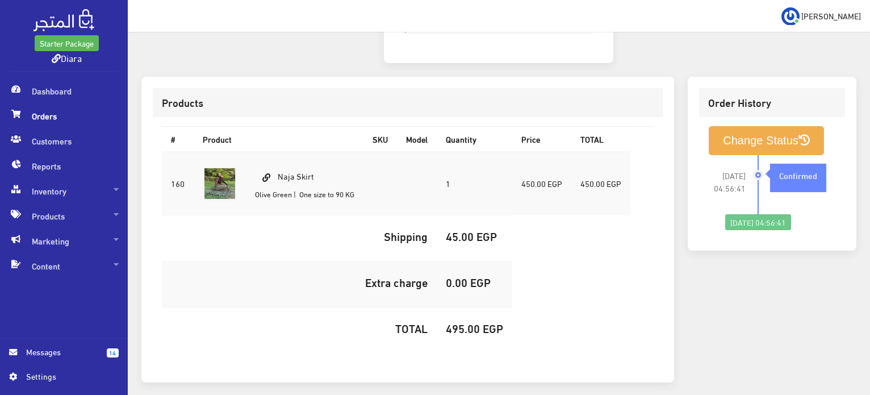
click at [458, 322] on h5 "495.00 EGP" at bounding box center [474, 328] width 57 height 12
click at [457, 322] on h5 "495.00 EGP" at bounding box center [474, 328] width 57 height 12
copy h5 "495.00"
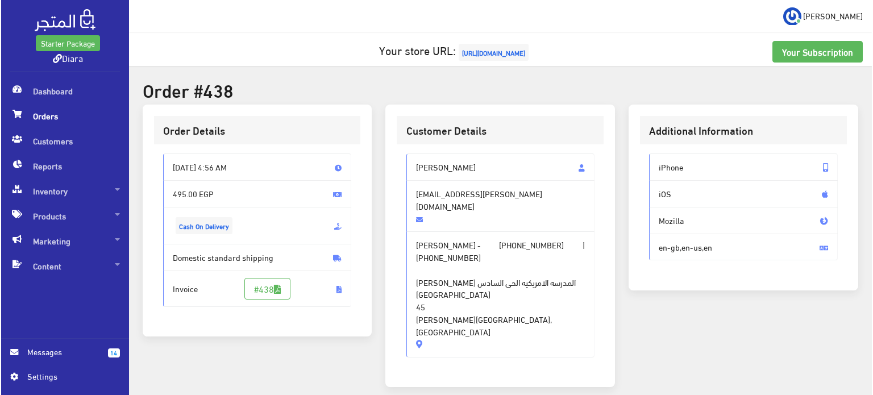
scroll to position [216, 0]
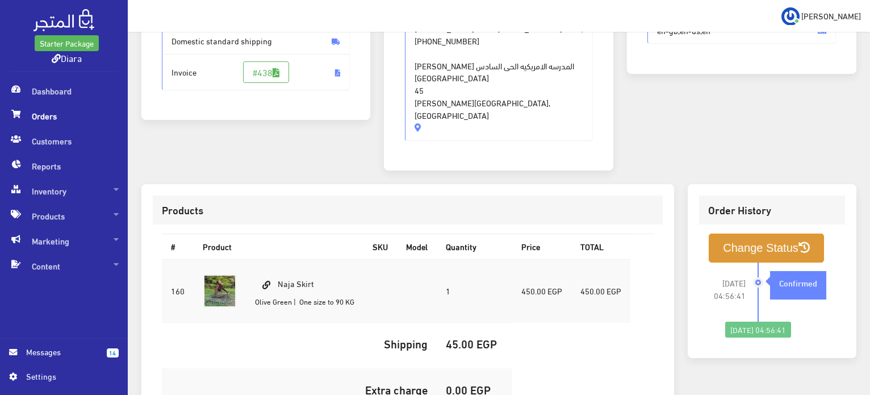
click at [757, 233] on button "Change Status" at bounding box center [766, 247] width 115 height 29
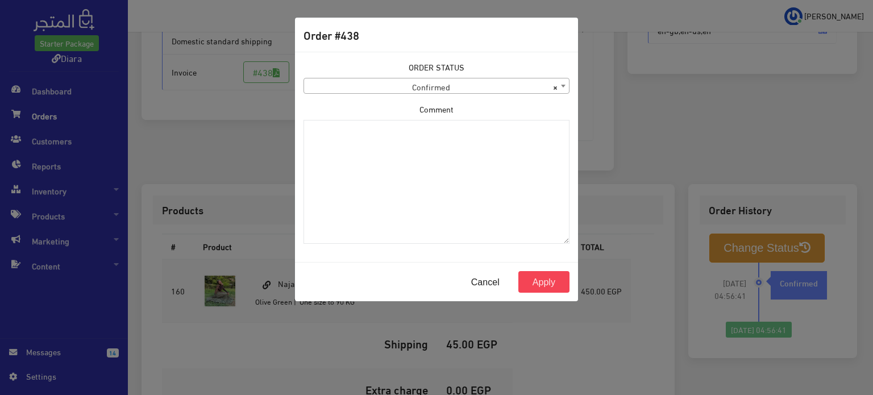
click at [450, 78] on div "ORDER STATUS Confirmed Shipped Canceled Delivered Denied Refused By Customer Pe…" at bounding box center [436, 77] width 266 height 33
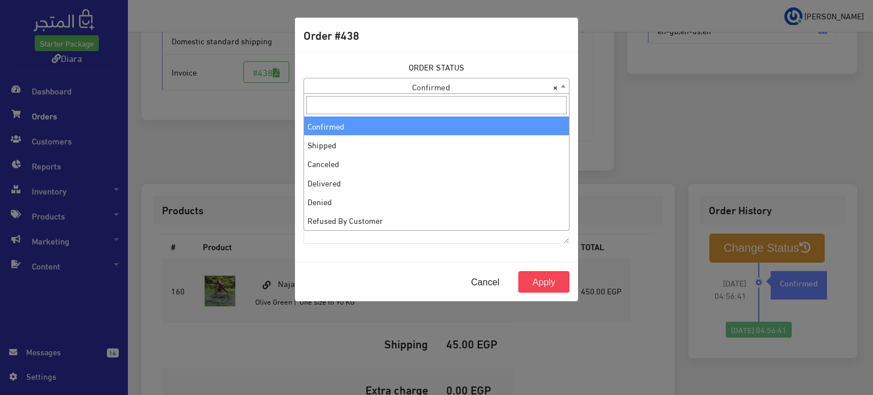
click at [452, 88] on span "× Confirmed" at bounding box center [436, 86] width 265 height 16
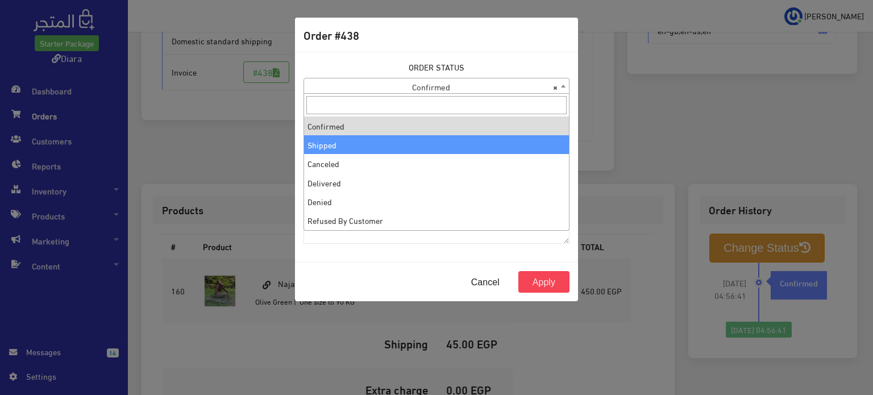
select select "2"
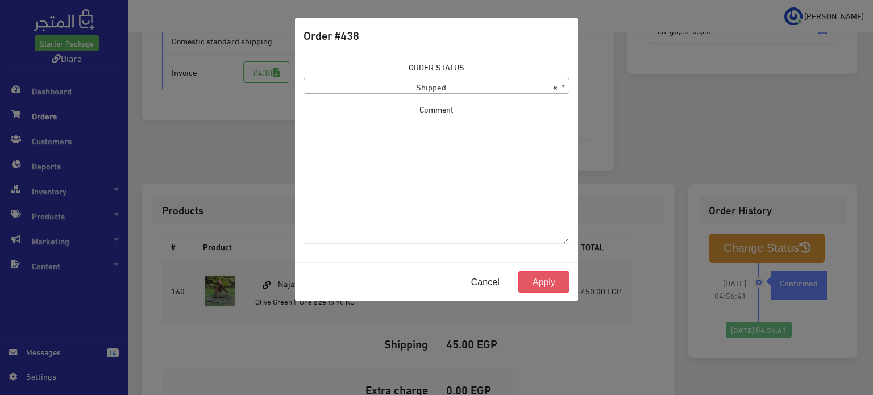
click at [558, 277] on button "Apply" at bounding box center [543, 282] width 51 height 22
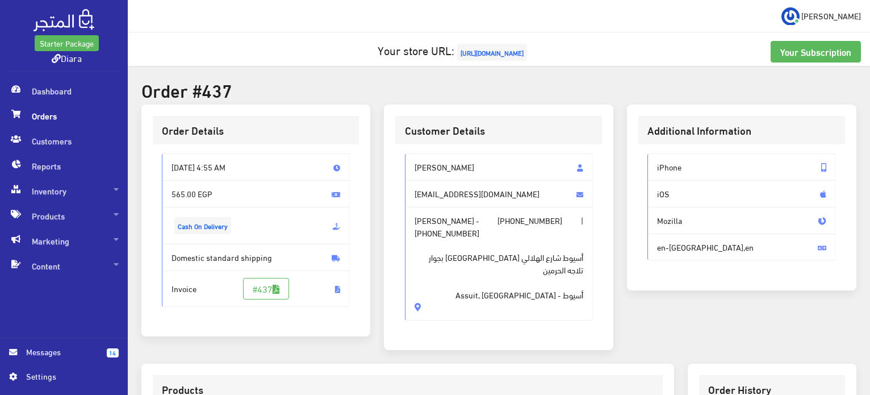
drag, startPoint x: 483, startPoint y: 281, endPoint x: 403, endPoint y: 160, distance: 145.4
click at [403, 160] on div "[PERSON_NAME] [EMAIL_ADDRESS][DOMAIN_NAME] [PERSON_NAME] - [PHONE_NUMBER] | [PH…" at bounding box center [498, 241] width 207 height 194
copy div "Norhan Ashraf [EMAIL_ADDRESS][DOMAIN_NAME] [PERSON_NAME] - [PHONE_NUMBER] | [PH…"
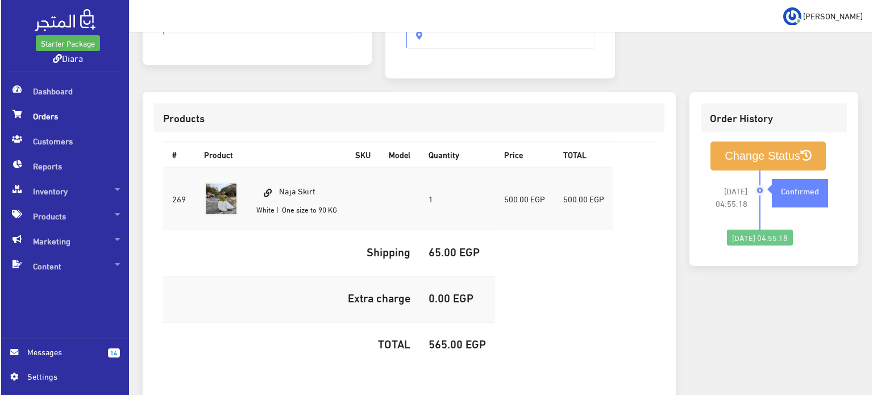
scroll to position [322, 0]
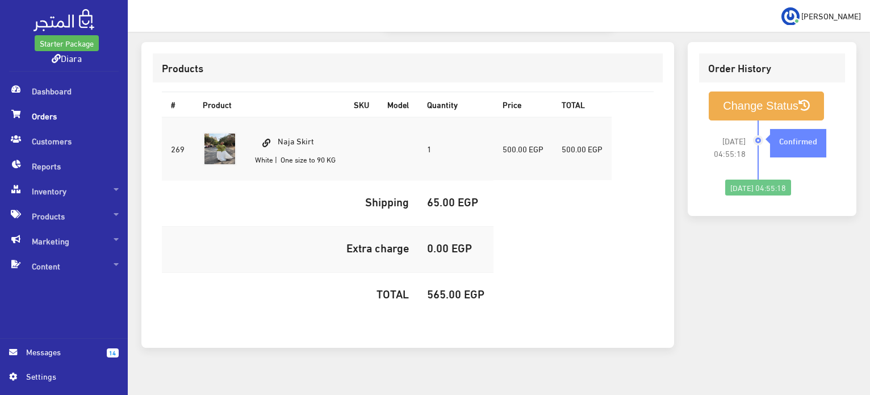
drag, startPoint x: 323, startPoint y: 124, endPoint x: 279, endPoint y: 115, distance: 44.7
click at [279, 117] on td "Naja Skirt White | One size to 90 KG" at bounding box center [295, 149] width 99 height 64
copy td "Naja Skirt"
click at [440, 287] on h5 "565.00 EGP" at bounding box center [455, 293] width 57 height 12
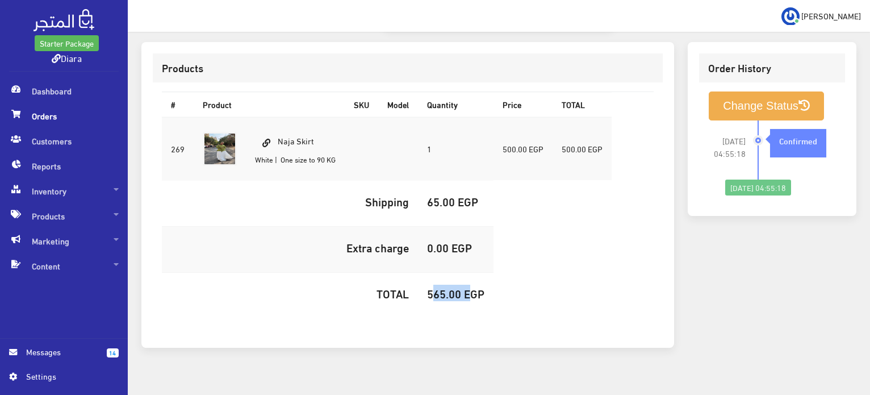
copy h5 "565.00"
click at [758, 93] on button "Change Status" at bounding box center [766, 105] width 115 height 29
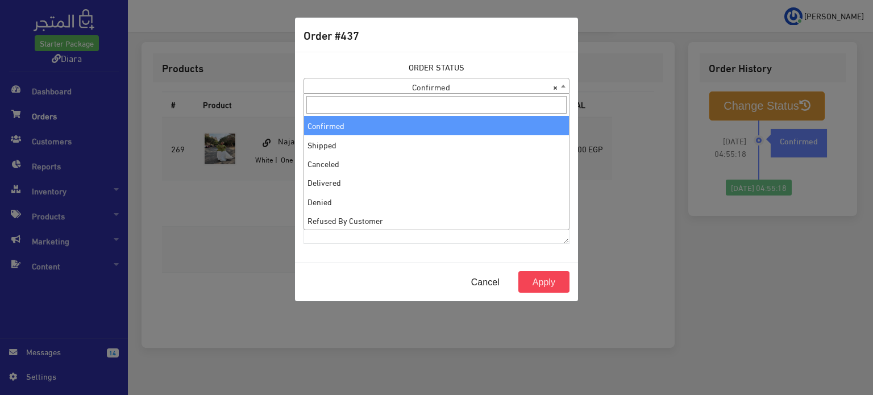
click at [437, 90] on span "× Confirmed" at bounding box center [436, 86] width 265 height 16
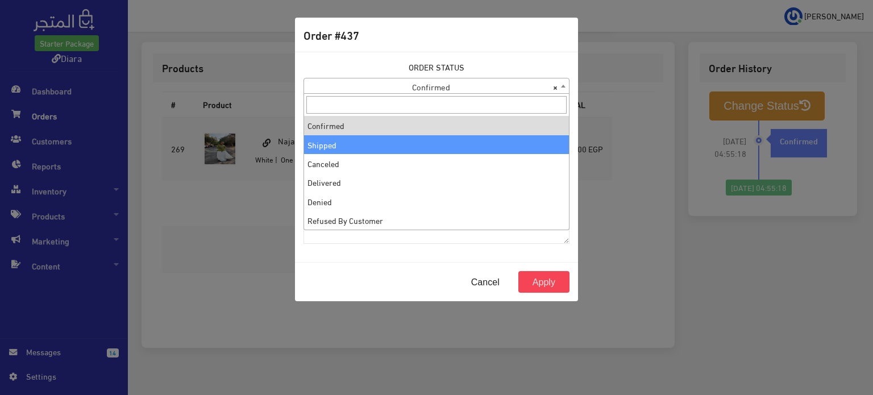
select select "2"
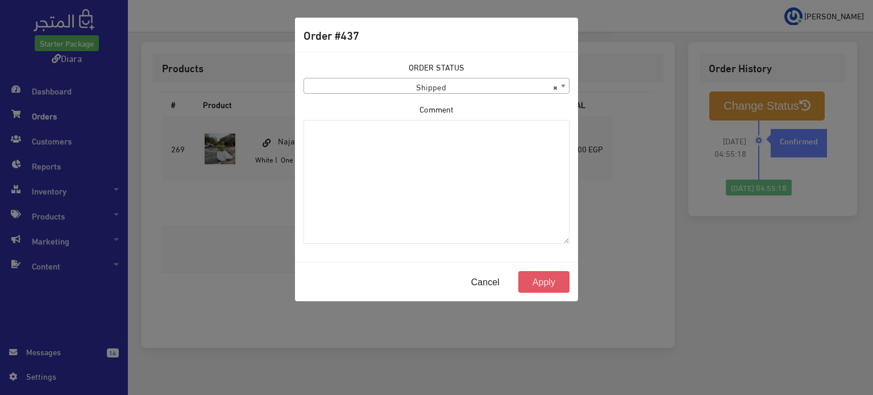
click at [541, 283] on button "Apply" at bounding box center [543, 282] width 51 height 22
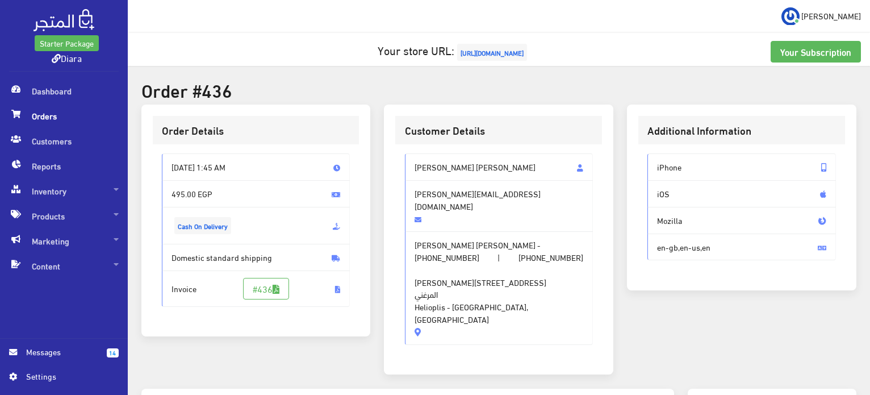
drag, startPoint x: 521, startPoint y: 282, endPoint x: 395, endPoint y: 157, distance: 177.2
click at [395, 157] on div "[PERSON_NAME] AHMED [EMAIL_ADDRESS][DOMAIN_NAME] [PERSON_NAME] [PERSON_NAME] - …" at bounding box center [498, 253] width 207 height 219
copy div "[PERSON_NAME] AHMED [EMAIL_ADDRESS][DOMAIN_NAME] [PERSON_NAME] [PERSON_NAME] - …"
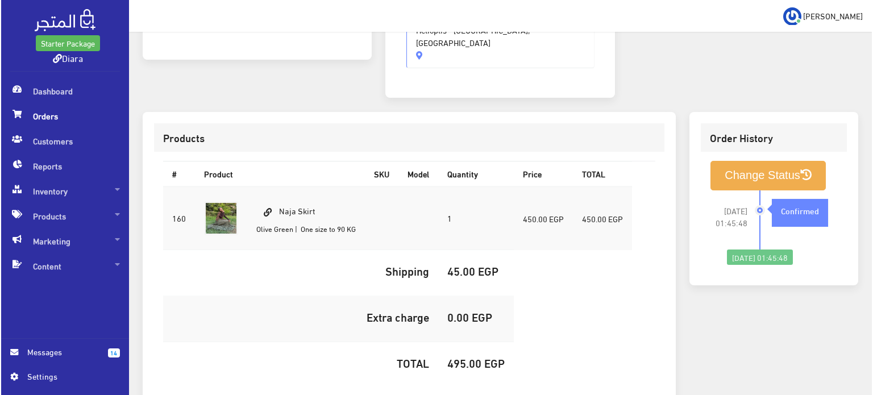
scroll to position [322, 0]
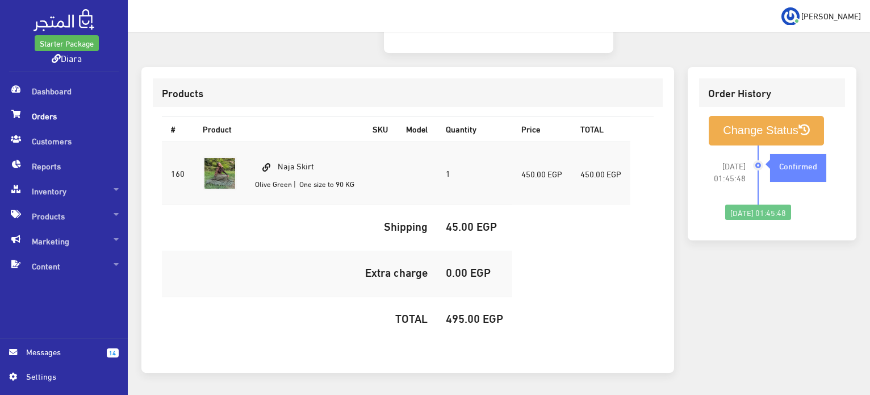
click at [464, 311] on h5 "495.00 EGP" at bounding box center [474, 317] width 57 height 12
copy h5 "495.00"
click at [760, 116] on button "Change Status" at bounding box center [766, 130] width 115 height 29
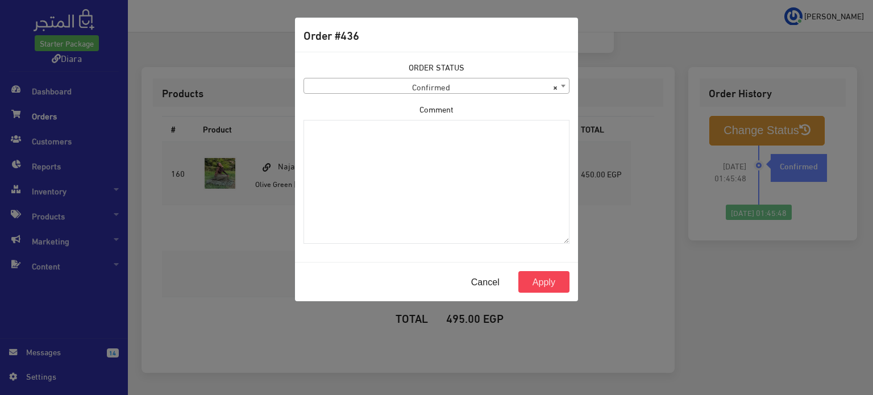
click at [480, 109] on div "Comment" at bounding box center [436, 173] width 266 height 141
click at [479, 85] on span "× Confirmed" at bounding box center [436, 86] width 265 height 16
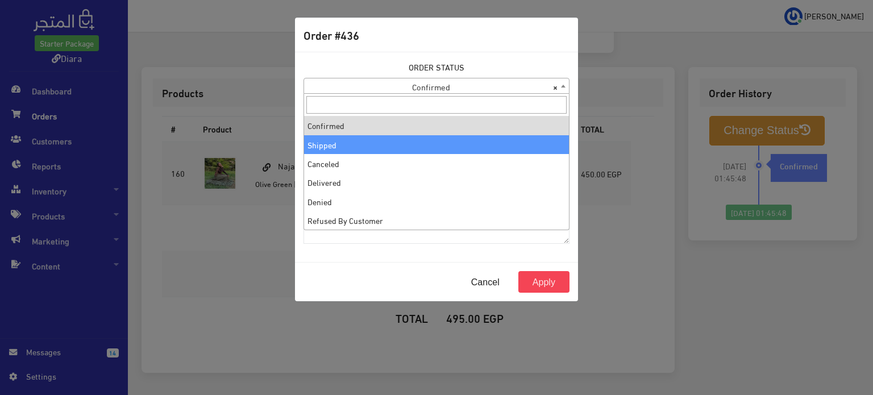
select select "2"
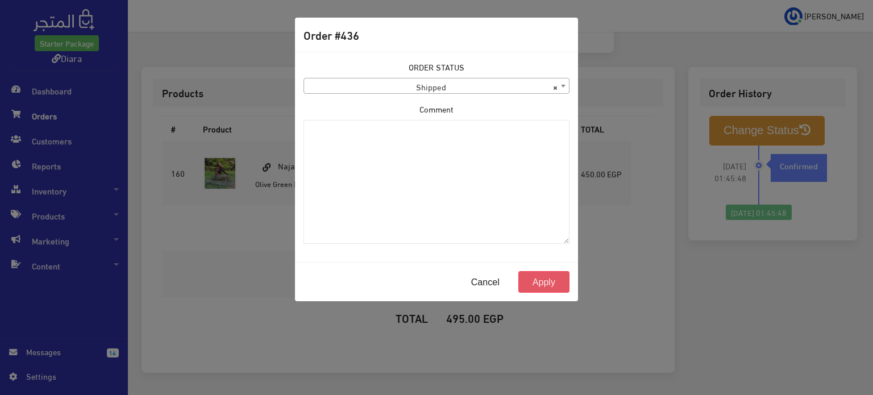
click at [561, 283] on button "Apply" at bounding box center [543, 282] width 51 height 22
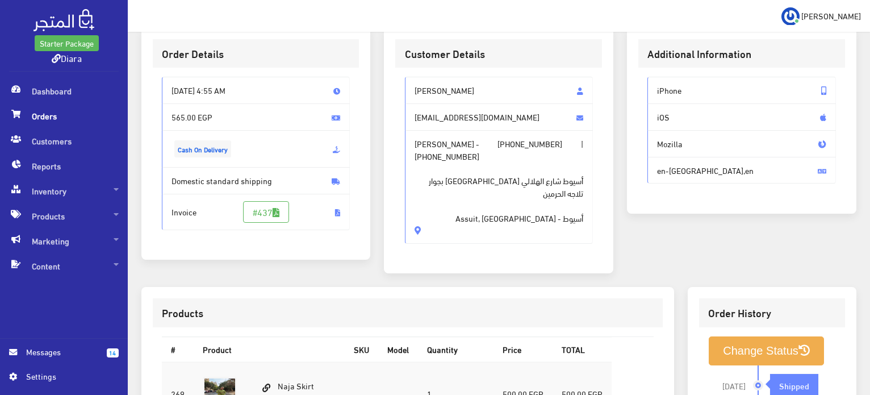
scroll to position [322, 0]
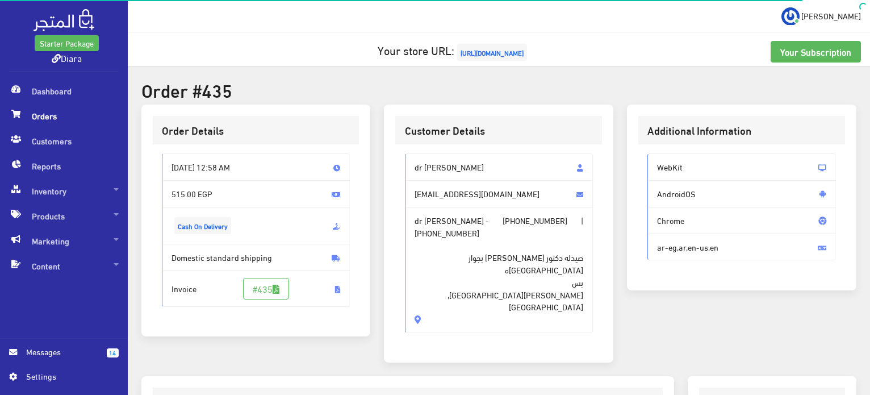
drag, startPoint x: 472, startPoint y: 280, endPoint x: 414, endPoint y: 157, distance: 135.4
click at [414, 157] on div "dr sara abd el nasser soo772017@gmail.com dr sara abd el nasser - +201094270573…" at bounding box center [499, 242] width 189 height 179
copy div "dr sara abd el nasser soo772017@gmail.com dr sara abd el nasser - +201094270573…"
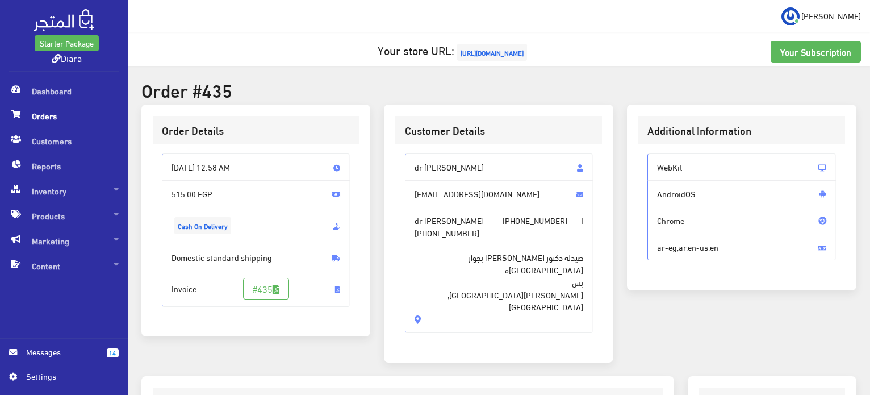
copy div "dr sara abd el nasser soo772017@gmail.com dr sara abd el nasser - +201094270573…"
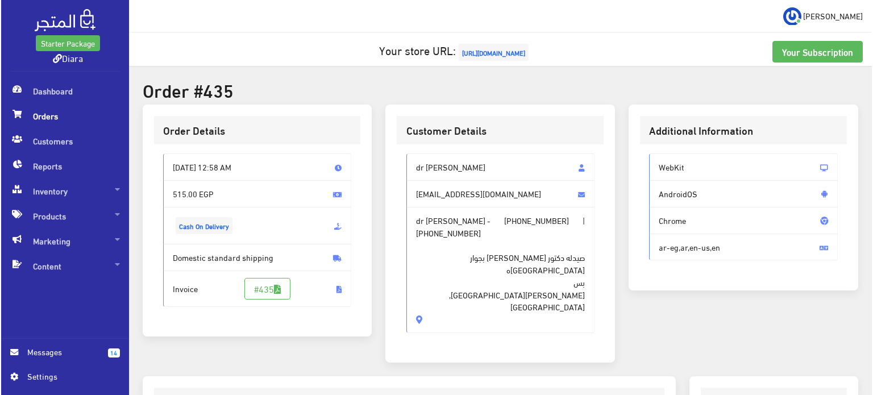
scroll to position [227, 0]
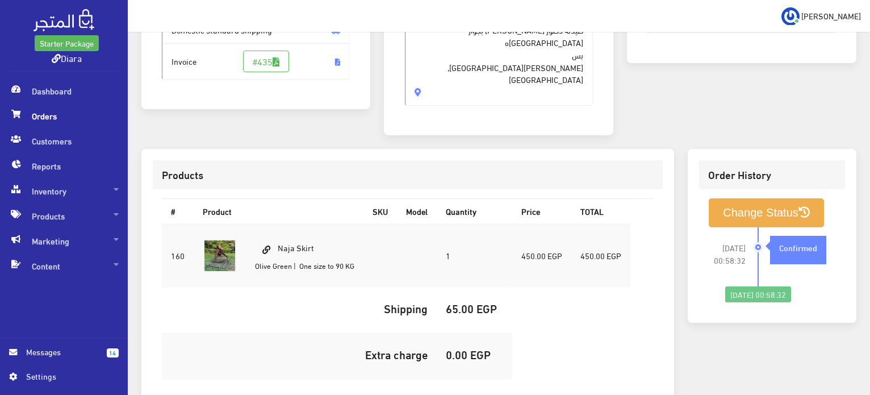
click at [451, 394] on h5 "515.00 EGP" at bounding box center [474, 400] width 57 height 12
copy h5 "515.00"
click at [766, 199] on button "Change Status" at bounding box center [766, 212] width 115 height 29
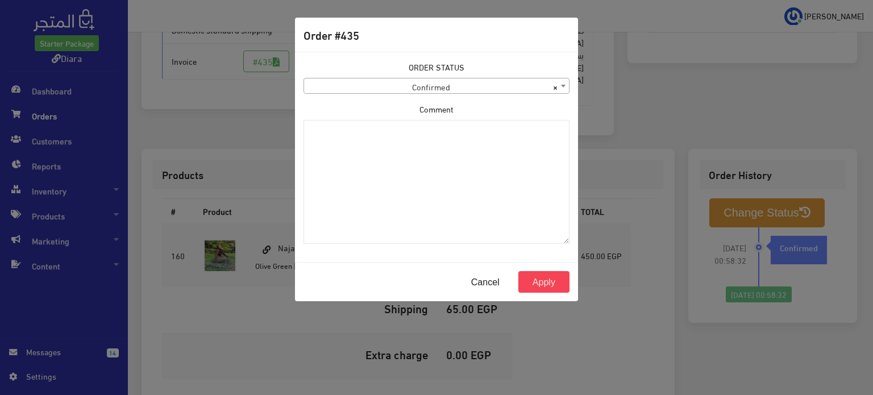
click at [402, 92] on span "× Confirmed" at bounding box center [436, 86] width 265 height 16
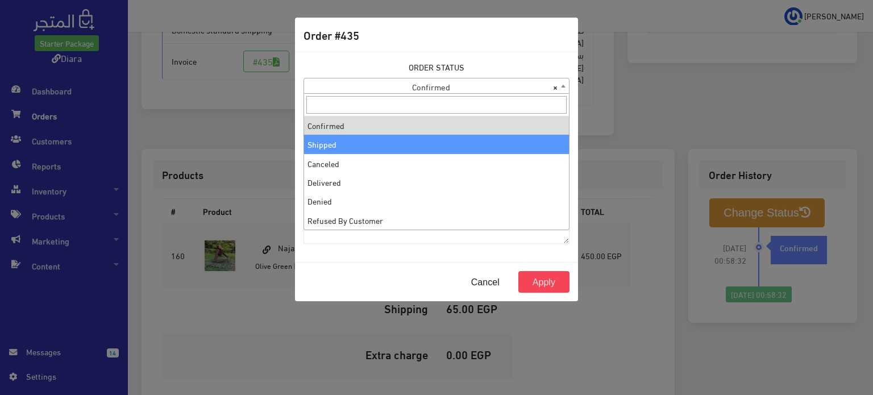
select select "2"
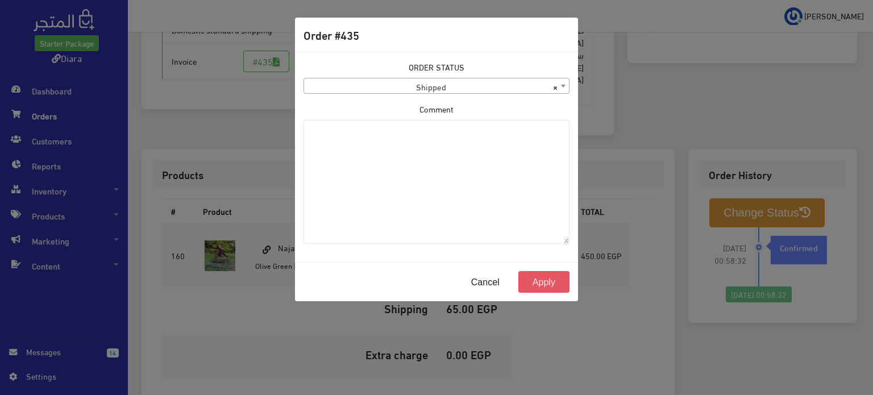
click at [534, 281] on button "Apply" at bounding box center [543, 282] width 51 height 22
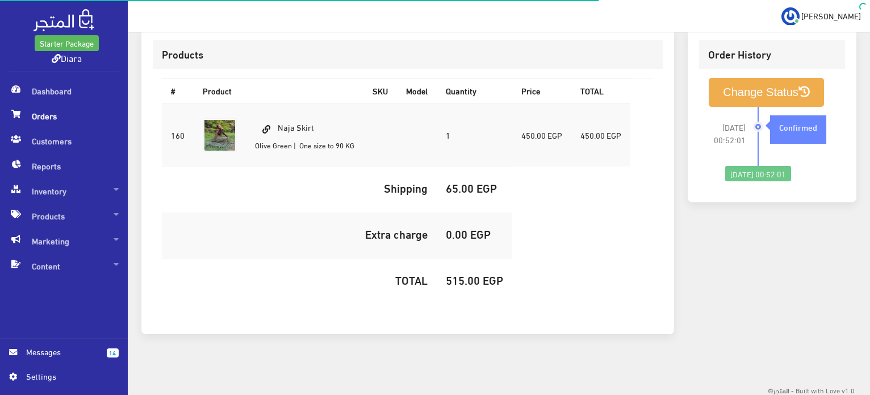
scroll to position [37, 0]
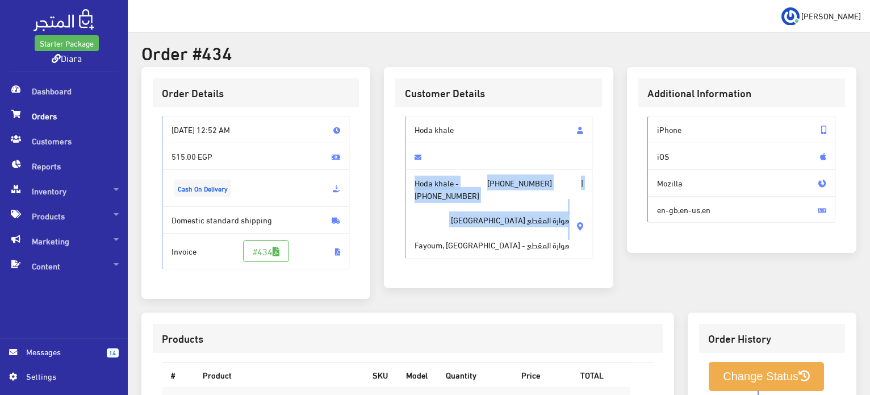
drag, startPoint x: 532, startPoint y: 231, endPoint x: 410, endPoint y: 156, distance: 142.5
click at [405, 148] on div "Hoda khale Hoda khale - +201004762846 | +201004762846 هوارة المقطع شارع البحر ه…" at bounding box center [499, 187] width 189 height 142
click at [429, 211] on span "هوارة المقطع شارع البحر هوارة المقطع - Fayoum, Egypt" at bounding box center [492, 225] width 155 height 49
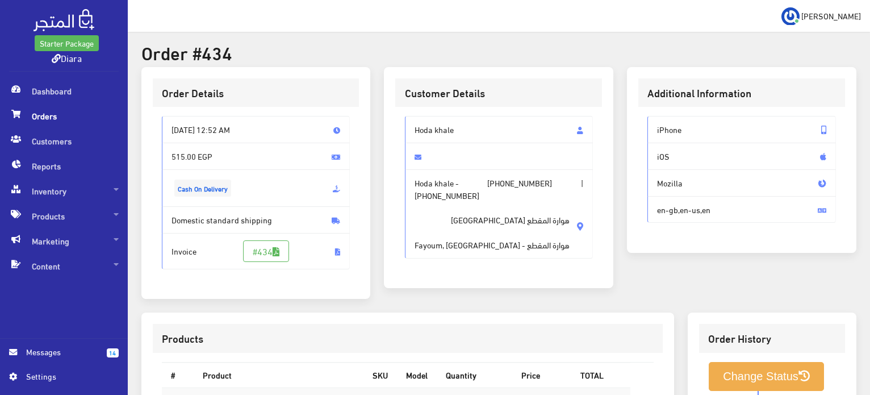
drag, startPoint x: 414, startPoint y: 229, endPoint x: 409, endPoint y: 122, distance: 106.9
click at [409, 122] on div "Hoda khale Hoda khale - +201004762846 | +201004762846 هوارة المقطع شارع البحر ه…" at bounding box center [499, 187] width 189 height 142
copy div "Hoda khale Hoda khale - +201004762846 | +201004762846 هوارة المقطع شارع البحر ه…"
click at [525, 249] on div "Hoda khale Hoda khale - +201004762846 | +201004762846 هوارة المقطع شارع البحر ه…" at bounding box center [498, 191] width 207 height 169
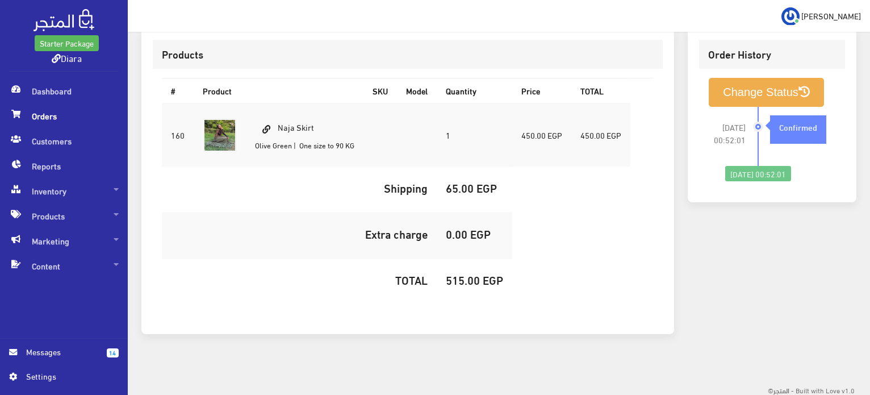
click at [461, 273] on h5 "515.00 EGP" at bounding box center [474, 279] width 57 height 12
copy h5 "515.00"
click at [760, 93] on button "Change Status" at bounding box center [766, 92] width 115 height 29
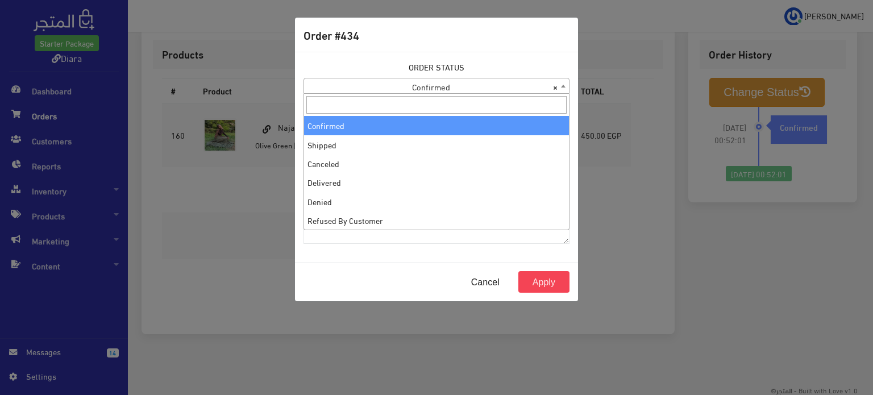
click at [464, 90] on span "× Confirmed" at bounding box center [436, 86] width 265 height 16
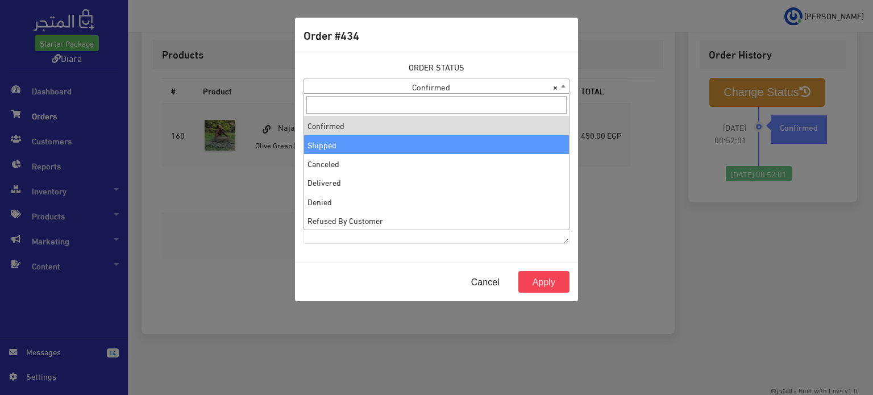
select select "2"
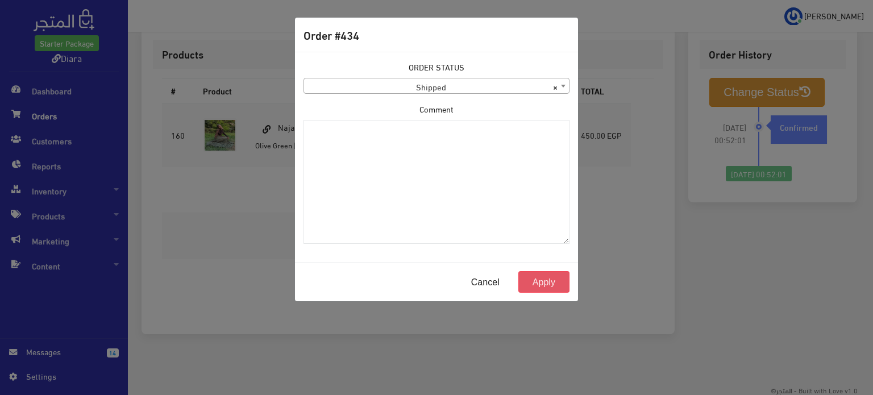
click at [552, 276] on button "Apply" at bounding box center [543, 282] width 51 height 22
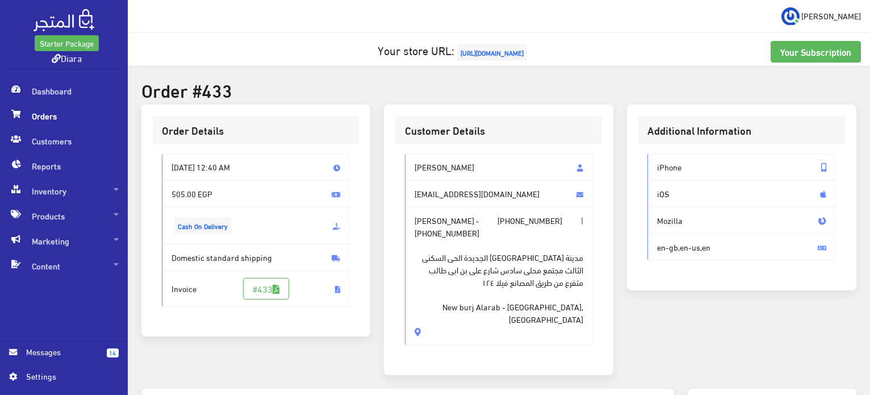
drag, startPoint x: 444, startPoint y: 300, endPoint x: 403, endPoint y: 164, distance: 142.0
click at [403, 164] on div "Nada AboHashem Nadaadel260000@gmail.com Nada Adel - +201066980779 | +2010669807…" at bounding box center [498, 253] width 207 height 219
copy div "Nada AboHashem Nadaadel260000@gmail.com Nada Adel - +201066980779 | +2010669807…"
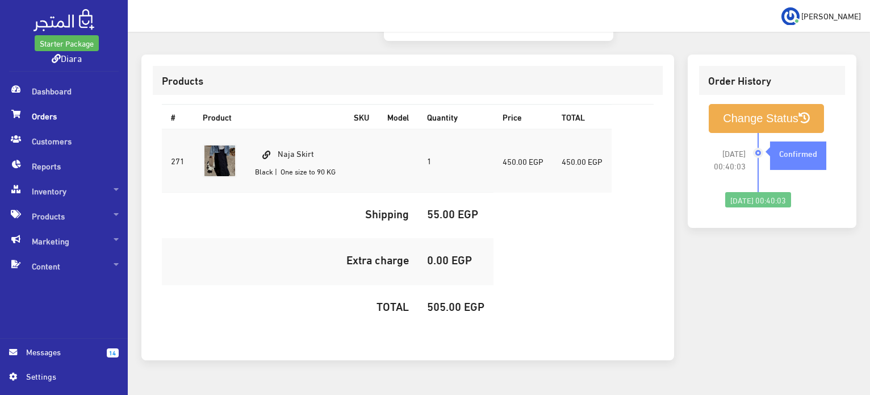
scroll to position [336, 0]
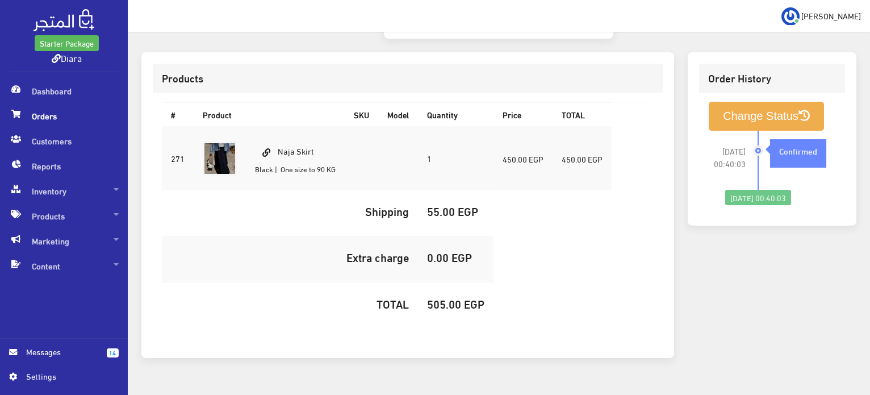
click at [431, 297] on h5 "505.00 EGP" at bounding box center [455, 303] width 57 height 12
copy h5 "505.00"
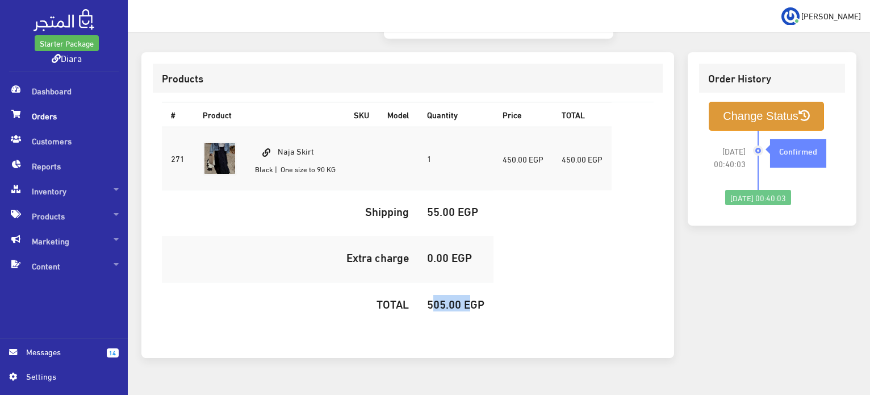
click at [756, 102] on button "Change Status" at bounding box center [766, 116] width 115 height 29
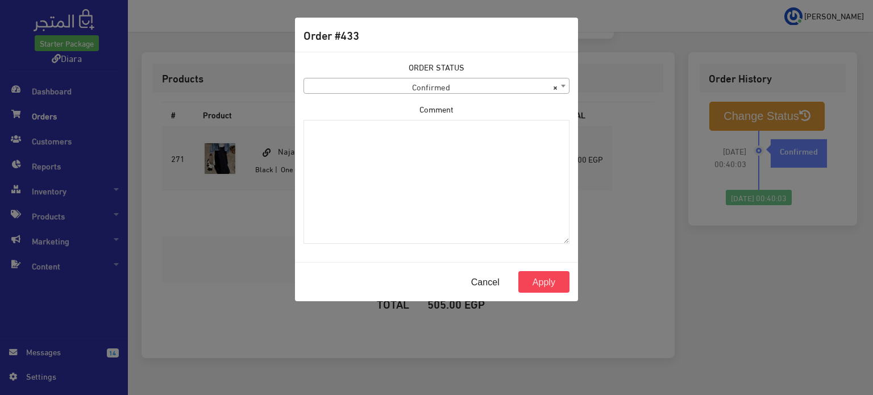
click at [432, 90] on span "× Confirmed" at bounding box center [436, 86] width 265 height 16
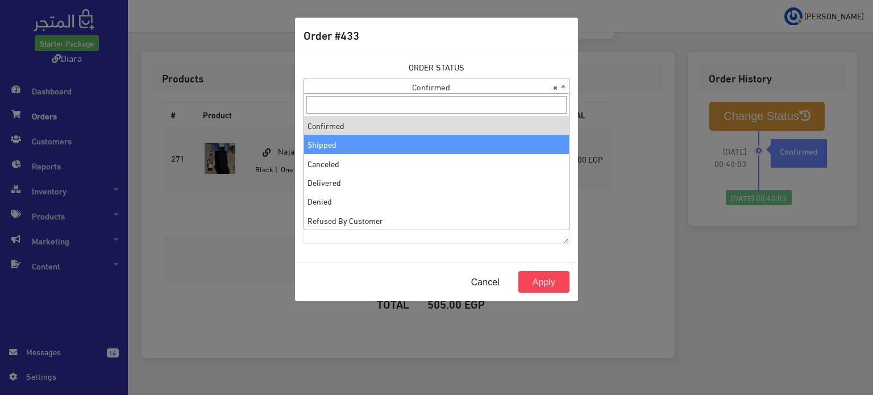
select select "2"
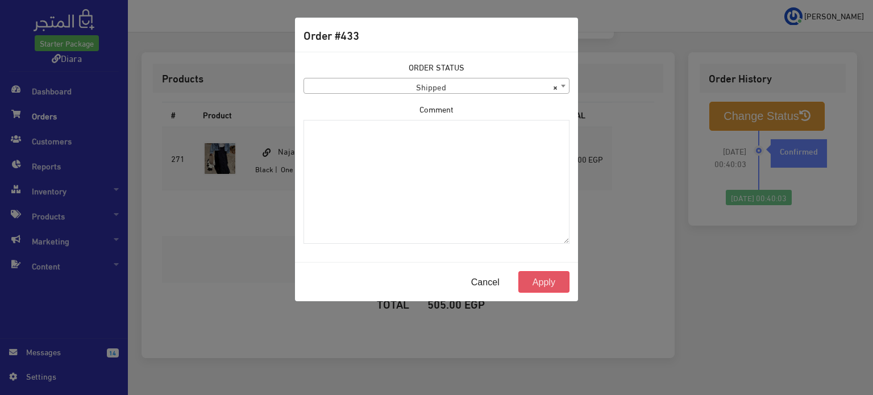
click at [533, 286] on button "Apply" at bounding box center [543, 282] width 51 height 22
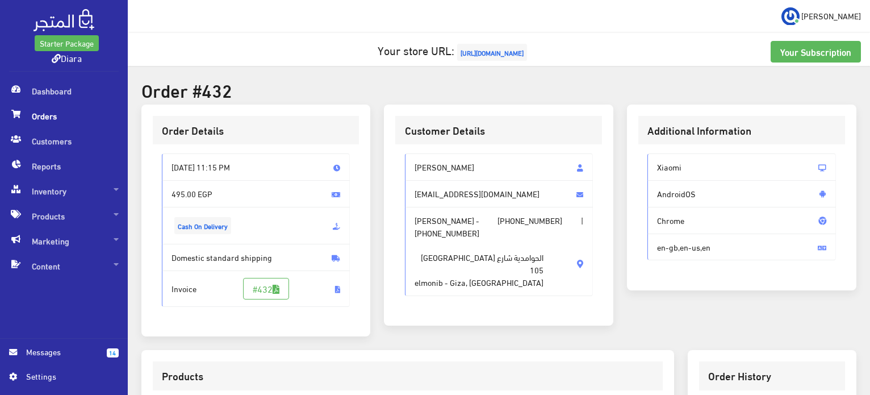
drag, startPoint x: 471, startPoint y: 270, endPoint x: 404, endPoint y: 147, distance: 139.6
click at [404, 147] on div "[PERSON_NAME] [EMAIL_ADDRESS][DOMAIN_NAME] [PERSON_NAME] - [PHONE_NUMBER] | [PH…" at bounding box center [498, 228] width 207 height 169
copy div "[PERSON_NAME] [EMAIL_ADDRESS][DOMAIN_NAME] [PERSON_NAME] - [PHONE_NUMBER] | [PH…"
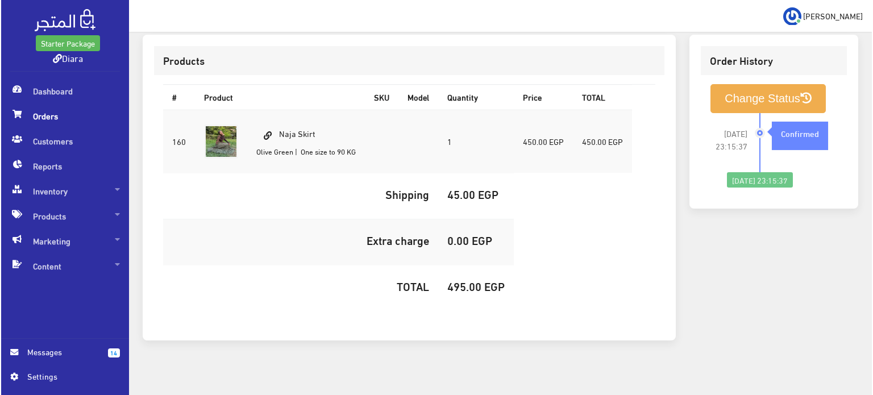
scroll to position [322, 0]
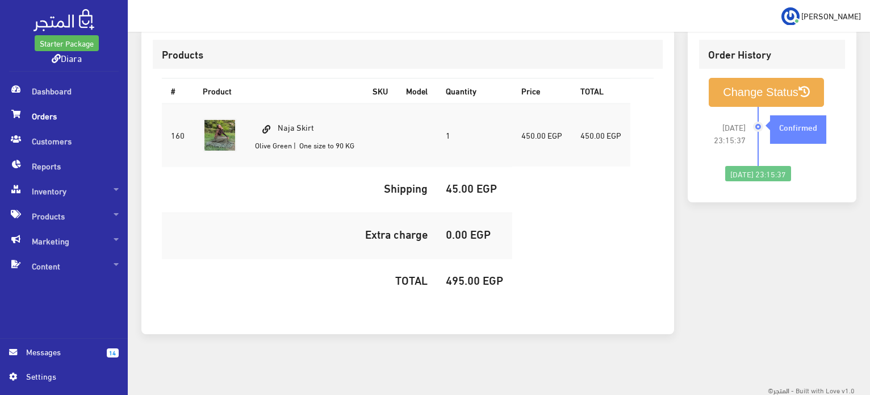
click at [462, 281] on h5 "495.00 EGP" at bounding box center [474, 279] width 57 height 12
copy h5 "495.00"
click at [763, 86] on button "Change Status" at bounding box center [766, 92] width 115 height 29
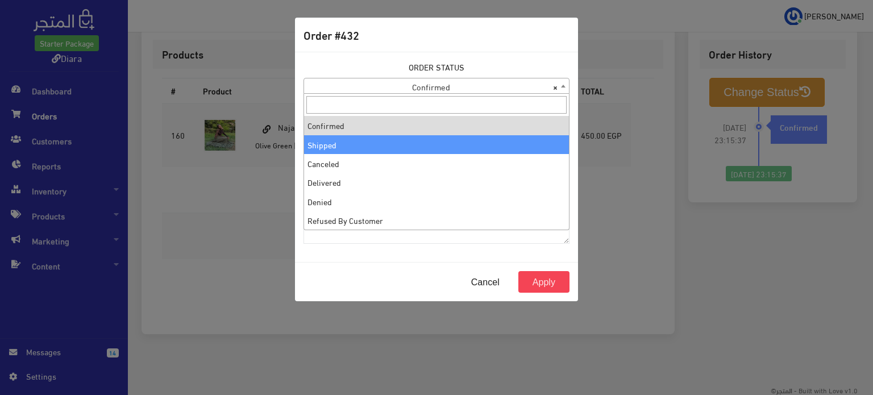
select select "2"
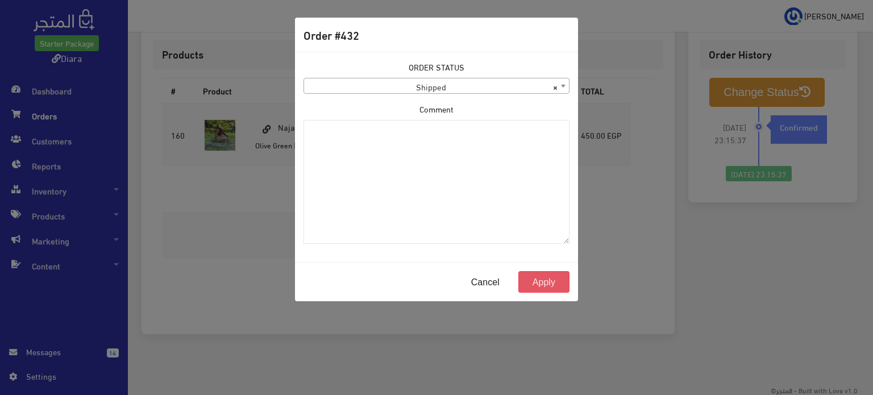
click at [546, 277] on button "Apply" at bounding box center [543, 282] width 51 height 22
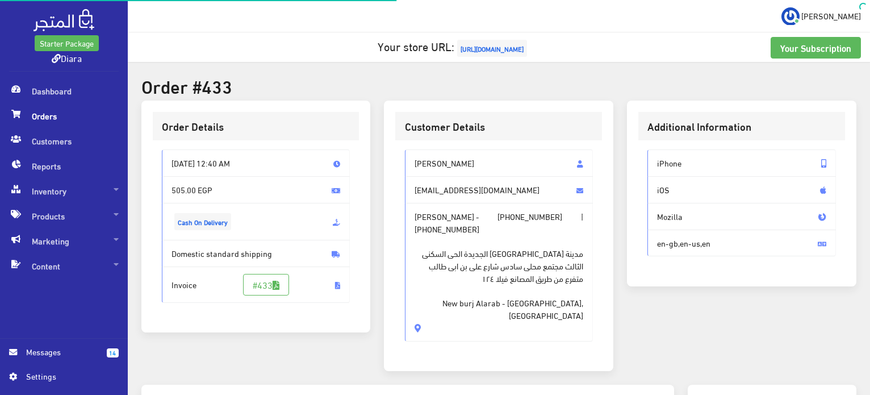
scroll to position [114, 0]
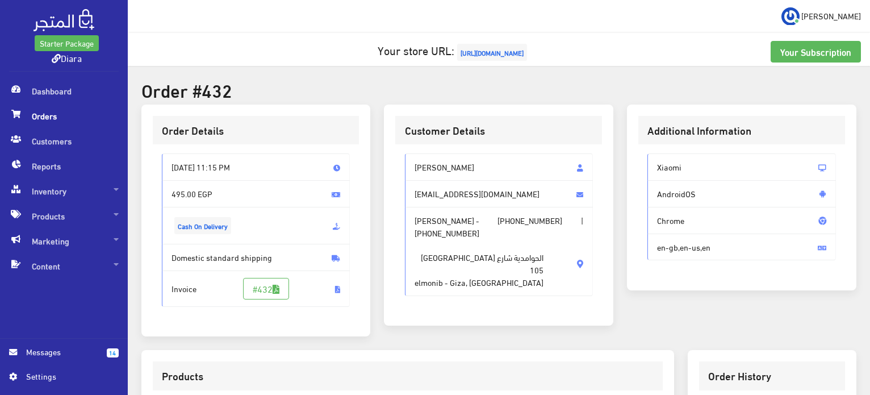
scroll to position [284, 0]
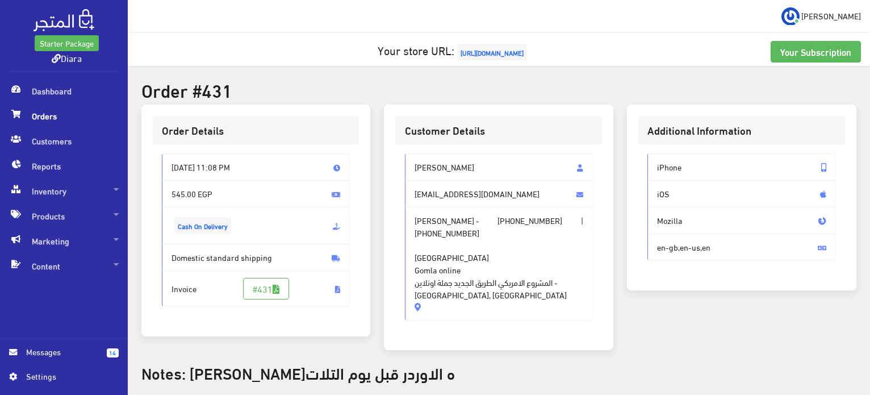
drag, startPoint x: 507, startPoint y: 306, endPoint x: 379, endPoint y: 155, distance: 197.9
click at [379, 155] on div "Customer Details [PERSON_NAME] [EMAIL_ADDRESS][DOMAIN_NAME] [PERSON_NAME] - [PH…" at bounding box center [498, 235] width 243 height 260
copy div "Mayar Mohamed mayaar.mohamed@yahoo.com Mayar Mohamed - +201063458808 | +2011491…"
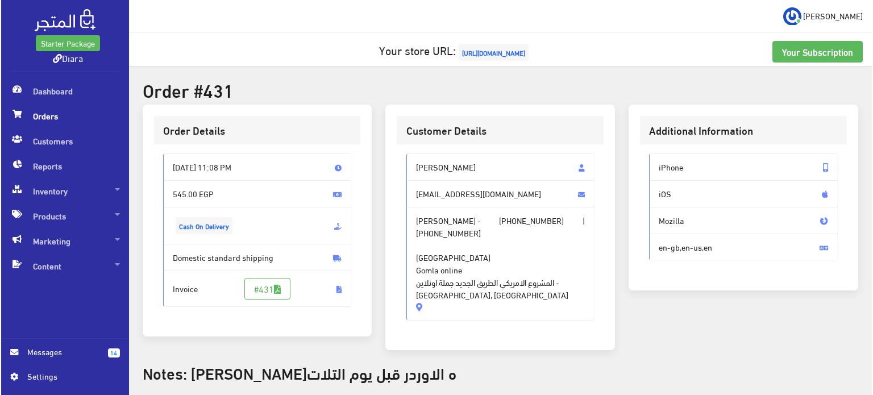
scroll to position [370, 0]
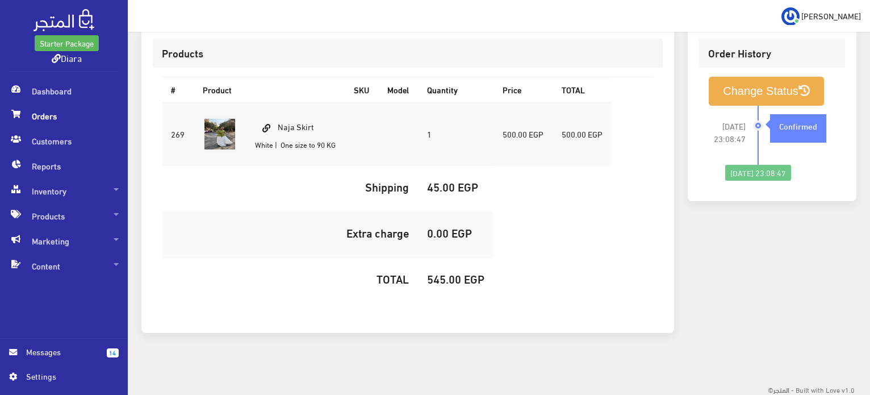
click at [439, 281] on h5 "545.00 EGP" at bounding box center [455, 278] width 57 height 12
copy h5 "545.00"
click at [782, 103] on button "Change Status" at bounding box center [766, 91] width 115 height 29
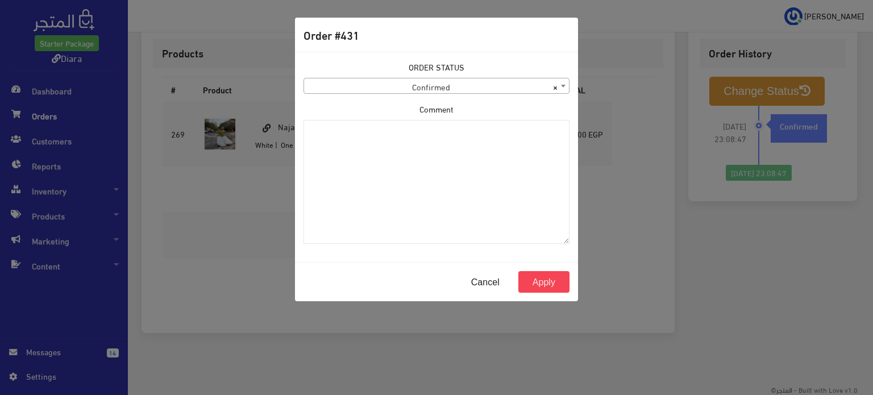
click at [447, 102] on div "ORDER STATUS Confirmed Shipped Canceled Delivered Denied Refused By Customer Pe…" at bounding box center [437, 157] width 280 height 192
click at [447, 89] on span "× Confirmed" at bounding box center [436, 86] width 265 height 16
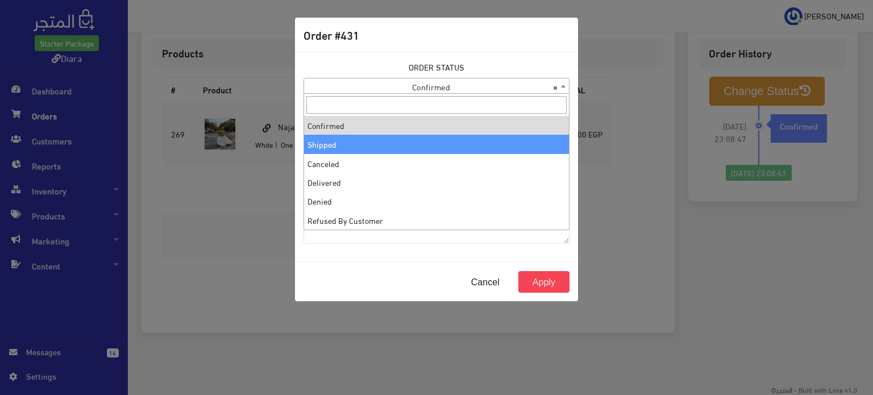
select select "2"
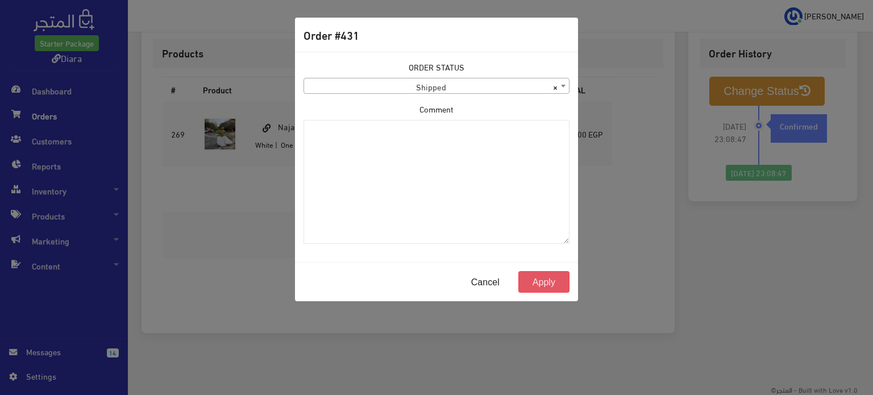
click at [558, 274] on button "Apply" at bounding box center [543, 282] width 51 height 22
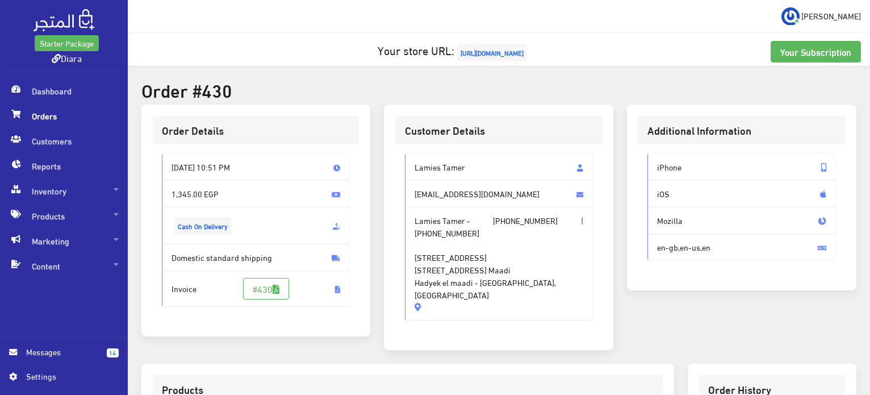
drag, startPoint x: 546, startPoint y: 283, endPoint x: 397, endPoint y: 154, distance: 197.3
click at [397, 154] on div "Lamies Tamer lamies.tamer98@gmail.com Lamies Tamer - +201128751701 | +201128751…" at bounding box center [498, 241] width 207 height 194
copy div "Lamies Tamer lamies.tamer98@gmail.com Lamies Tamer - +201128751701 | +201128751…"
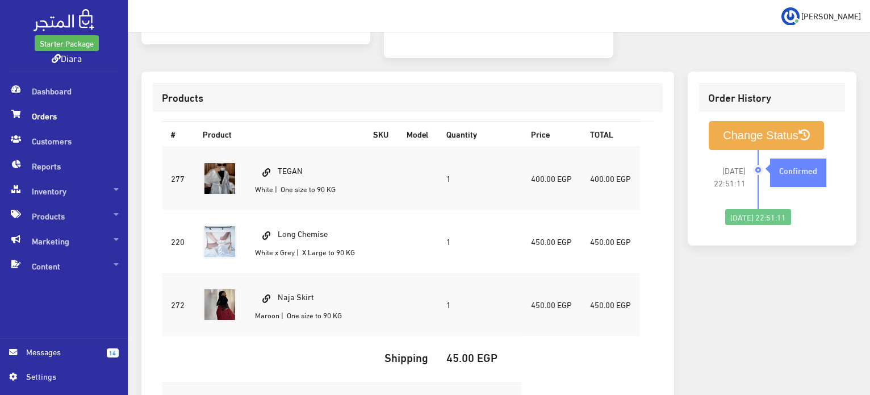
scroll to position [398, 0]
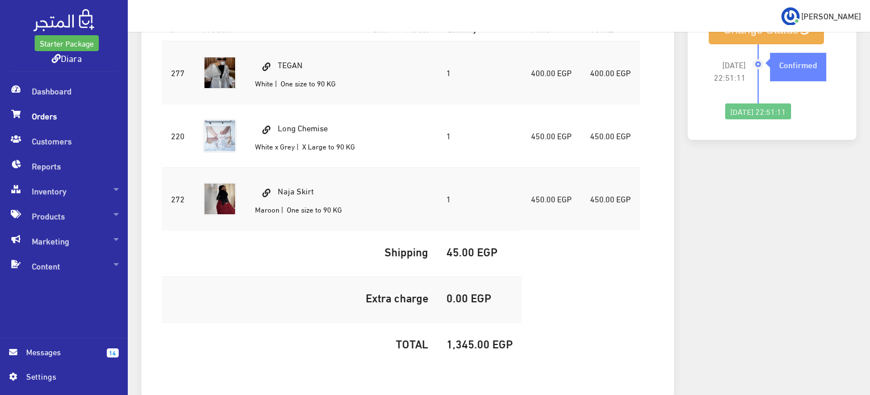
click at [479, 337] on h5 "1,345.00 EGP" at bounding box center [480, 343] width 66 height 12
copy h5 "1,345.00"
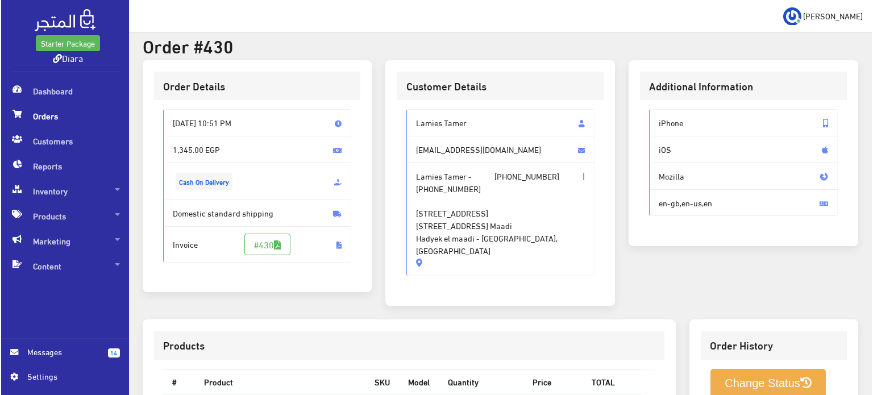
scroll to position [57, 0]
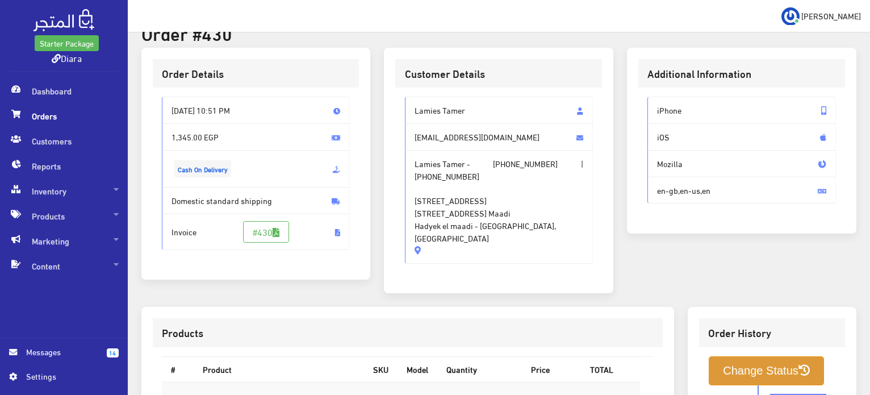
click at [723, 356] on button "Change Status" at bounding box center [766, 370] width 115 height 29
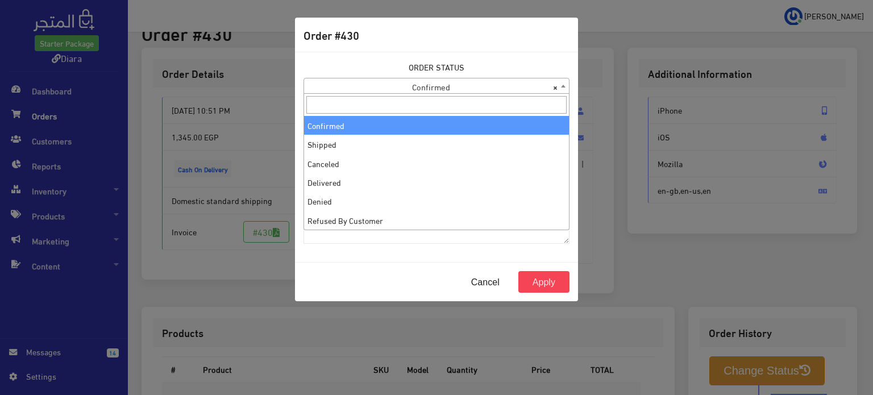
click at [453, 90] on span "× Confirmed" at bounding box center [436, 86] width 265 height 16
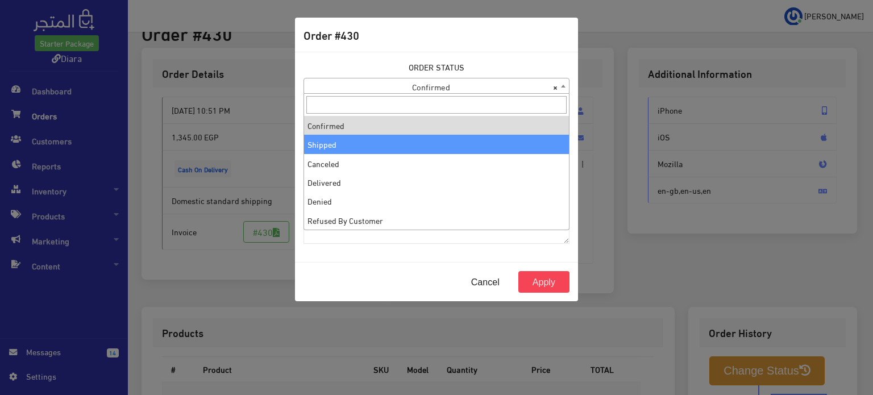
select select "2"
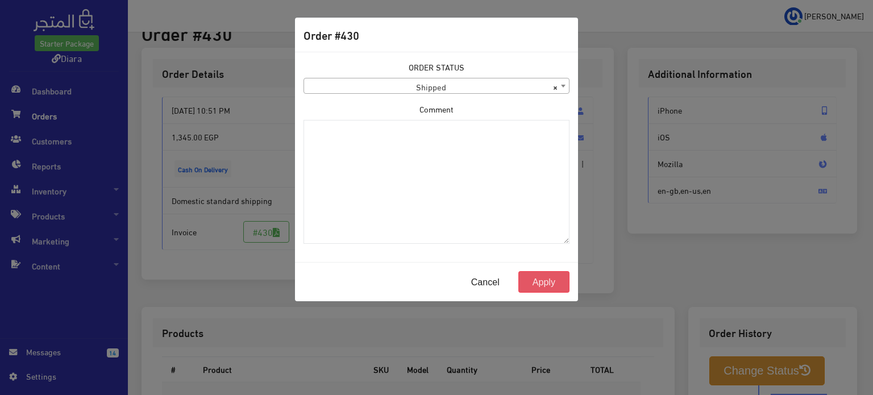
click at [539, 289] on button "Apply" at bounding box center [543, 282] width 51 height 22
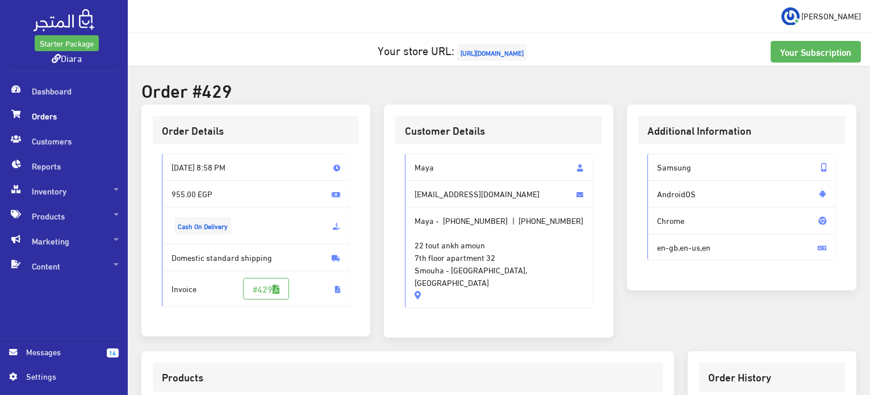
drag, startPoint x: 519, startPoint y: 270, endPoint x: 402, endPoint y: 172, distance: 152.5
click at [402, 172] on div "Maya maya.shipping@gmail.com Maya - +201111154407 | +201094030805 22 tout ankh …" at bounding box center [498, 235] width 207 height 182
copy div "Maya maya.shipping@gmail.com Maya - +201111154407 | +201094030805 22 tout ankh …"
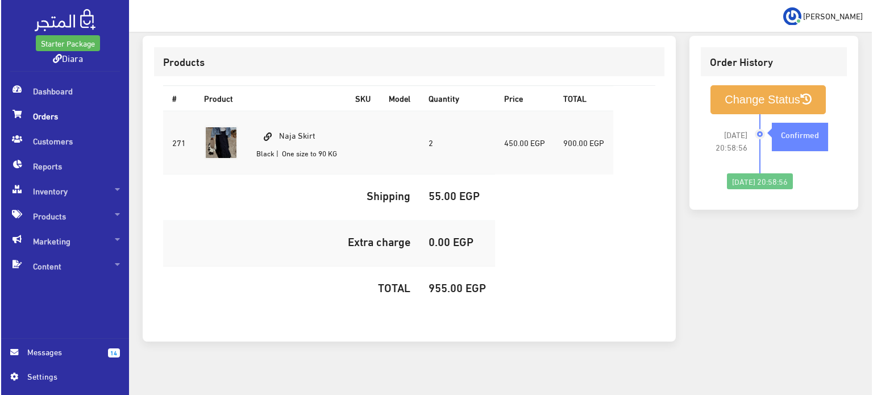
scroll to position [322, 0]
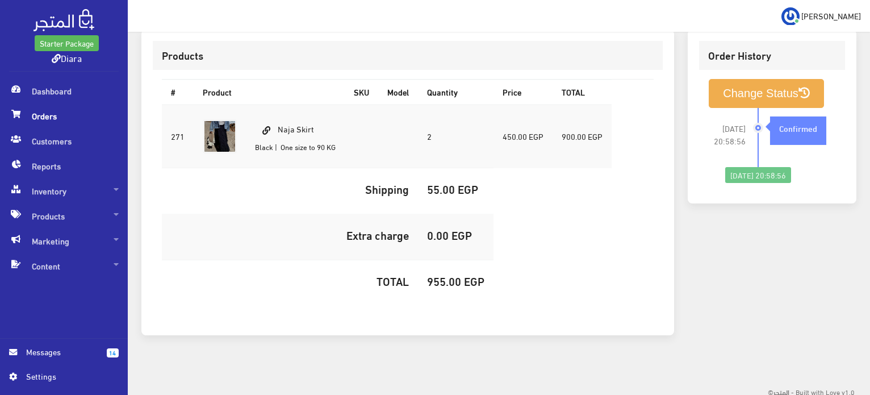
click at [426, 279] on td "955.00 EGP" at bounding box center [456, 283] width 76 height 46
copy h5 "955.00"
click at [755, 79] on button "Change Status" at bounding box center [766, 93] width 115 height 29
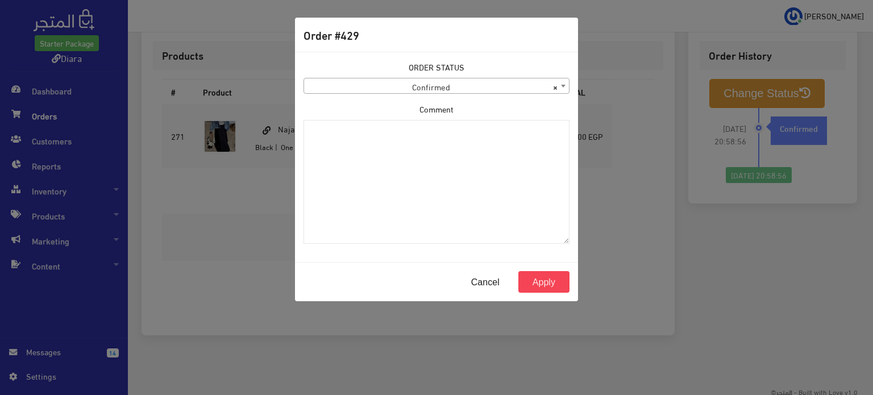
click at [406, 90] on span "× Confirmed" at bounding box center [436, 86] width 265 height 16
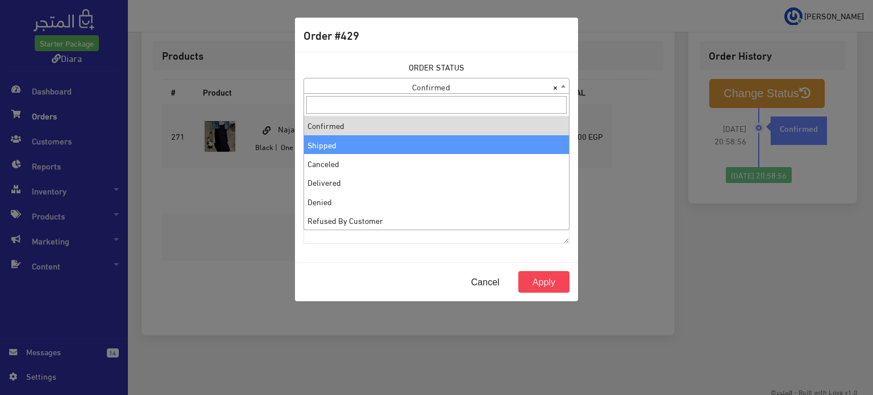
select select "2"
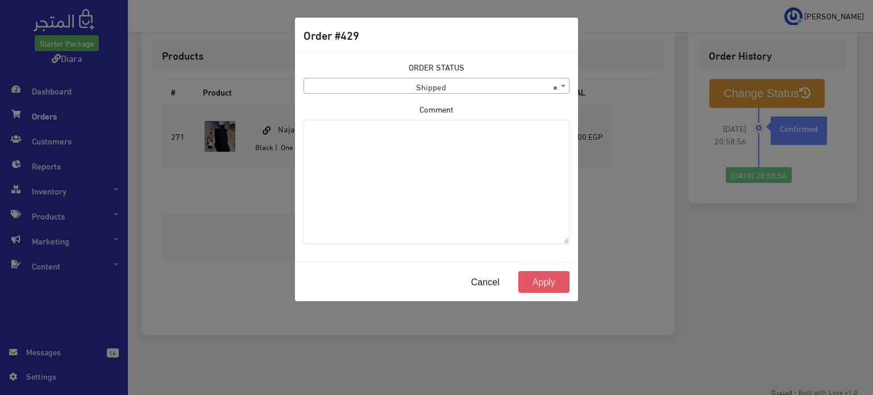
click at [554, 271] on button "Apply" at bounding box center [543, 282] width 51 height 22
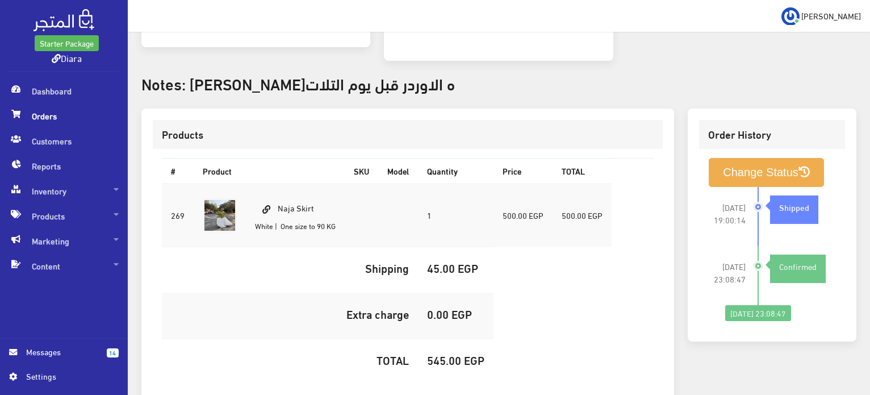
scroll to position [341, 0]
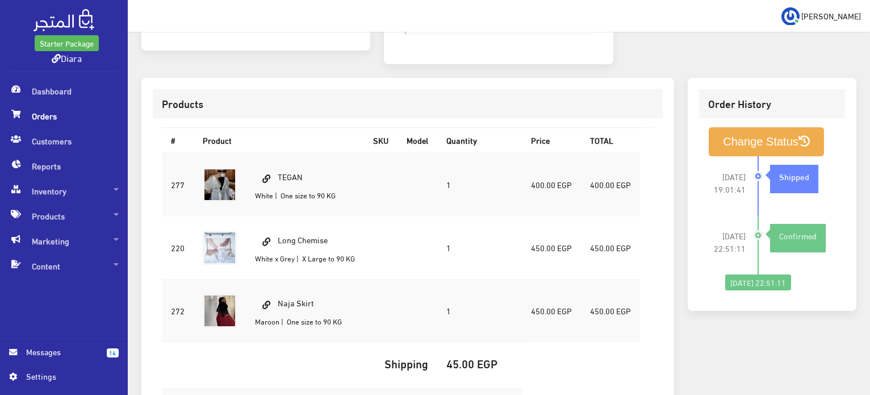
scroll to position [220, 0]
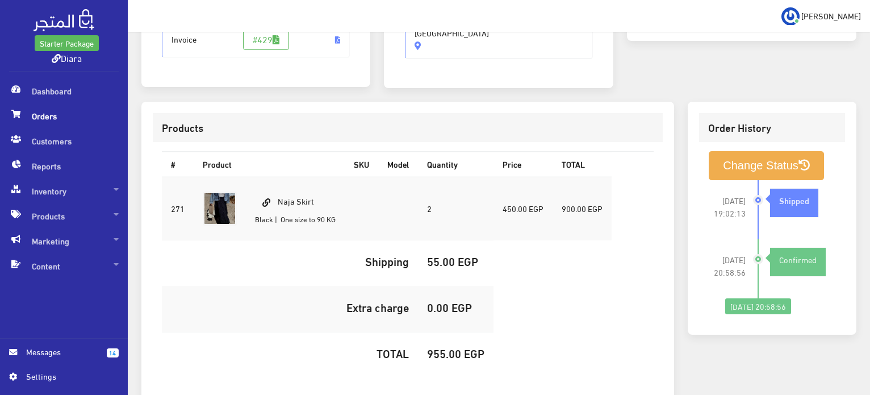
scroll to position [284, 0]
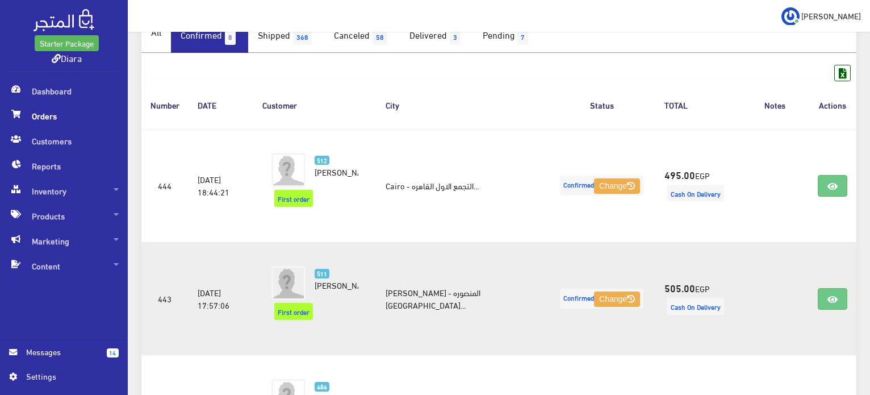
scroll to position [114, 0]
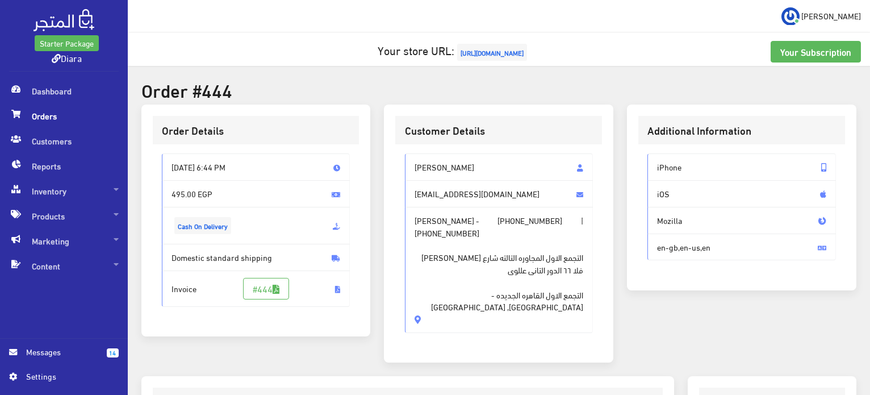
drag, startPoint x: 439, startPoint y: 299, endPoint x: 398, endPoint y: 161, distance: 144.5
click at [398, 161] on div "Sondos Mohamed sondosmohamed2812@gmail.com Sondos Mohamed - +201030991575 | +20…" at bounding box center [498, 247] width 207 height 207
copy div "Sondos Mohamed sondosmohamed2812@gmail.com Sondos Mohamed - +201030991575 | +20…"
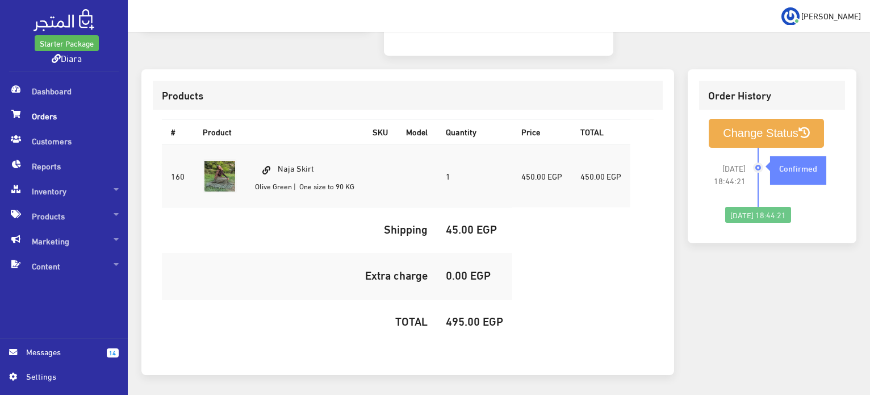
scroll to position [336, 0]
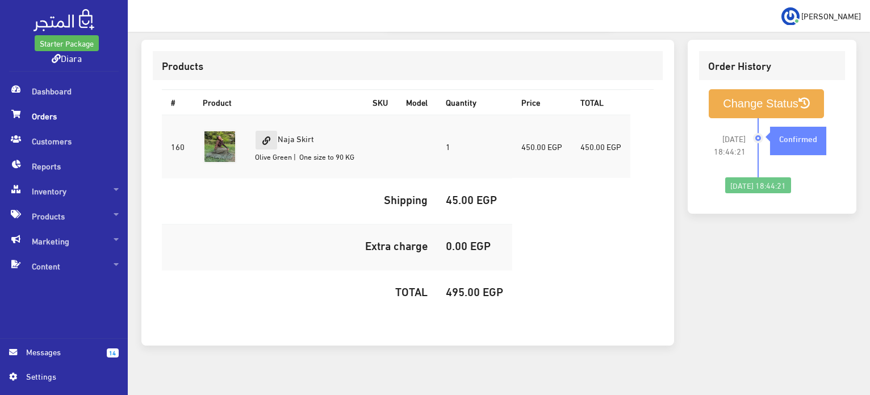
drag, startPoint x: 323, startPoint y: 124, endPoint x: 276, endPoint y: 122, distance: 47.2
click at [276, 122] on td "Naja Skirt Olive Green | One size to 90 KG" at bounding box center [305, 147] width 118 height 64
copy td "Naja Skirt"
click at [461, 285] on h5 "495.00 EGP" at bounding box center [474, 291] width 57 height 12
click at [460, 285] on h5 "495.00 EGP" at bounding box center [474, 291] width 57 height 12
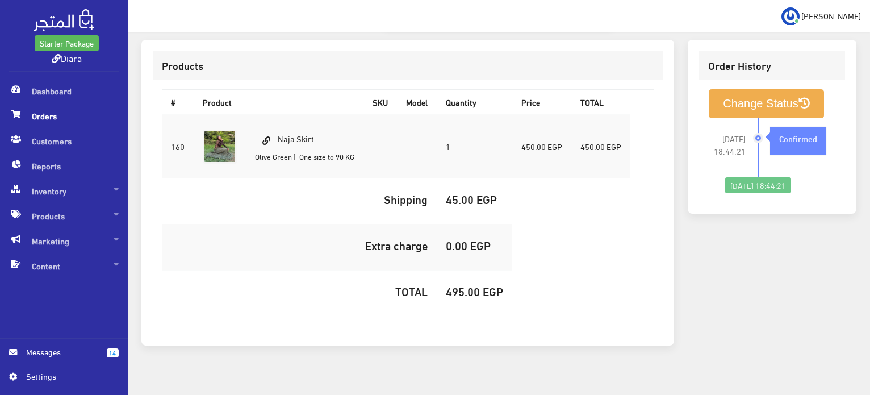
click at [457, 285] on h5 "495.00 EGP" at bounding box center [474, 291] width 57 height 12
copy h5 "495.00"
click at [760, 97] on button "Change Status" at bounding box center [766, 103] width 115 height 29
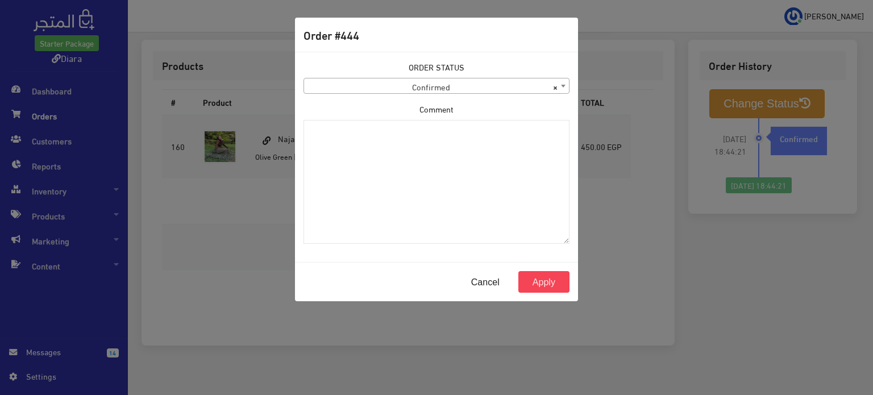
click at [340, 82] on span "× Confirmed" at bounding box center [436, 86] width 265 height 16
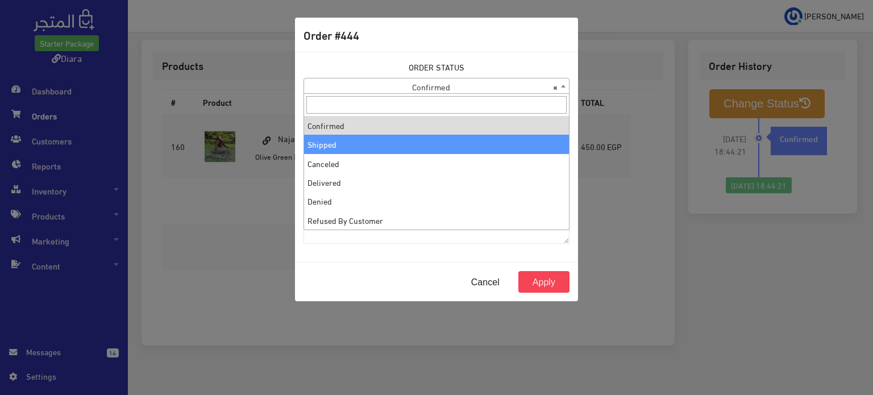
select select "2"
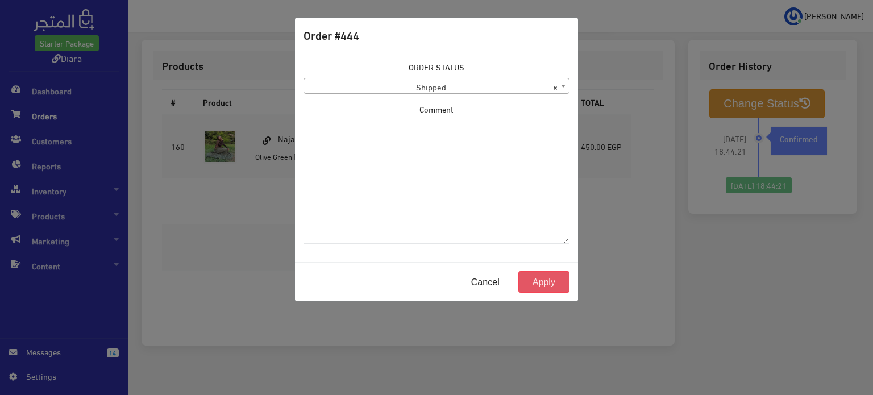
click at [529, 275] on button "Apply" at bounding box center [543, 282] width 51 height 22
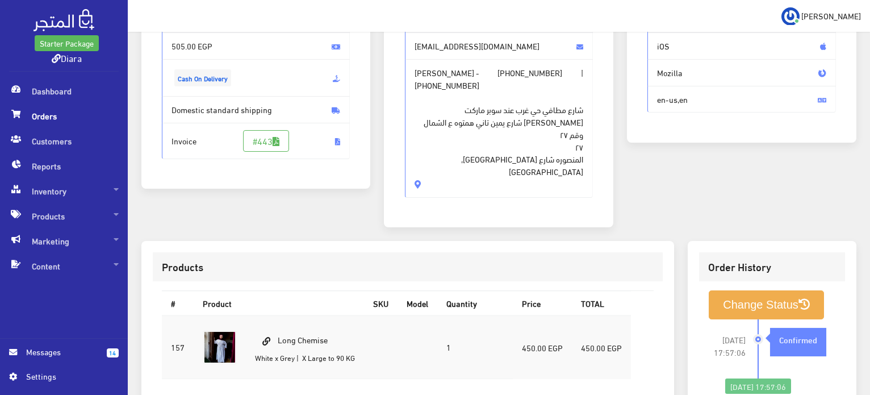
scroll to position [121, 0]
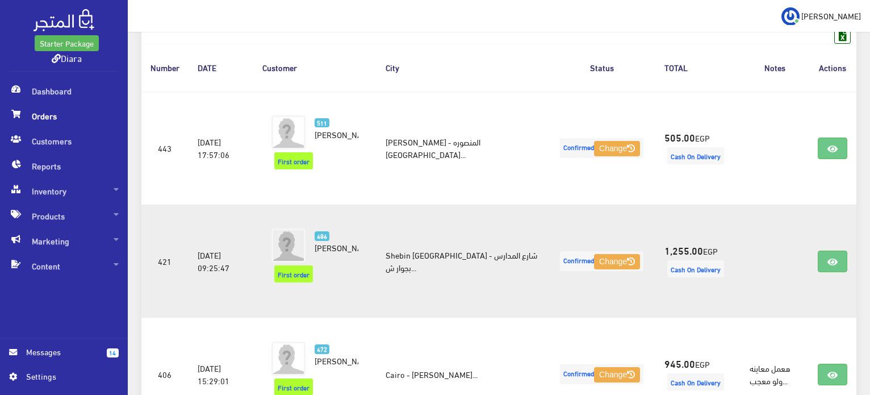
scroll to position [170, 0]
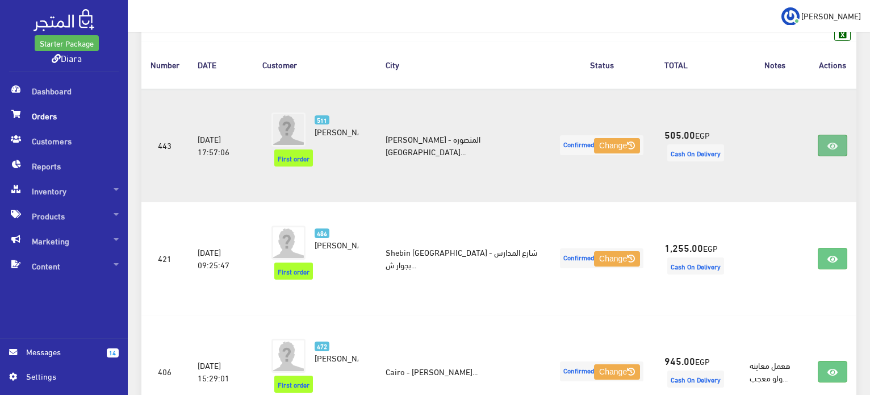
click at [835, 143] on link at bounding box center [833, 146] width 30 height 22
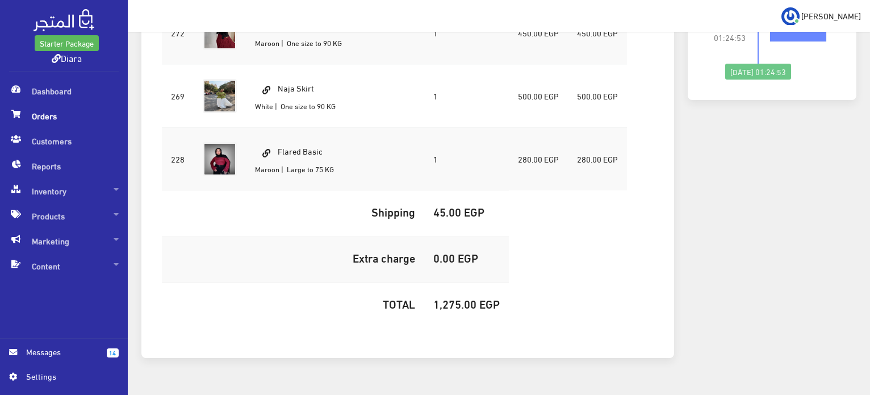
scroll to position [86, 0]
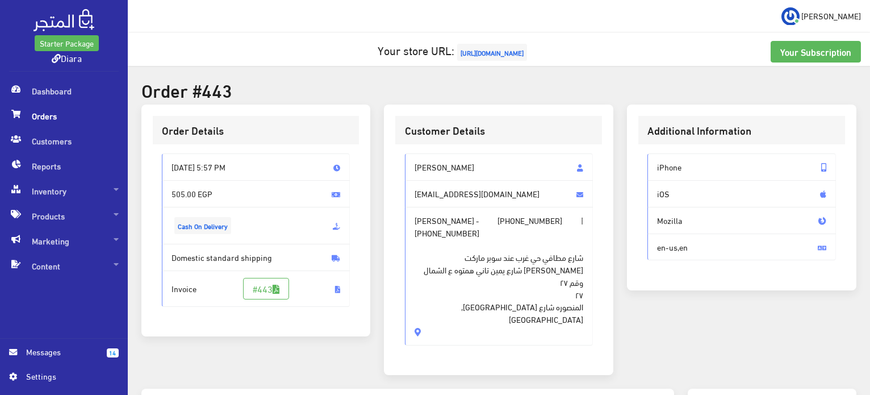
drag, startPoint x: 511, startPoint y: 318, endPoint x: 411, endPoint y: 153, distance: 192.7
click at [411, 153] on div "Zeinab Magdy magdyzeinab798@gmail.com Zeinab Magdy - +201066998768 | +201066998…" at bounding box center [498, 253] width 207 height 219
copy div "Zeinab Magdy magdyzeinab798@gmail.com Zeinab Magdy - +201066998768 | +201066998…"
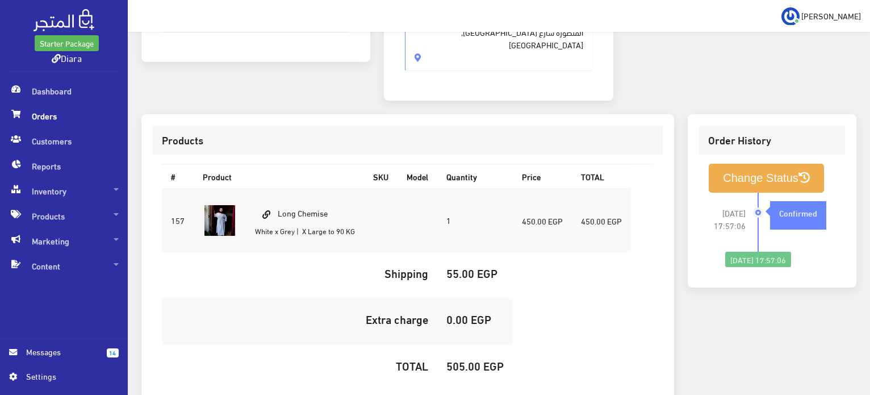
scroll to position [348, 0]
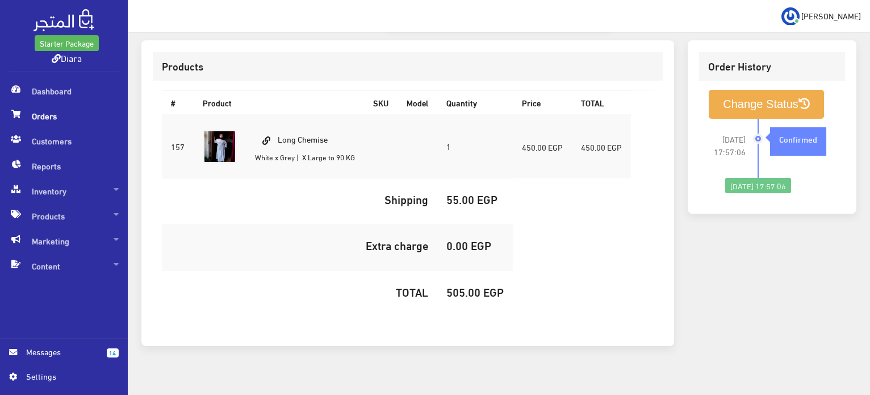
drag, startPoint x: 343, startPoint y: 120, endPoint x: 280, endPoint y: 130, distance: 64.3
click at [280, 130] on td "Long Chemise White x Grey | X Large to 90 KG" at bounding box center [305, 147] width 118 height 64
copy td "Long Chemise"
click at [454, 285] on h5 "505.00 EGP" at bounding box center [475, 291] width 57 height 12
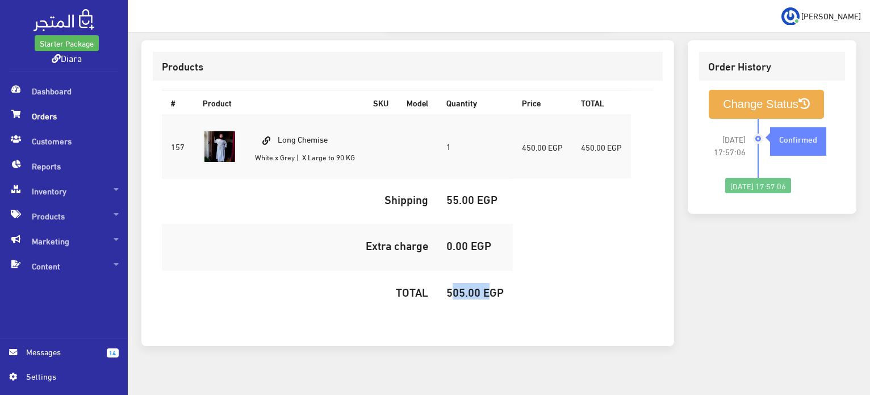
copy h5 "505.00"
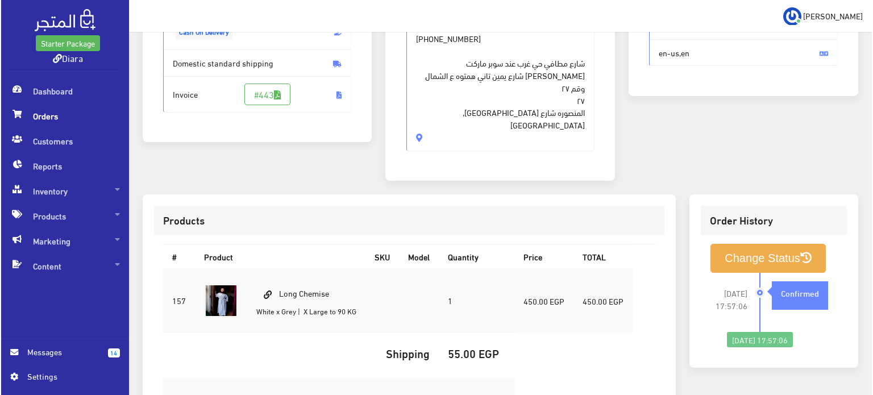
scroll to position [227, 0]
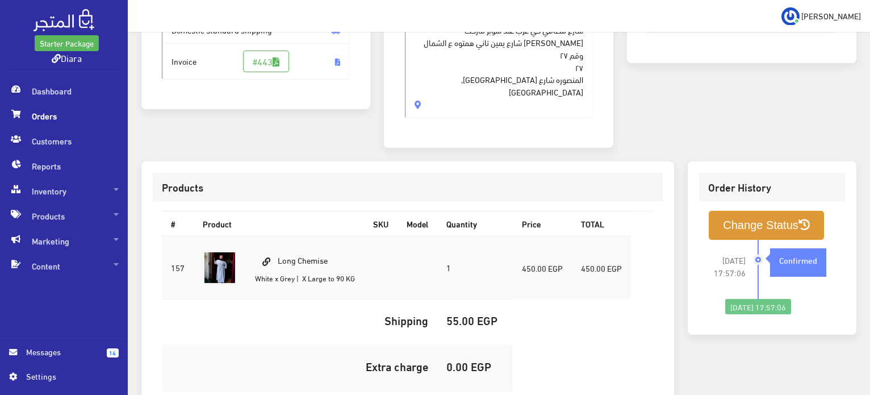
click at [787, 215] on button "Change Status" at bounding box center [766, 225] width 115 height 29
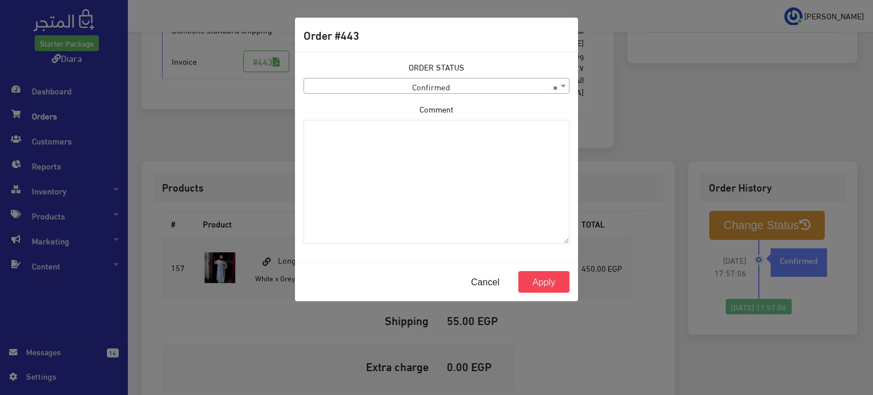
click at [413, 84] on span "× Confirmed" at bounding box center [436, 86] width 265 height 16
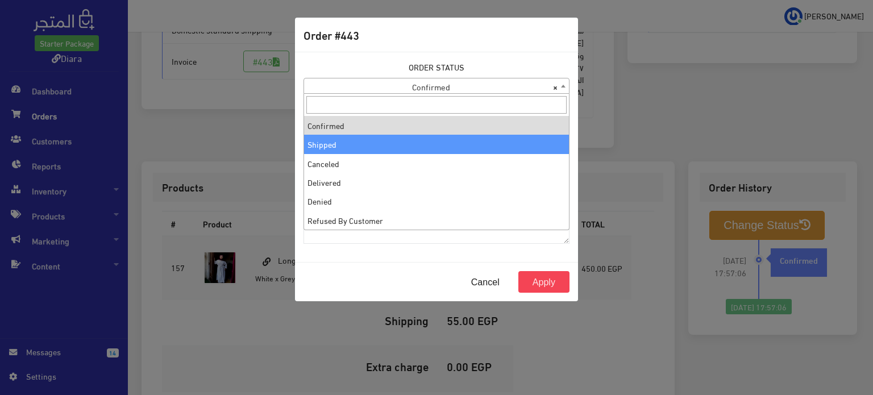
select select "2"
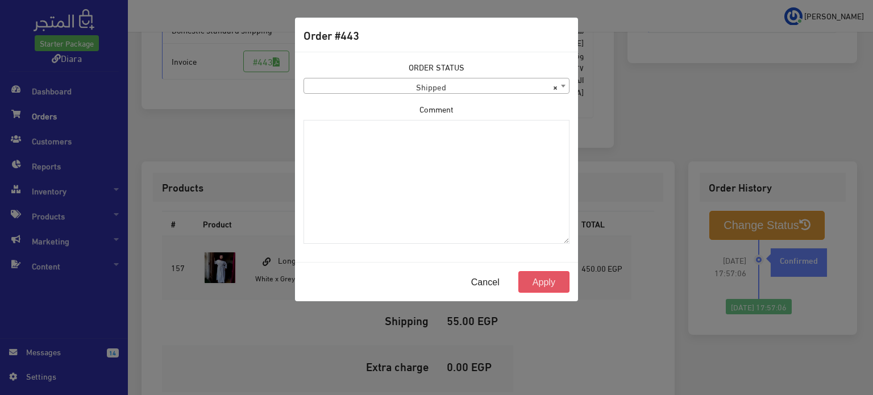
click at [525, 283] on button "Apply" at bounding box center [543, 282] width 51 height 22
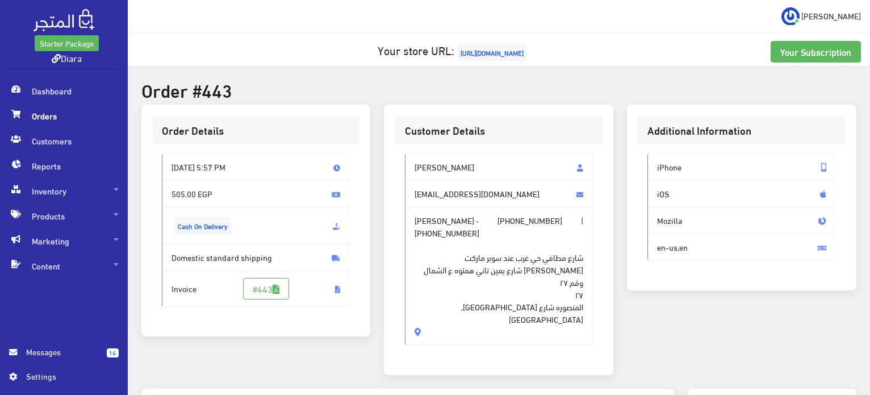
click at [64, 112] on span "Orders" at bounding box center [64, 115] width 110 height 25
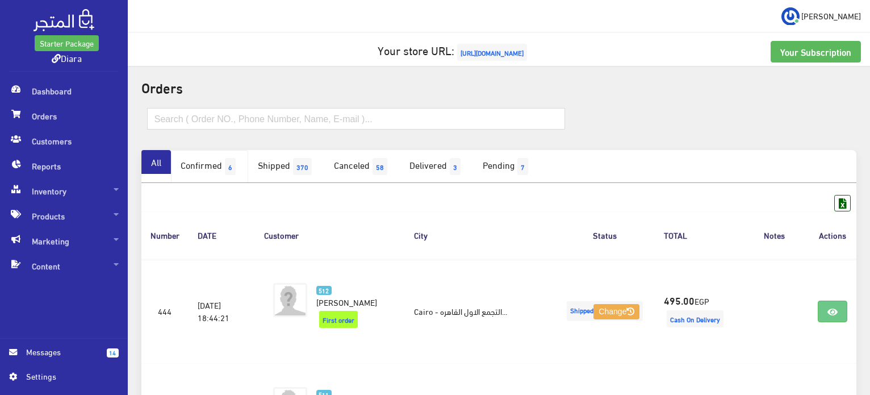
click at [219, 170] on link "Confirmed 6" at bounding box center [209, 166] width 77 height 33
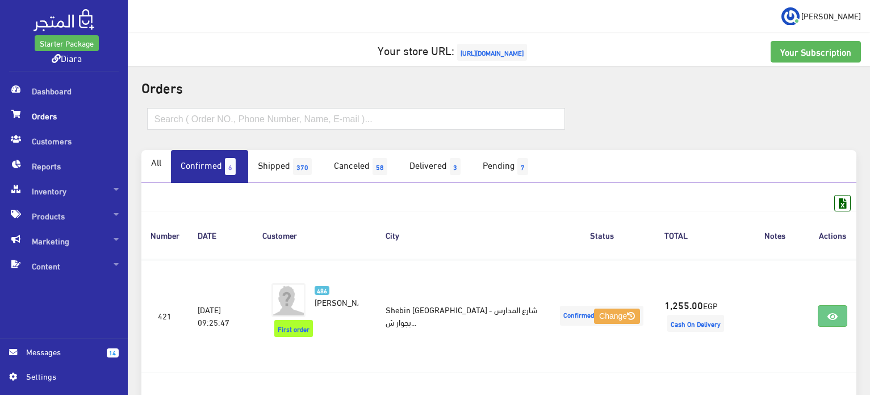
click at [223, 168] on link "Confirmed 6" at bounding box center [209, 166] width 77 height 33
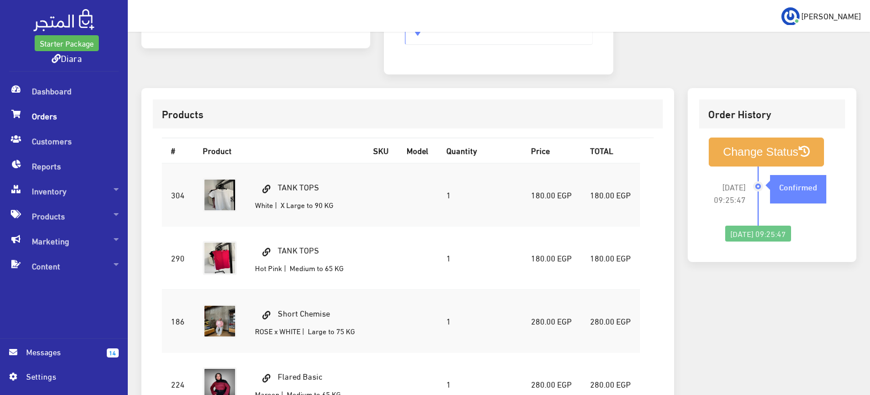
scroll to position [511, 0]
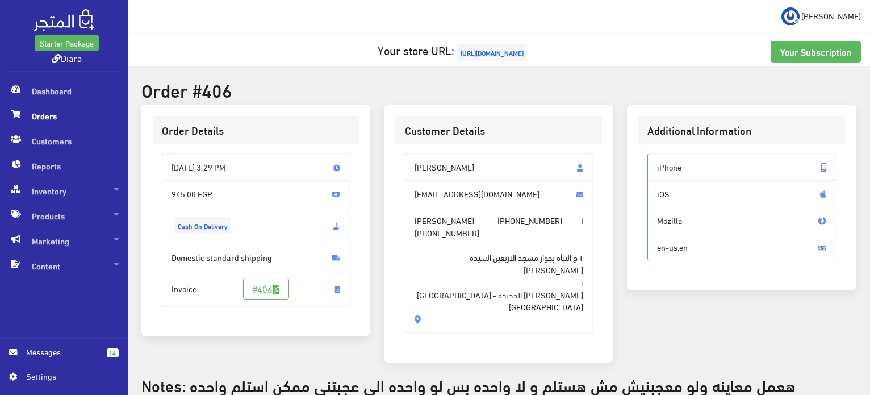
drag, startPoint x: 565, startPoint y: 281, endPoint x: 443, endPoint y: 259, distance: 124.1
click at [446, 254] on span "[PERSON_NAME] - [PHONE_NUMBER] | [PHONE_NUMBER] ١ ح النبأه بجوار [GEOGRAPHIC_DA…" at bounding box center [499, 270] width 189 height 126
click at [438, 269] on span "١ ح النبأه بجوار مسجد الاربعين السيده زينب ٦ السيده زينب الحلميه الجديده - Cair…" at bounding box center [499, 276] width 169 height 74
drag, startPoint x: 400, startPoint y: 290, endPoint x: 414, endPoint y: 160, distance: 131.4
click at [414, 160] on div "Zainabmohamed mohamed zozoosama3011@gmail.com Zainabmohamed mohamed - +20100886…" at bounding box center [498, 247] width 207 height 207
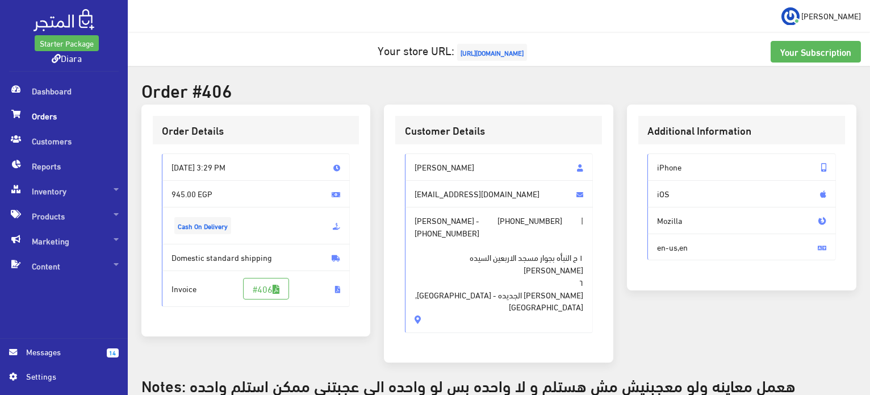
copy div "Zainabmohamed mohamed zozoosama3011@gmail.com Zainabmohamed mohamed - +20100886…"
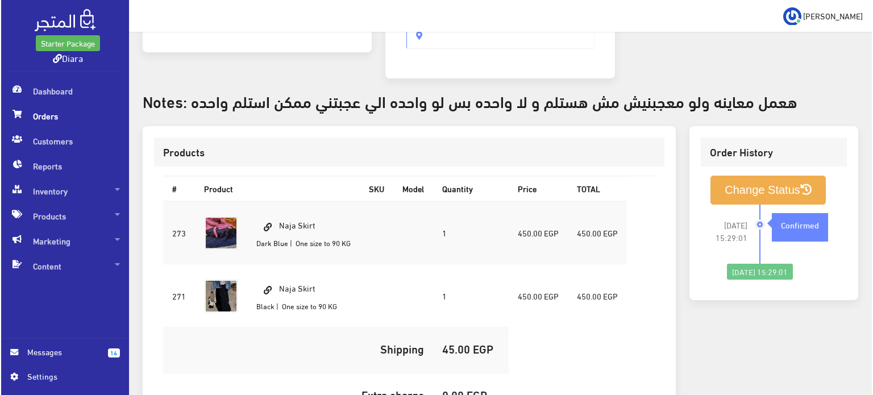
scroll to position [398, 0]
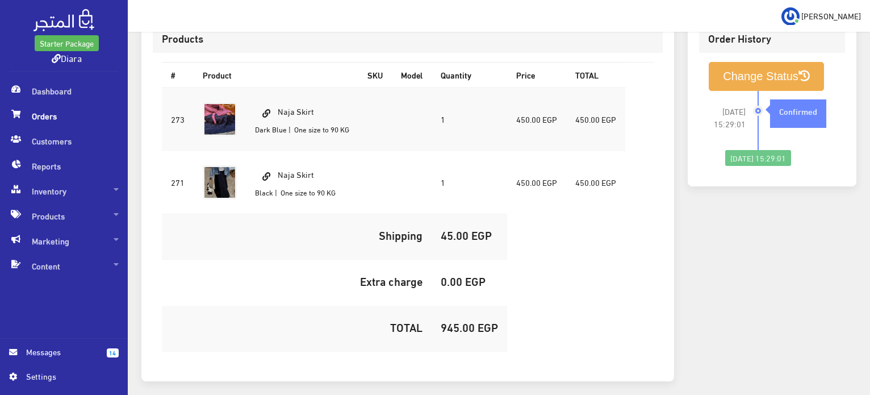
click at [454, 320] on h5 "945.00 EGP" at bounding box center [469, 326] width 57 height 12
copy h5 "945.00"
click at [754, 62] on button "Change Status" at bounding box center [766, 76] width 115 height 29
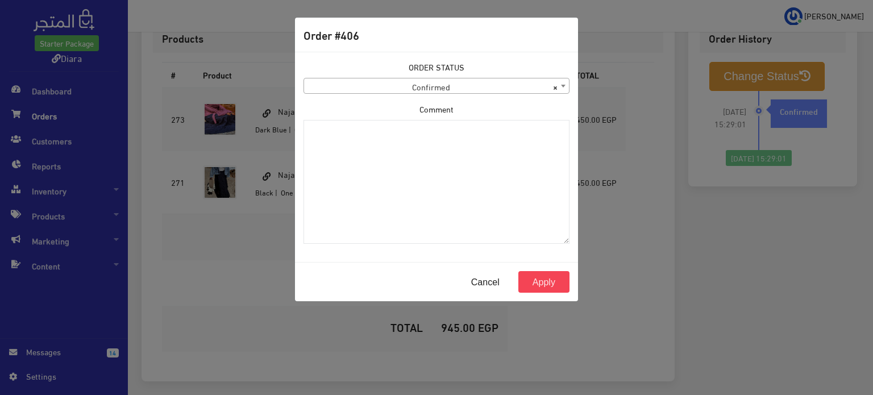
click at [491, 84] on span "× Confirmed" at bounding box center [436, 86] width 265 height 16
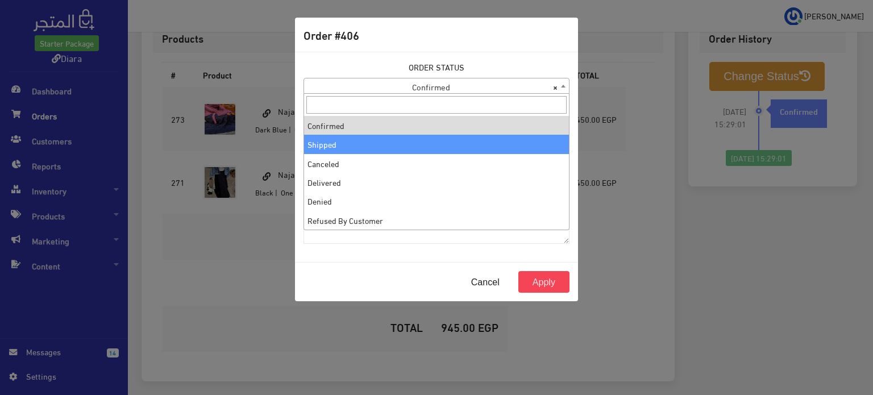
select select "2"
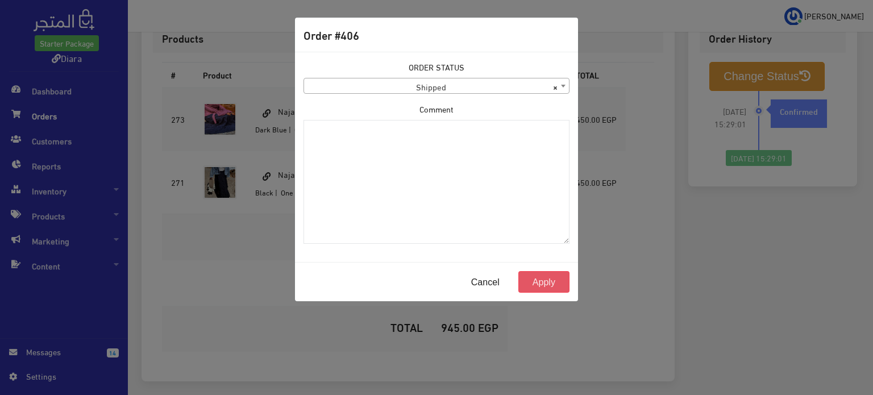
click at [562, 283] on button "Apply" at bounding box center [543, 282] width 51 height 22
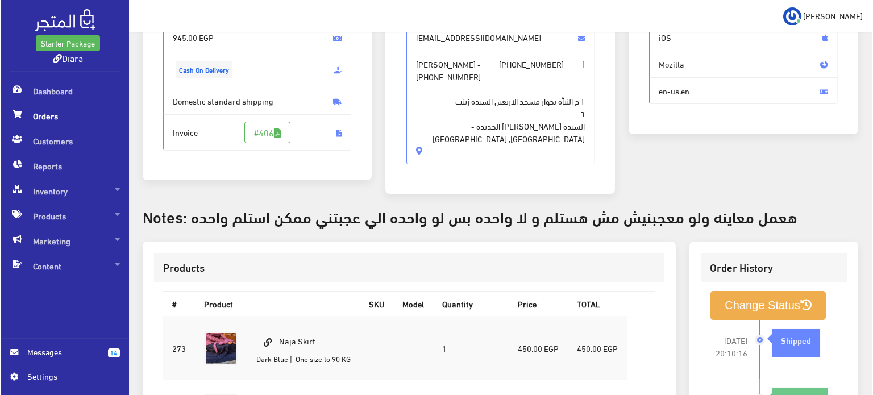
scroll to position [170, 0]
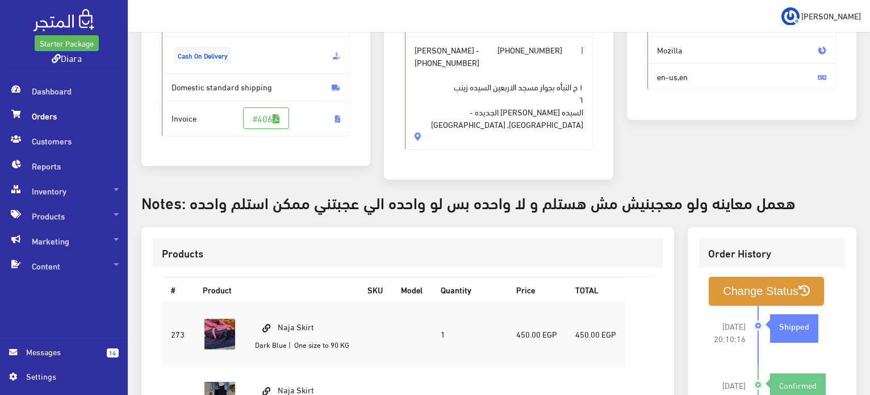
click at [770, 278] on button "Change Status" at bounding box center [766, 291] width 115 height 29
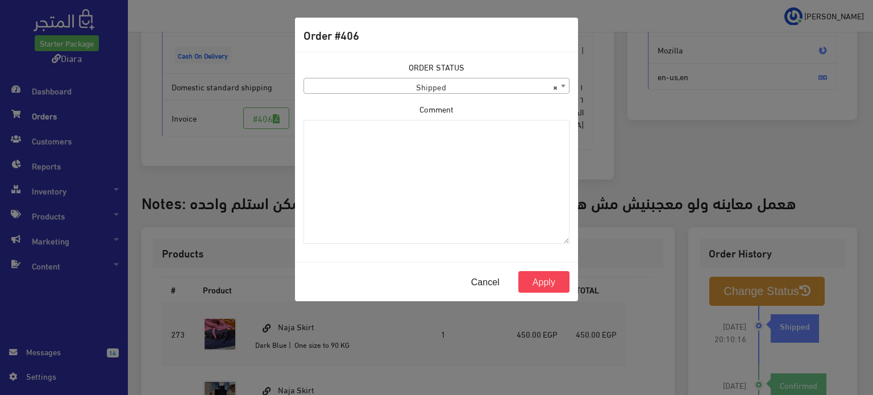
drag, startPoint x: 486, startPoint y: 66, endPoint x: 486, endPoint y: 77, distance: 10.8
click at [487, 66] on div "ORDER STATUS Confirmed Shipped Canceled Delivered Denied Refused By Customer Pe…" at bounding box center [436, 77] width 266 height 33
click at [486, 77] on div "ORDER STATUS Confirmed Shipped Canceled Delivered Denied Refused By Customer Pe…" at bounding box center [436, 77] width 266 height 33
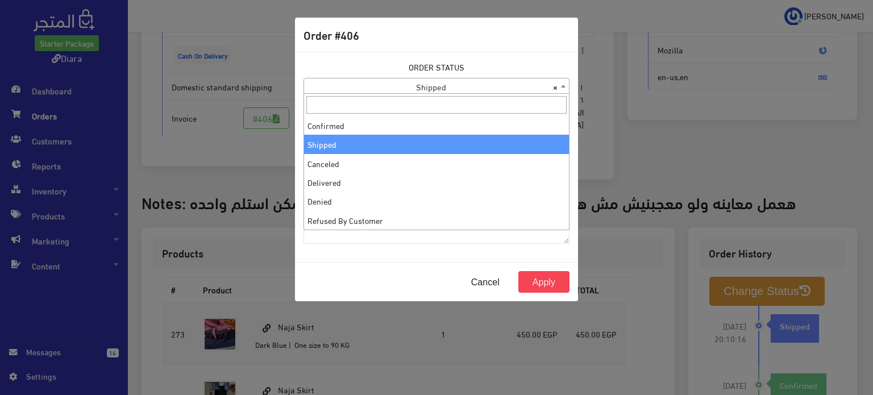
click at [485, 81] on span "× Shipped" at bounding box center [436, 86] width 265 height 16
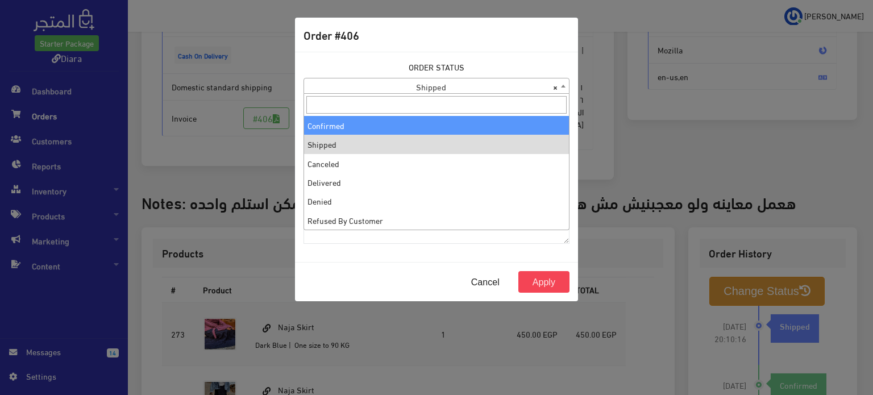
select select "1"
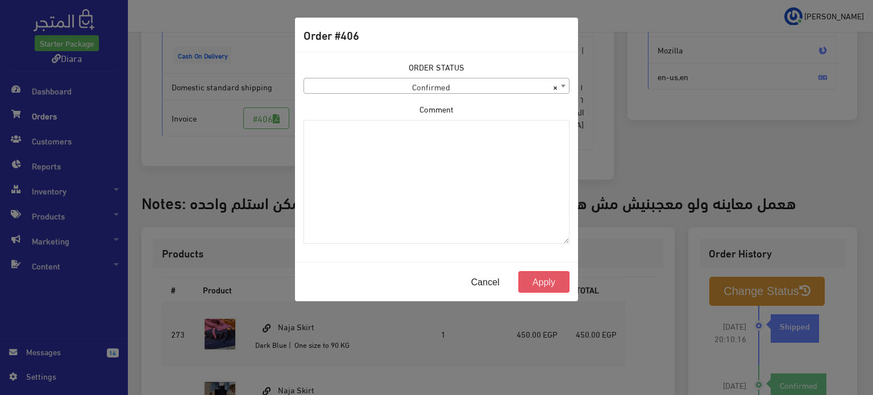
click at [534, 287] on button "Apply" at bounding box center [543, 282] width 51 height 22
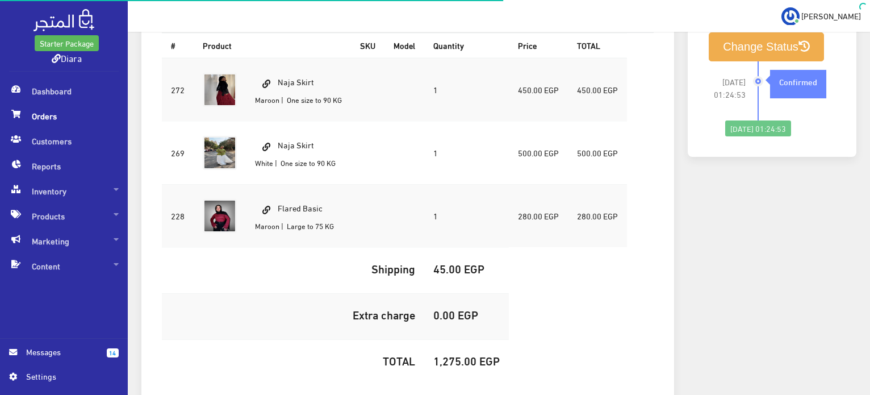
scroll to position [257, 0]
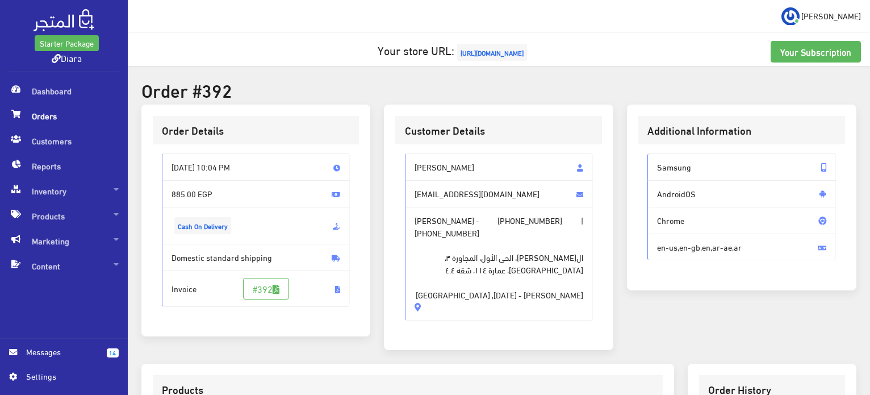
scroll to position [284, 0]
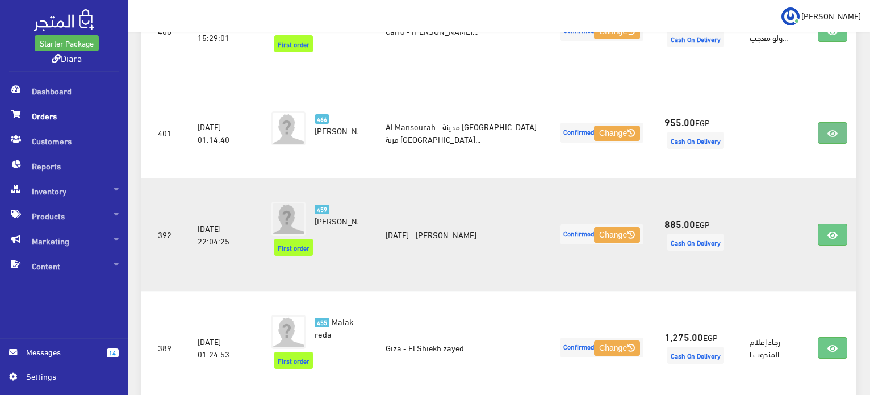
scroll to position [539, 0]
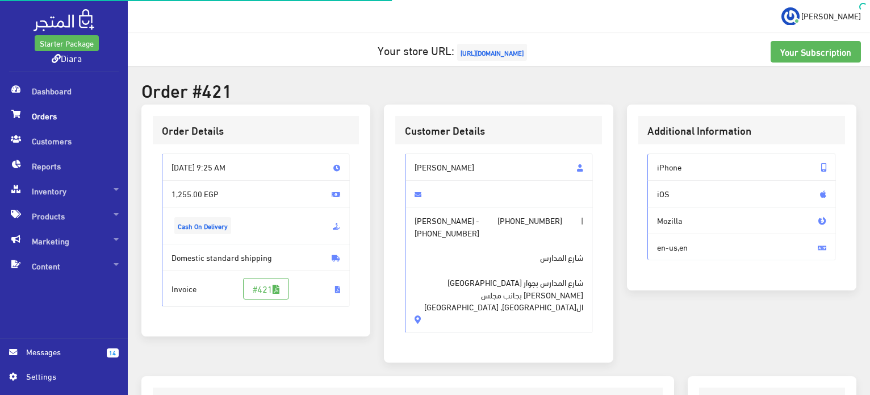
scroll to position [341, 0]
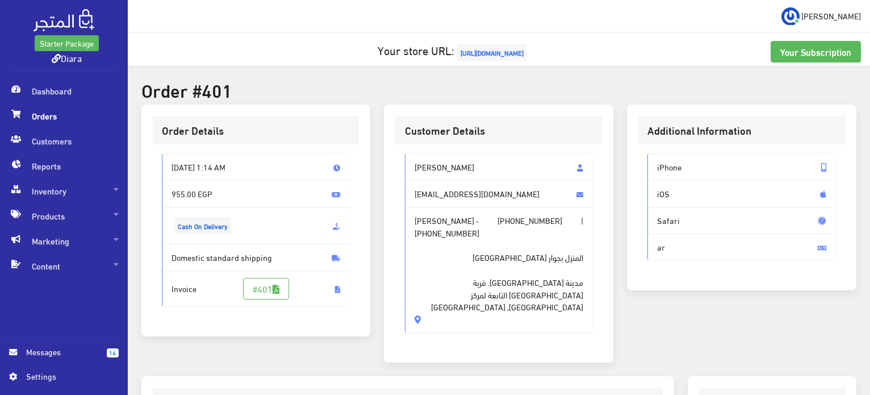
drag, startPoint x: 500, startPoint y: 295, endPoint x: 404, endPoint y: 158, distance: 166.8
click at [405, 158] on div "[PERSON_NAME] [EMAIL_ADDRESS][DOMAIN_NAME] [PERSON_NAME] - [PHONE_NUMBER] | [PH…" at bounding box center [499, 242] width 189 height 179
copy div "[PERSON_NAME] [EMAIL_ADDRESS][DOMAIN_NAME] [PERSON_NAME] - [PHONE_NUMBER] | [PH…"
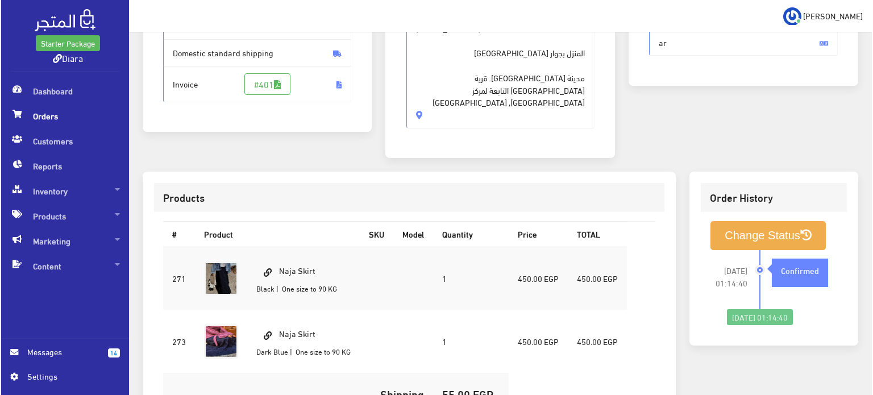
scroll to position [284, 0]
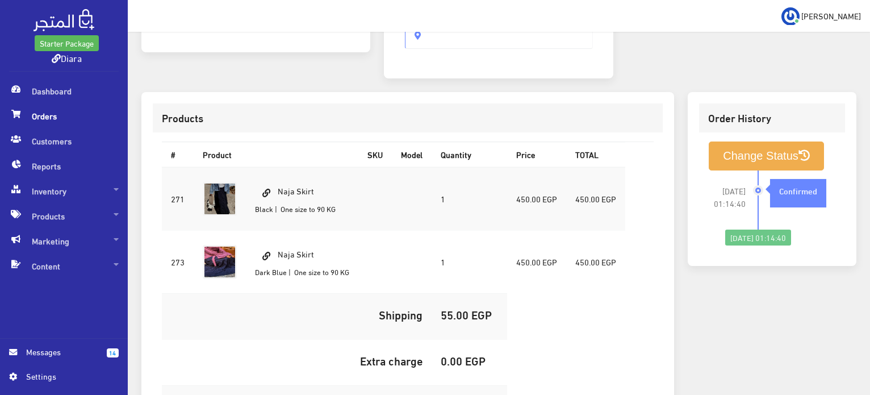
copy h5 "955.00"
click at [723, 144] on button "Change Status" at bounding box center [766, 155] width 115 height 29
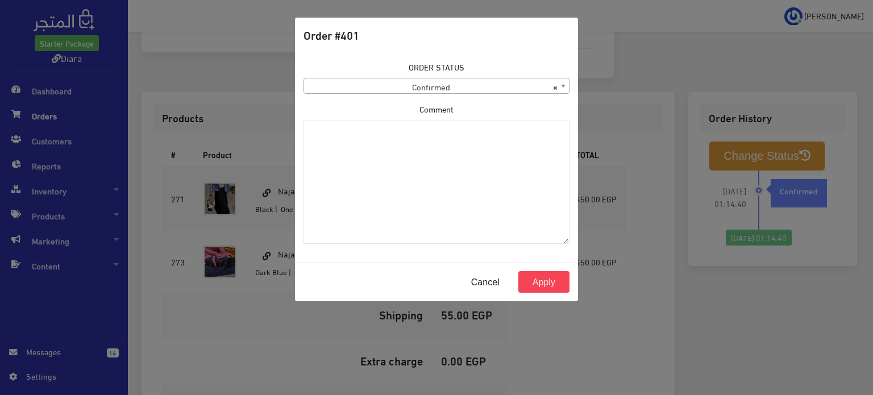
click at [446, 87] on span "× Confirmed" at bounding box center [436, 86] width 265 height 16
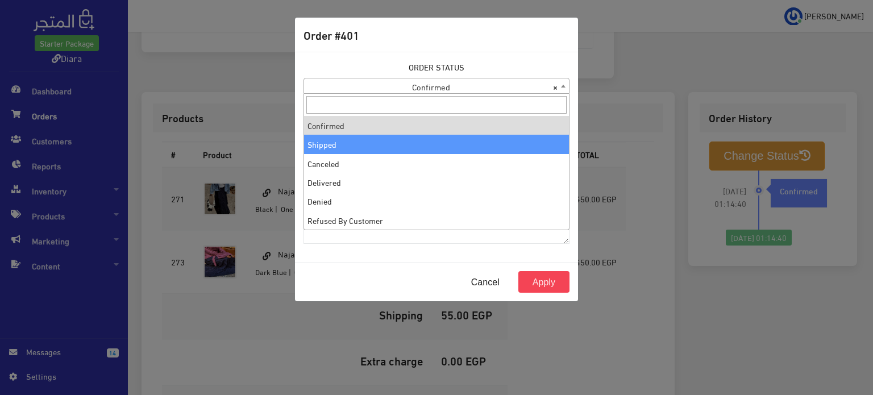
select select "2"
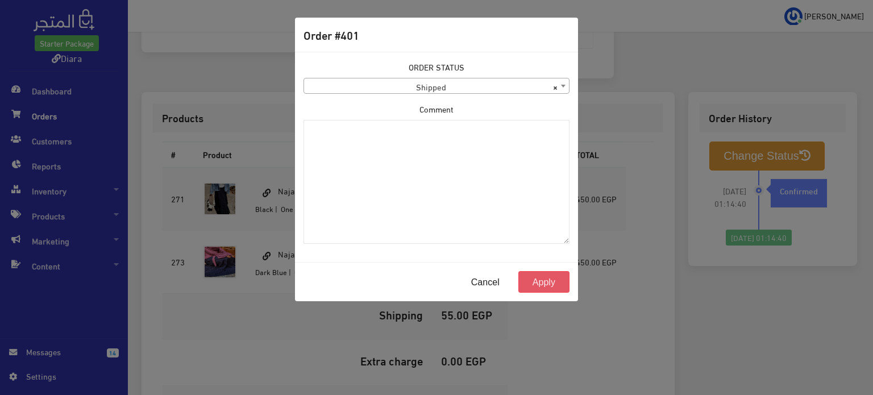
click at [534, 285] on button "Apply" at bounding box center [543, 282] width 51 height 22
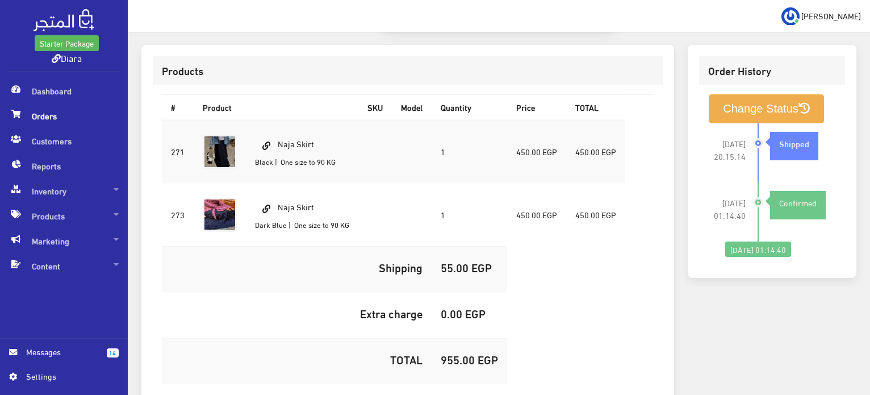
scroll to position [386, 0]
